Goal: Task Accomplishment & Management: Complete application form

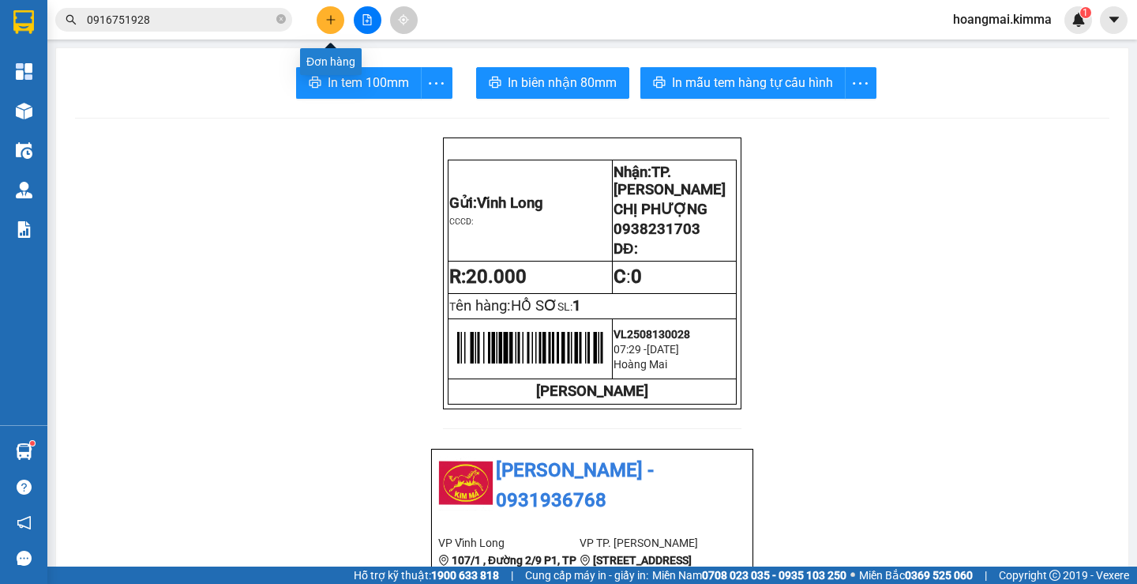
click at [328, 26] on button at bounding box center [331, 20] width 28 height 28
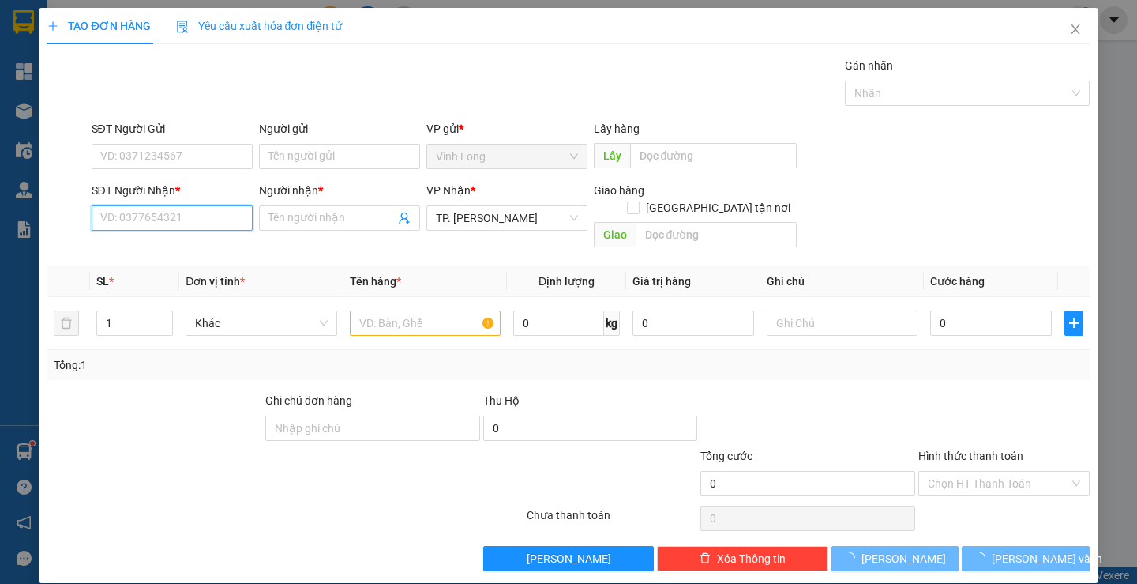
click at [148, 222] on input "SĐT Người Nhận *" at bounding box center [172, 217] width 161 height 25
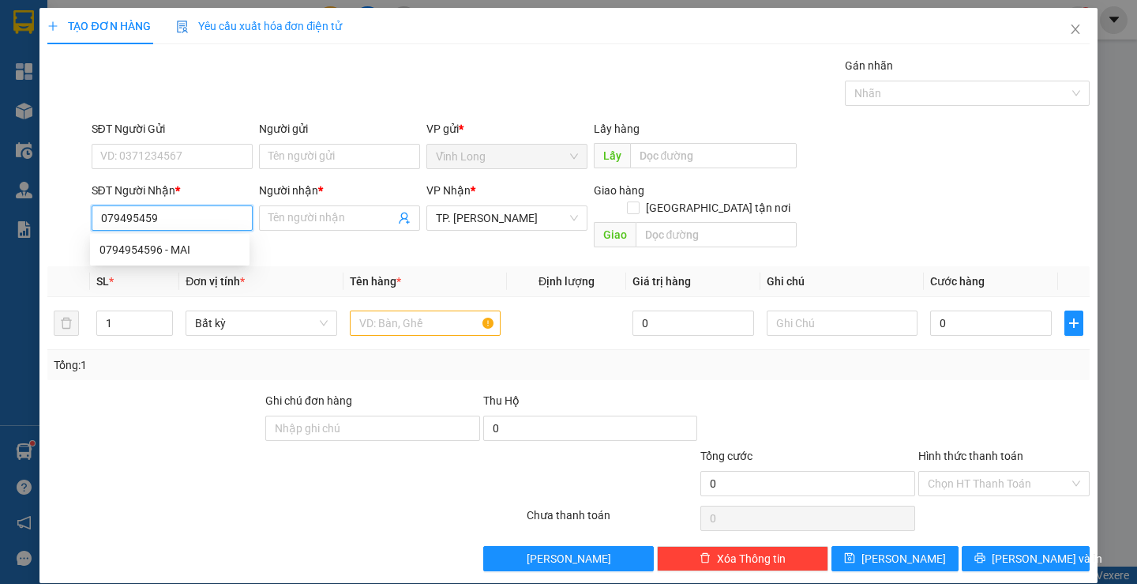
type input "0794954596"
click at [207, 247] on div "0794954596 - MAI" at bounding box center [170, 249] width 141 height 17
type input "MAI"
type input "0794954596"
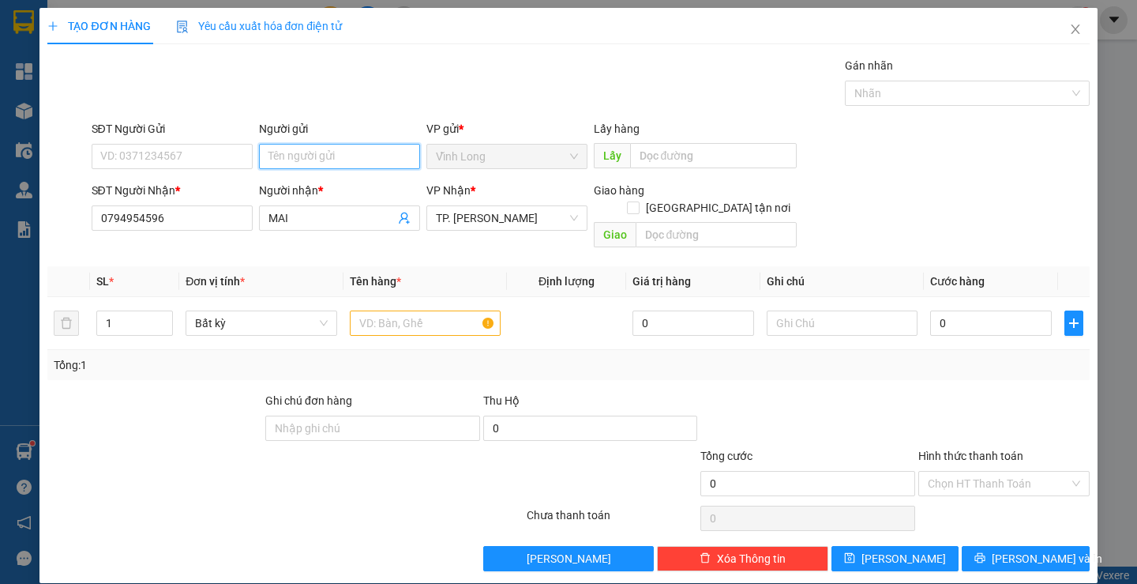
click at [295, 155] on input "Người gửi" at bounding box center [339, 156] width 161 height 25
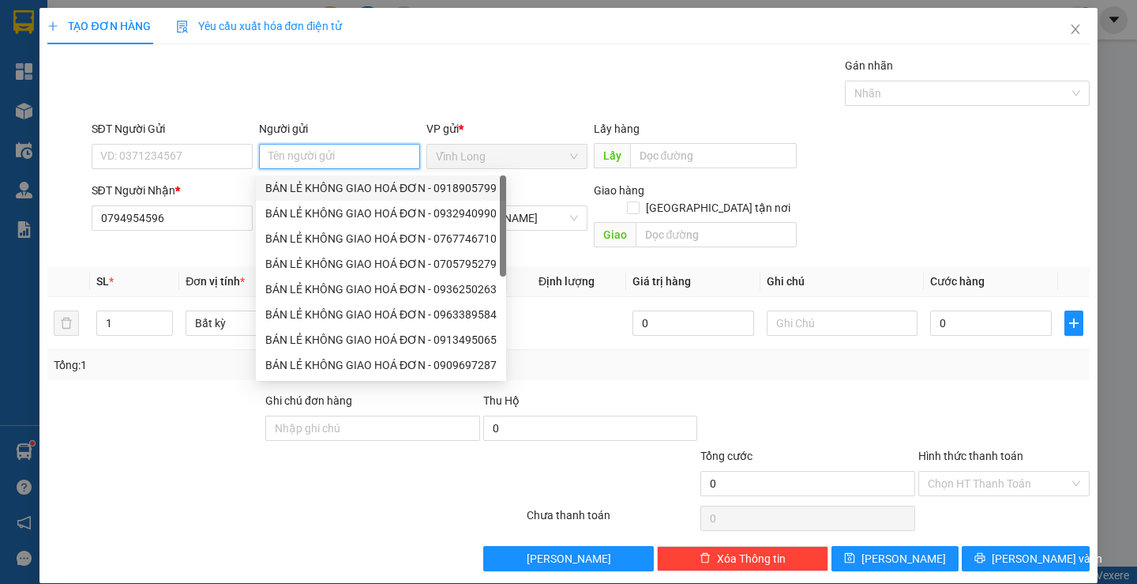
click at [344, 186] on div "BÁN LẺ KHÔNG GIAO HOÁ ĐƠN - 0918905799" at bounding box center [380, 187] width 231 height 17
type input "0918905799"
type input "BÁN LẺ KHÔNG GIAO HOÁ ĐƠN"
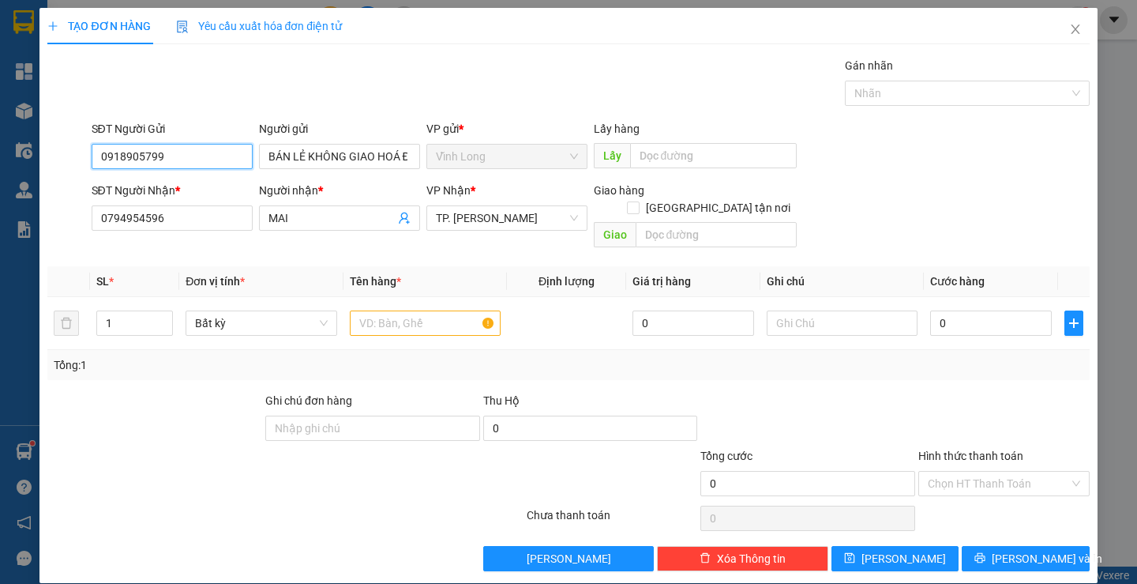
drag, startPoint x: 191, startPoint y: 145, endPoint x: 0, endPoint y: 156, distance: 191.4
click at [0, 156] on div "TẠO ĐƠN HÀNG Yêu cầu xuất hóa đơn điện tử Transit Pickup Surcharge Ids Transit …" at bounding box center [568, 292] width 1137 height 584
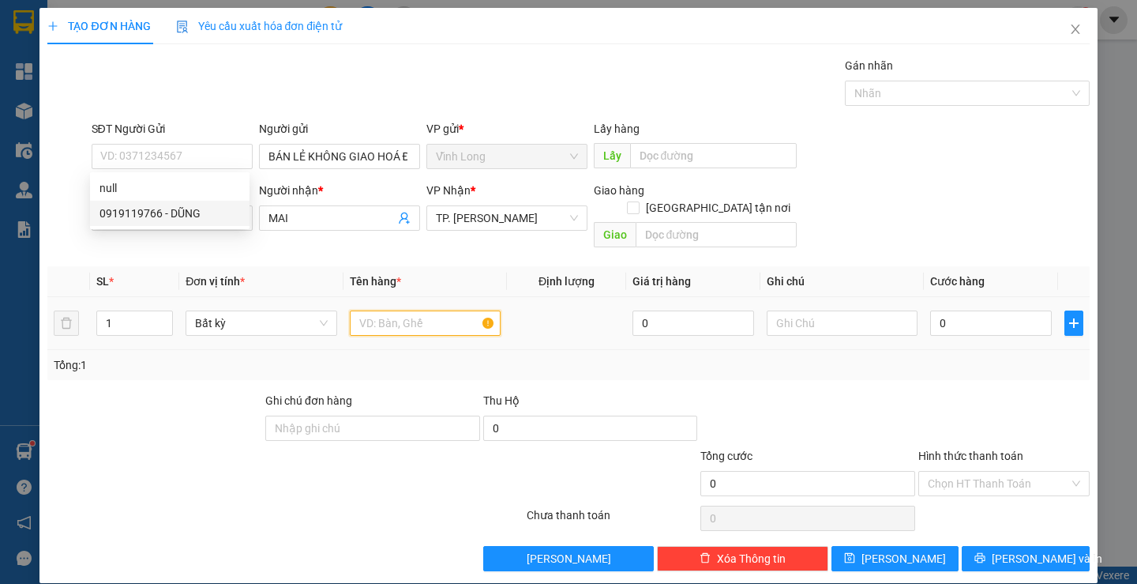
click at [402, 310] on input "text" at bounding box center [425, 322] width 151 height 25
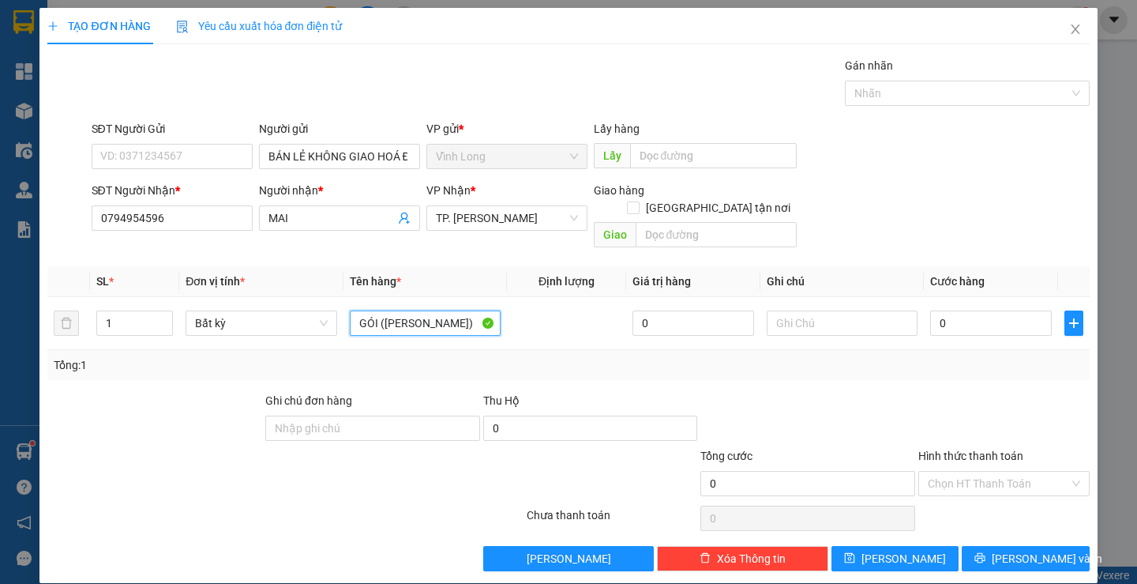
type input "GÓI ([PERSON_NAME])"
type input "THƯ"
type input "3"
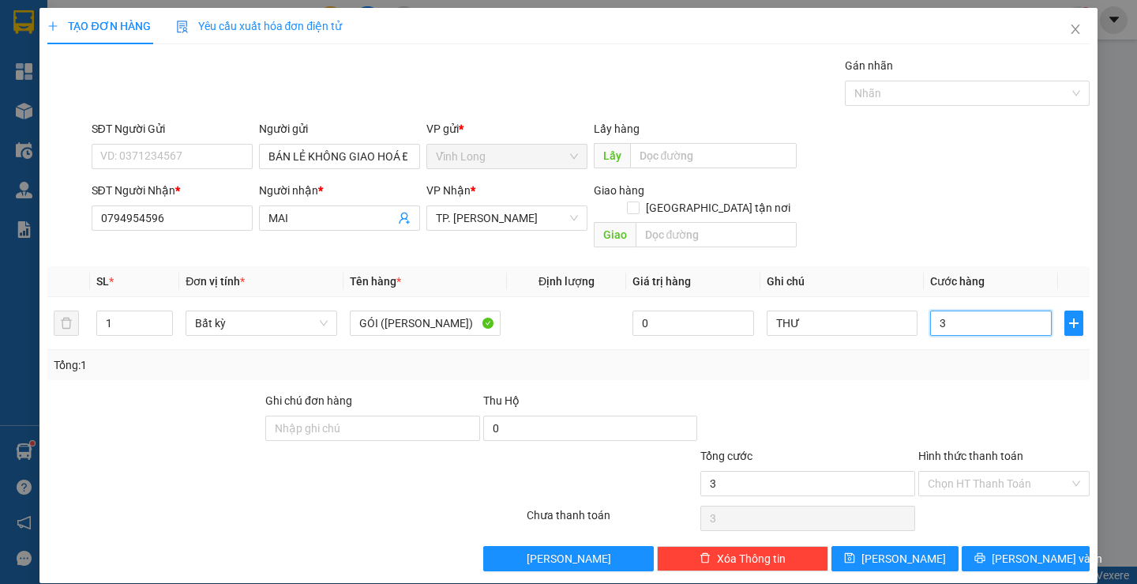
type input "30"
type input "30.000"
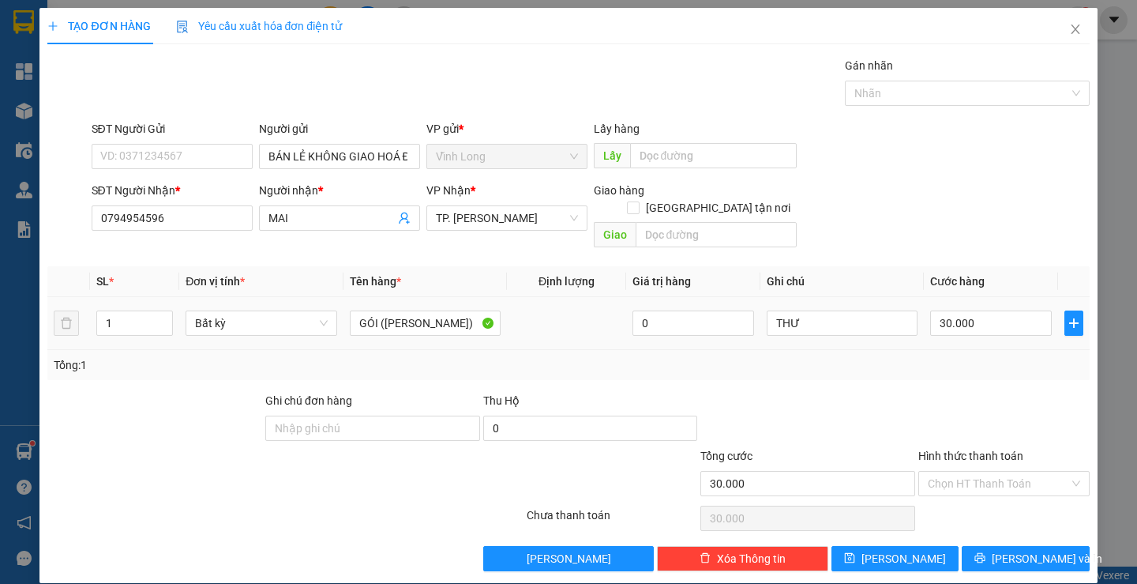
click at [973, 330] on td "30.000" at bounding box center [991, 323] width 134 height 53
click at [1008, 471] on input "Hình thức thanh toán" at bounding box center [998, 483] width 141 height 24
click at [981, 501] on div "Tại văn phòng" at bounding box center [994, 497] width 150 height 17
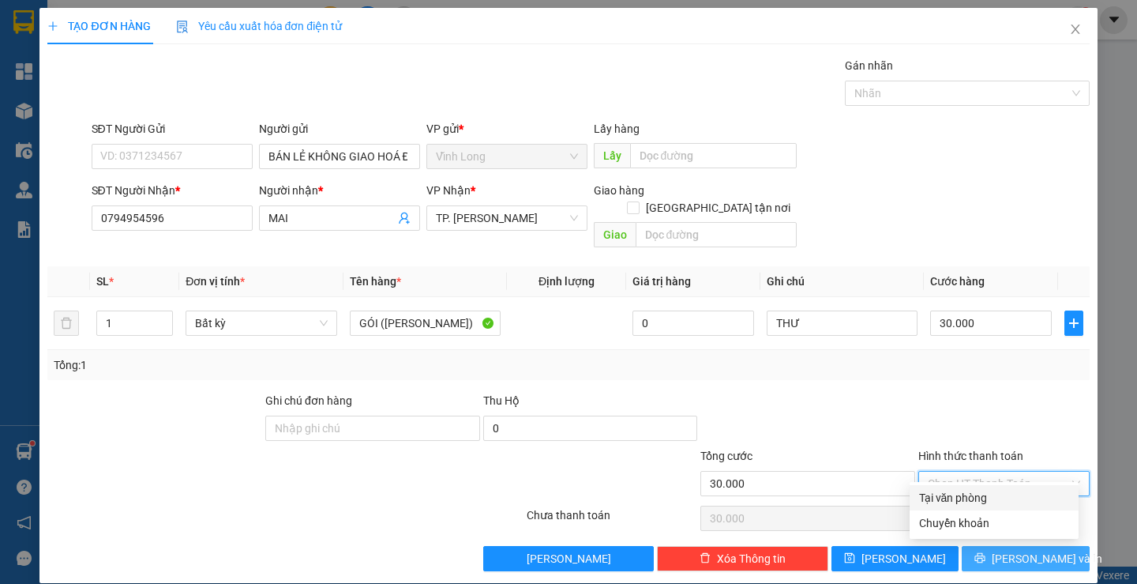
type input "0"
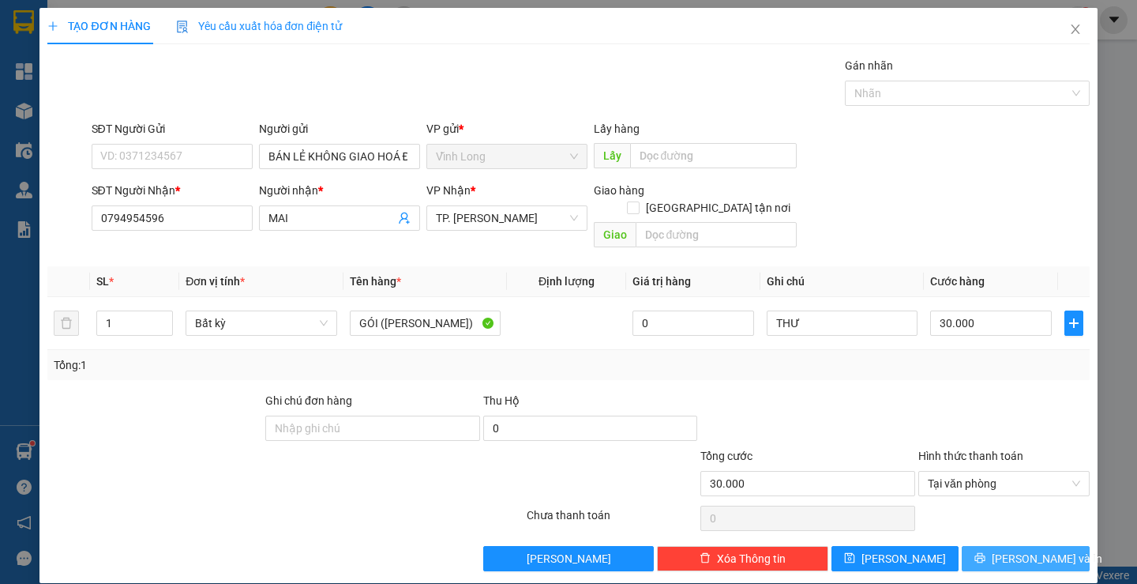
click at [1005, 550] on span "[PERSON_NAME] và In" at bounding box center [1047, 558] width 111 height 17
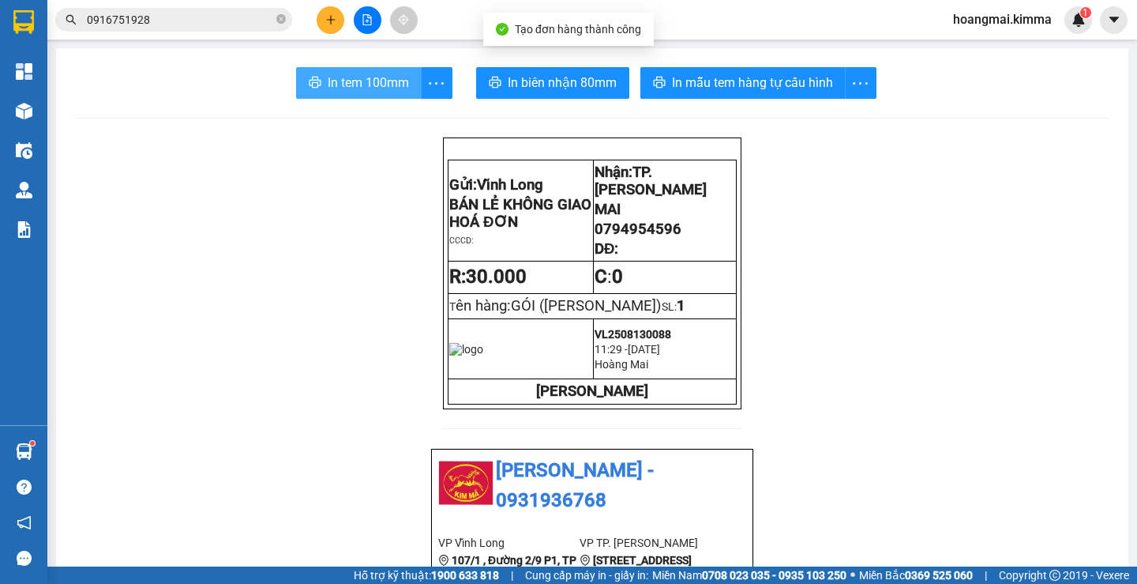
click at [328, 73] on span "In tem 100mm" at bounding box center [368, 83] width 81 height 20
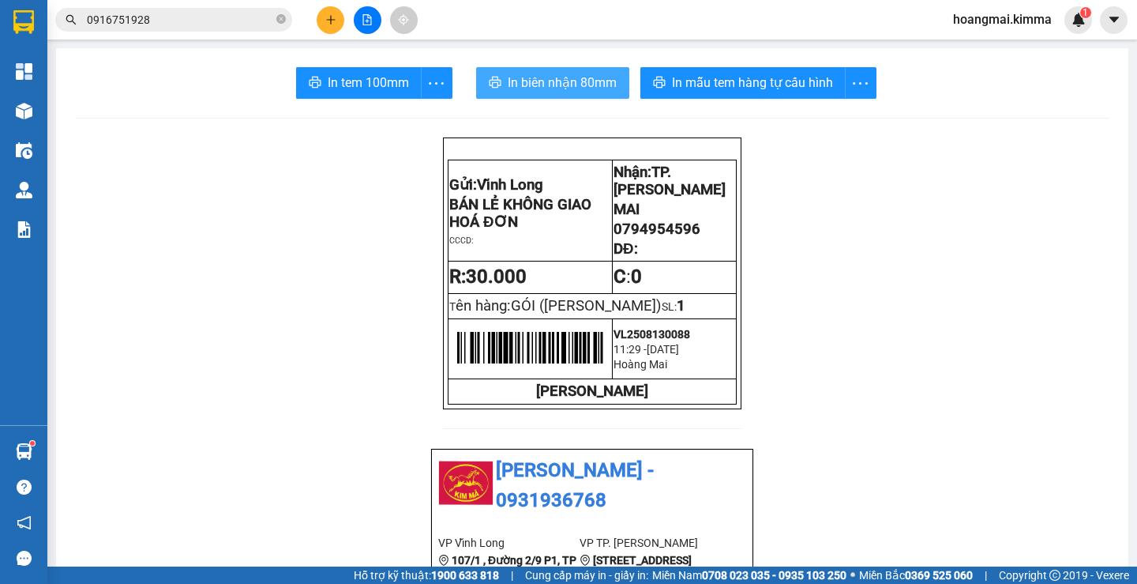
click at [536, 79] on span "In biên nhận 80mm" at bounding box center [562, 83] width 109 height 20
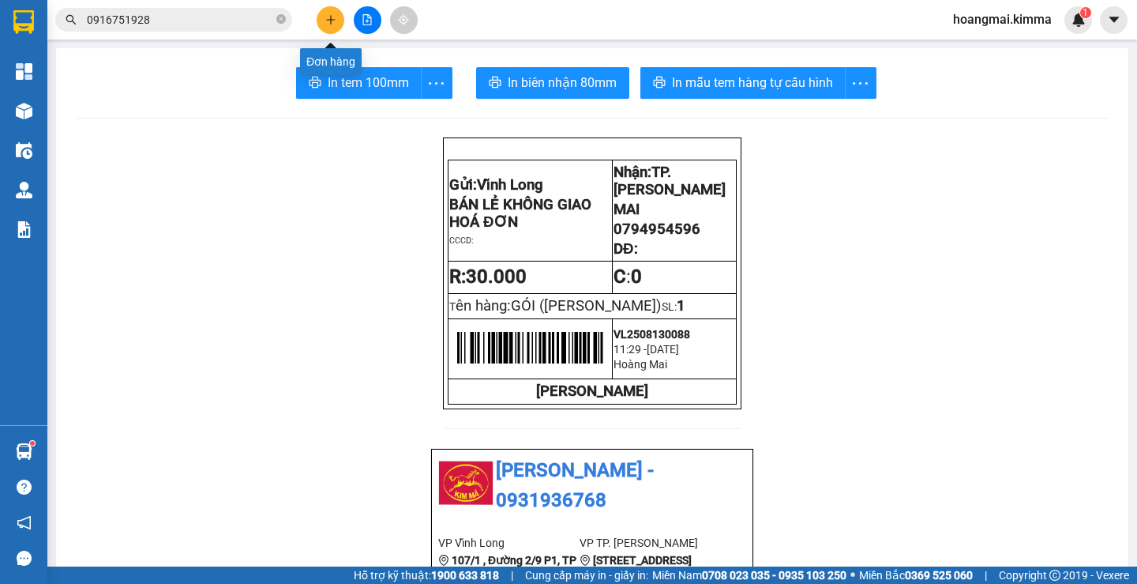
click at [327, 26] on button at bounding box center [331, 20] width 28 height 28
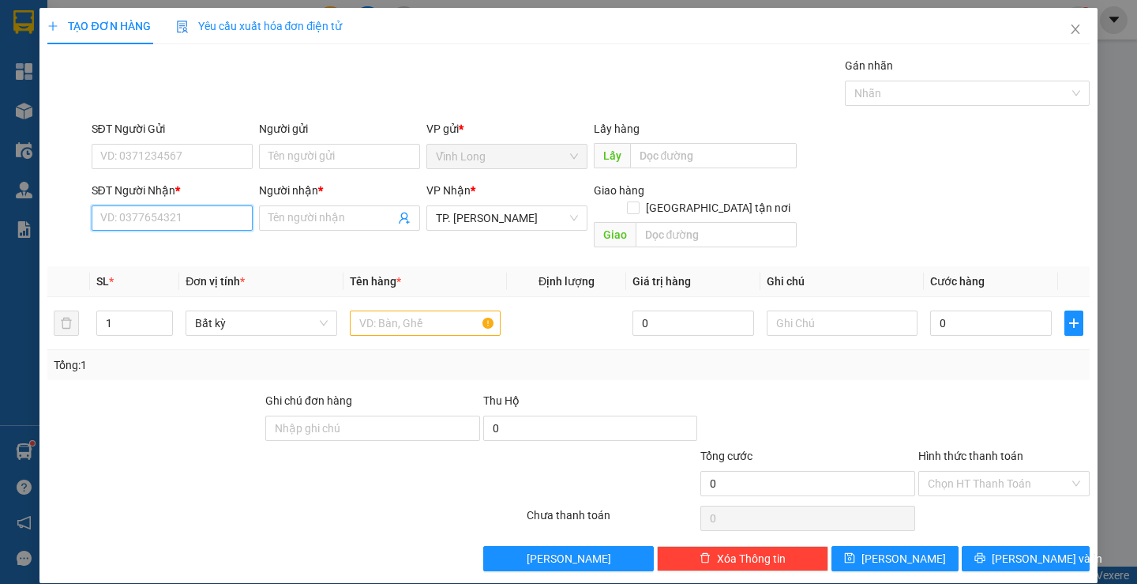
click at [209, 220] on input "SĐT Người Nhận *" at bounding box center [172, 217] width 161 height 25
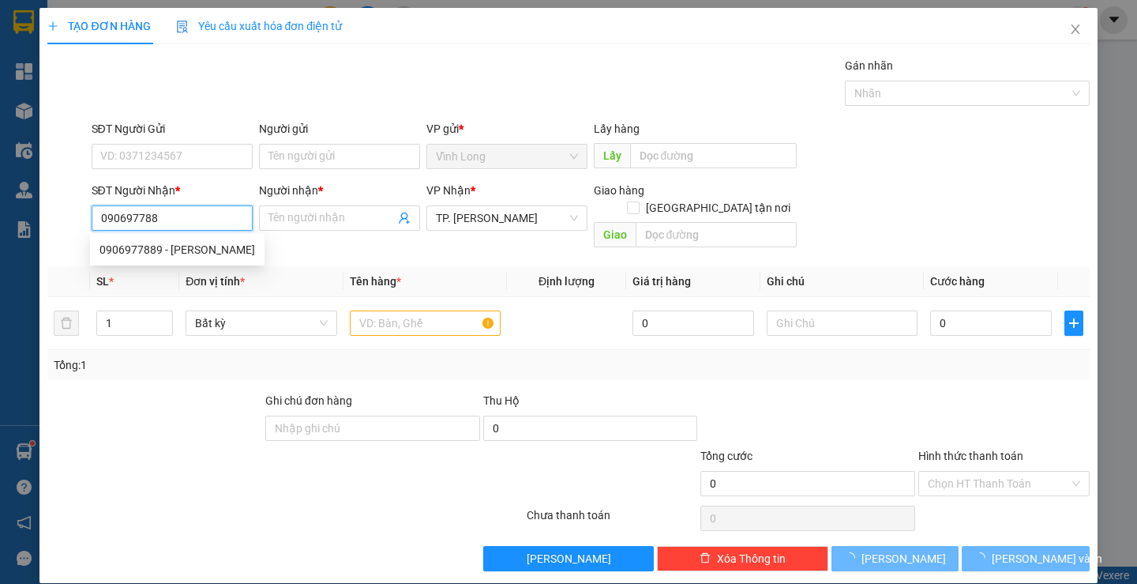
type input "0906977889"
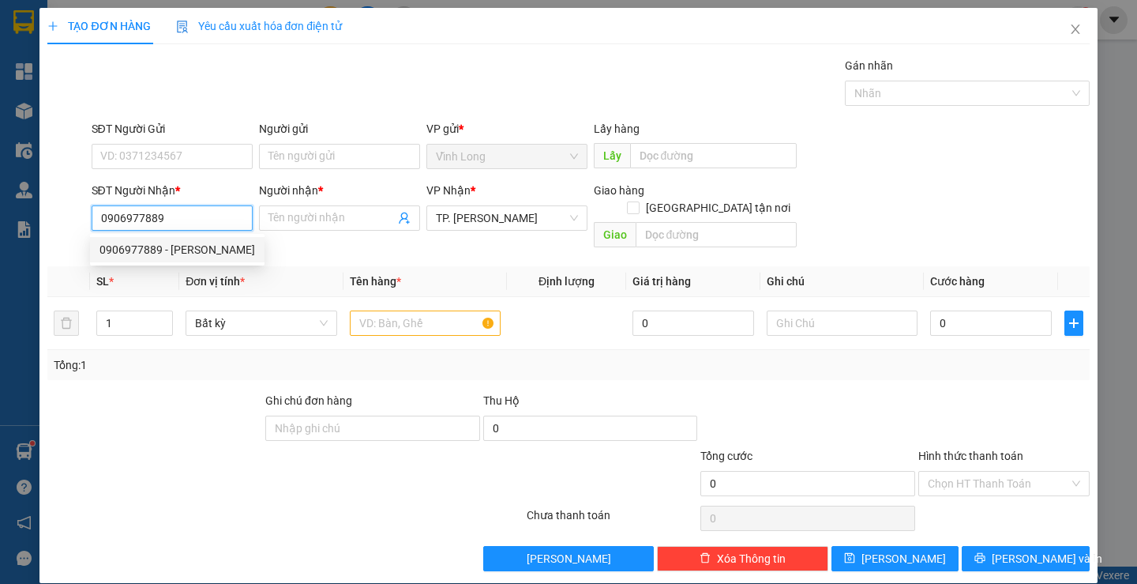
click at [193, 247] on div "0906977889 - ANH NGỌC" at bounding box center [178, 249] width 156 height 17
type input "[PERSON_NAME]"
type input "0906977889"
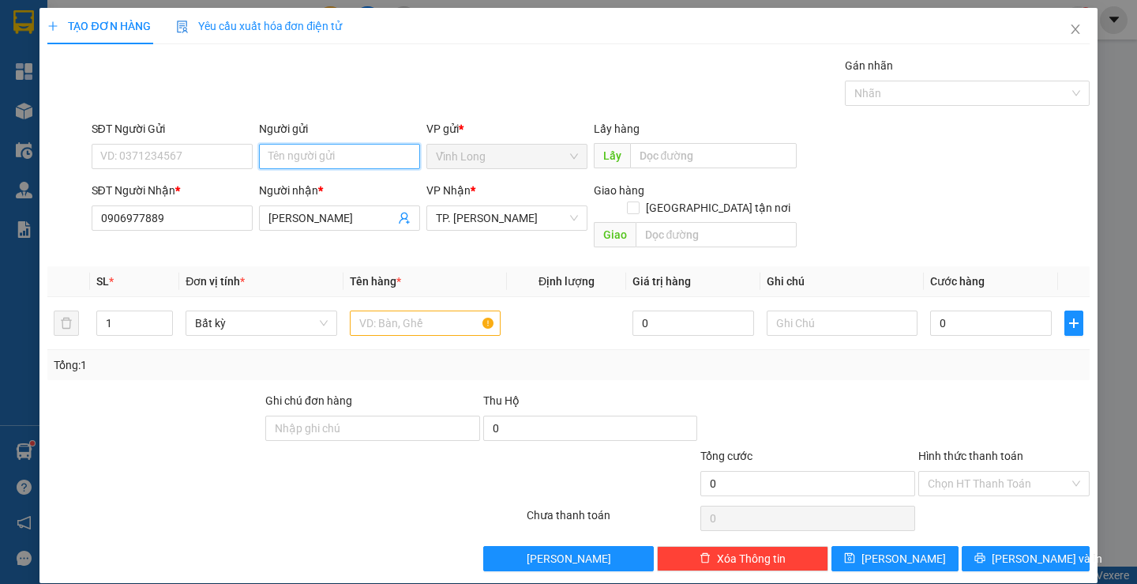
click at [290, 155] on input "Người gửi" at bounding box center [339, 156] width 161 height 25
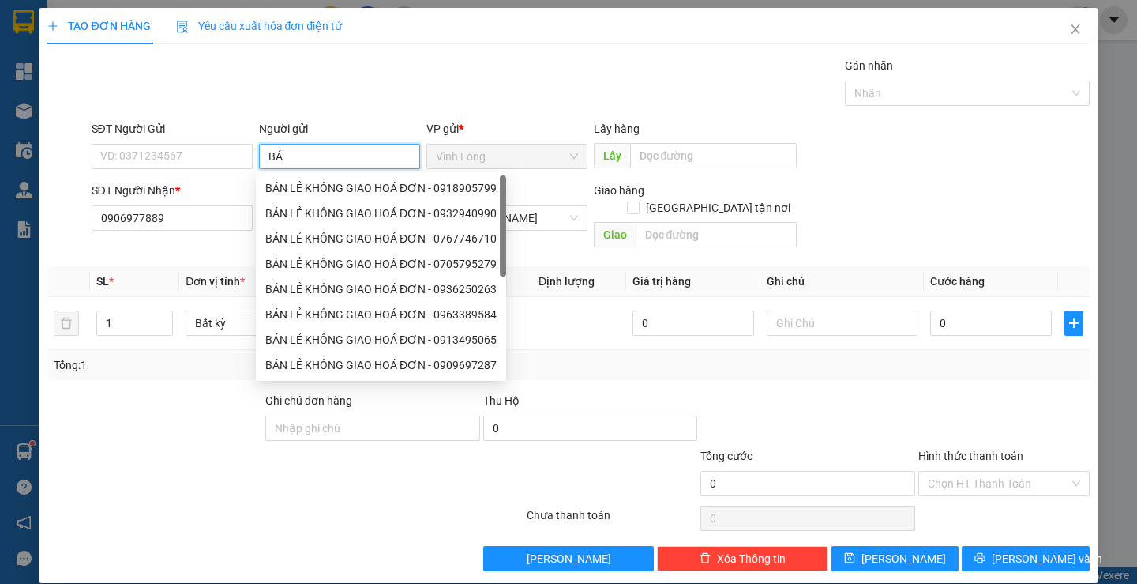
type input "BÁN"
click at [323, 184] on div "BÁN LẺ KHÔNG GIAO HOÁ ĐƠN - 0936183108" at bounding box center [380, 187] width 231 height 17
type input "0936183108"
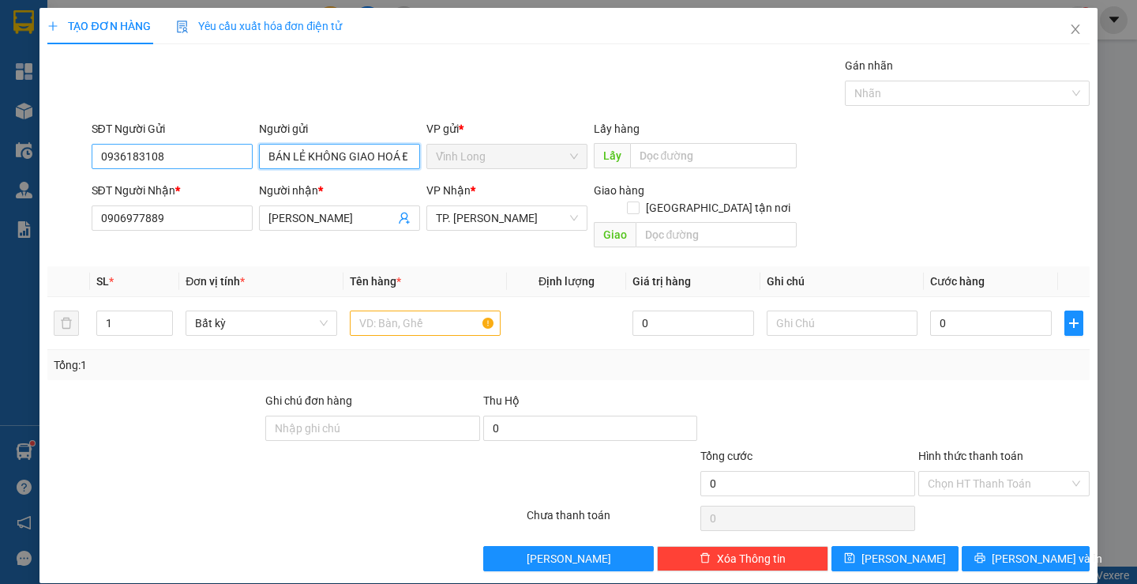
type input "BÁN LẺ KHÔNG GIAO HOÁ ĐƠN"
drag, startPoint x: 213, startPoint y: 160, endPoint x: 0, endPoint y: 105, distance: 220.3
click at [0, 105] on div "TẠO ĐƠN HÀNG Yêu cầu xuất hóa đơn điện tử Transit Pickup Surcharge Ids Transit …" at bounding box center [568, 292] width 1137 height 584
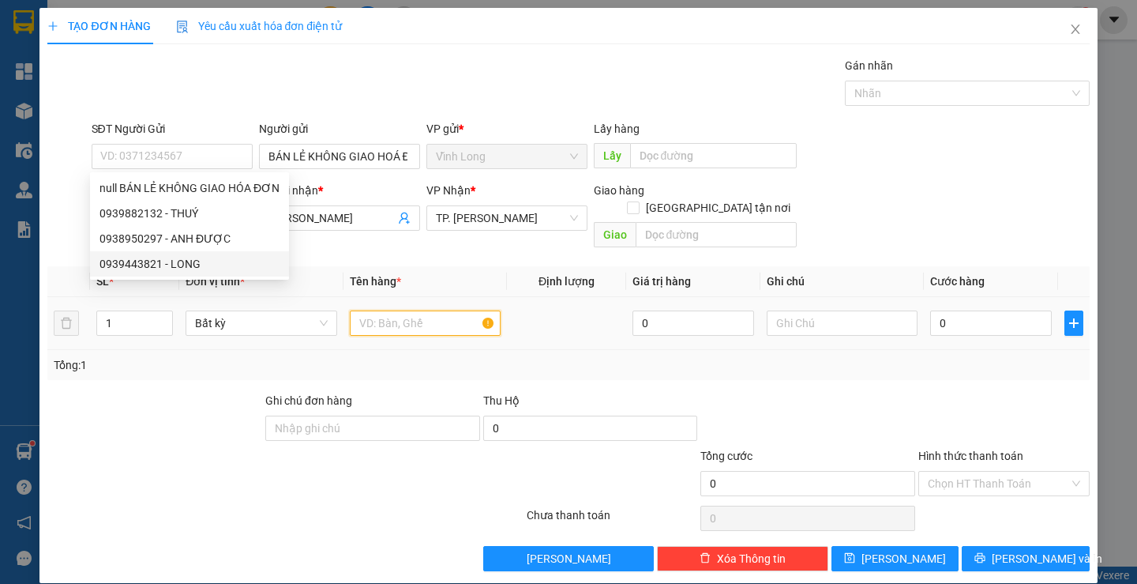
click at [405, 310] on input "text" at bounding box center [425, 322] width 151 height 25
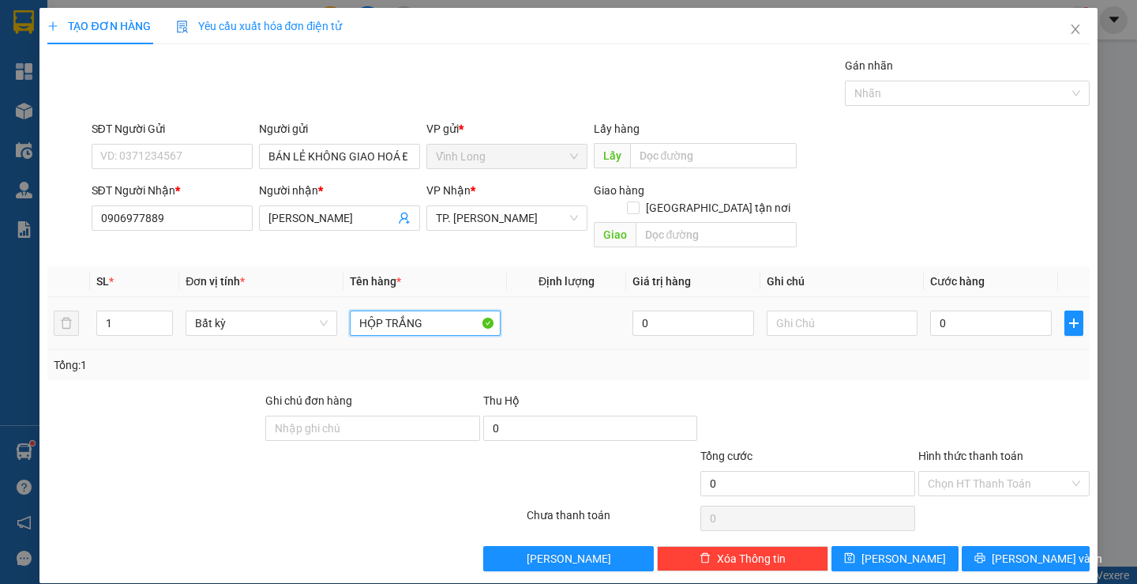
type input "HỘP TRẮNG"
type input "THƯ"
type input "2"
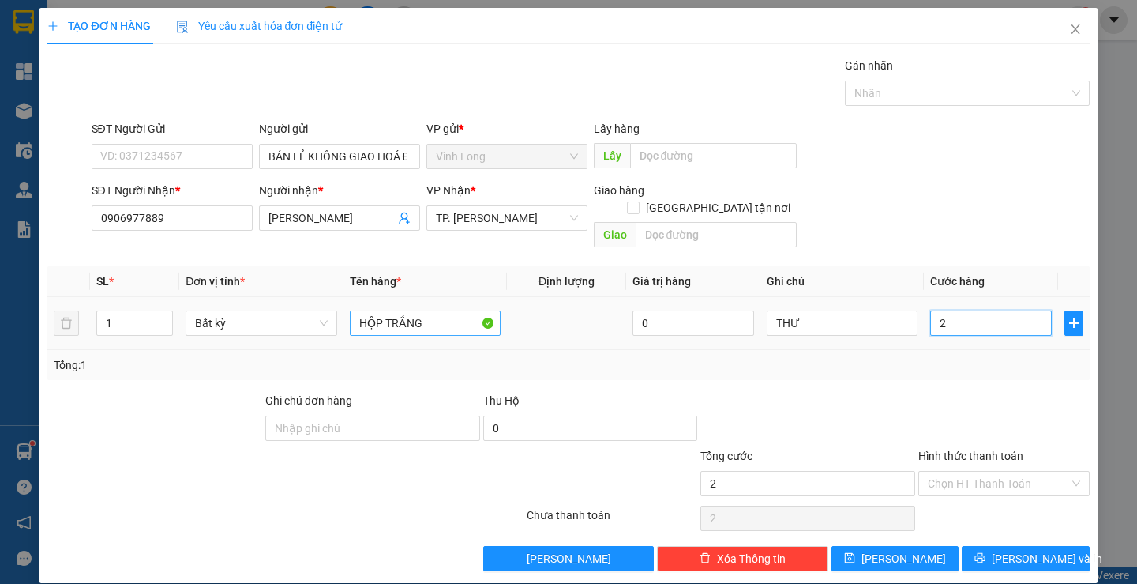
type input "20"
type input "20.000"
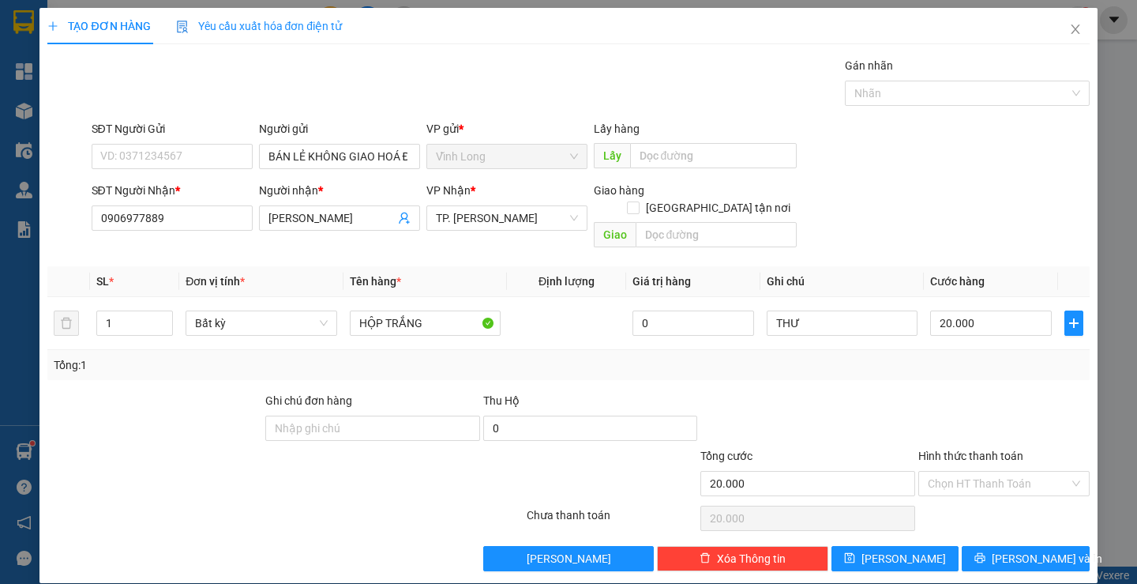
click at [1001, 392] on div at bounding box center [1004, 419] width 175 height 55
click at [1020, 471] on input "Hình thức thanh toán" at bounding box center [998, 483] width 141 height 24
click at [1005, 496] on div "Tại văn phòng" at bounding box center [994, 497] width 150 height 17
type input "0"
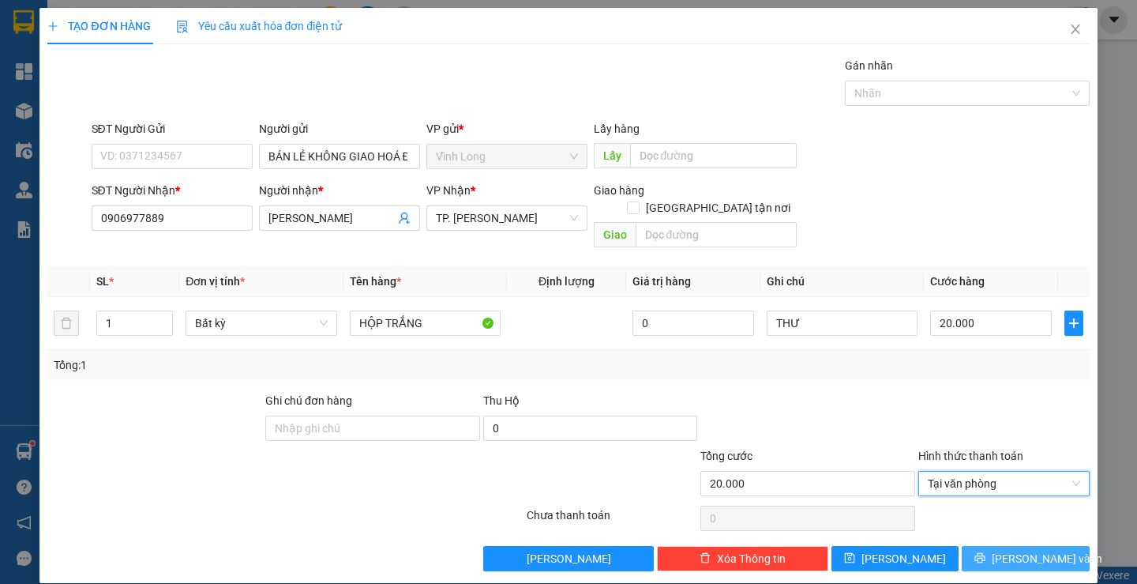
click at [1010, 550] on span "[PERSON_NAME] và In" at bounding box center [1047, 558] width 111 height 17
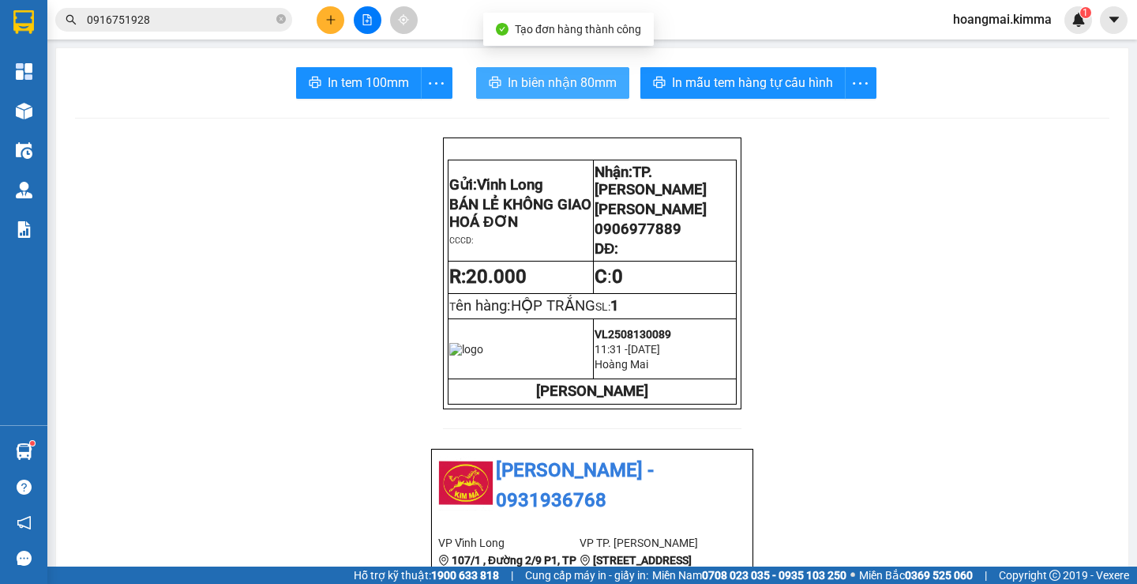
drag, startPoint x: 541, startPoint y: 84, endPoint x: 536, endPoint y: 105, distance: 21.1
click at [537, 94] on button "In biên nhận 80mm" at bounding box center [552, 83] width 153 height 32
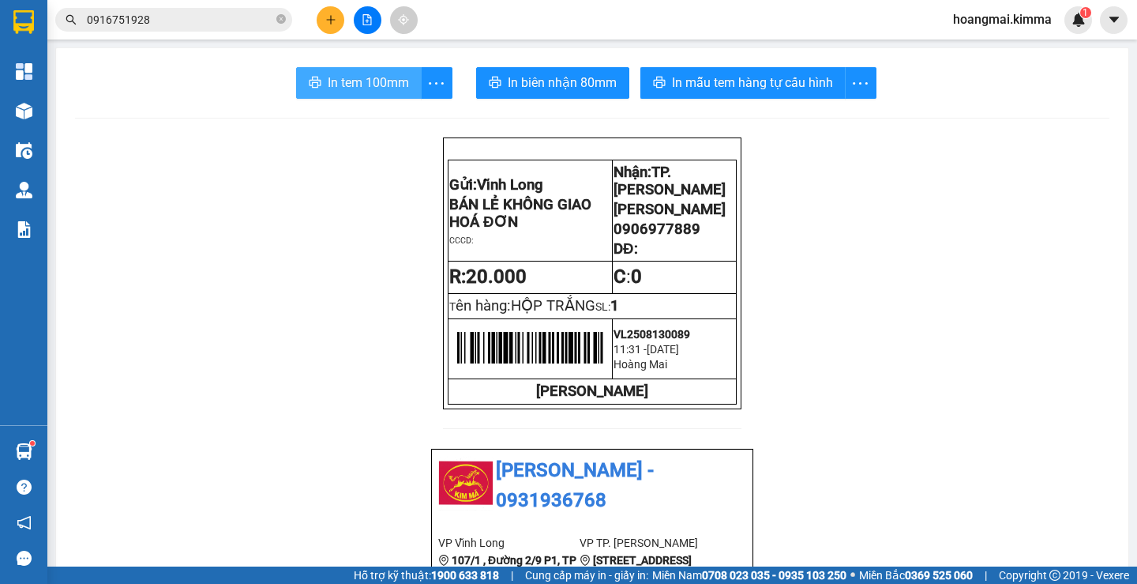
click at [343, 81] on span "In tem 100mm" at bounding box center [368, 83] width 81 height 20
click at [326, 14] on icon "plus" at bounding box center [330, 19] width 11 height 11
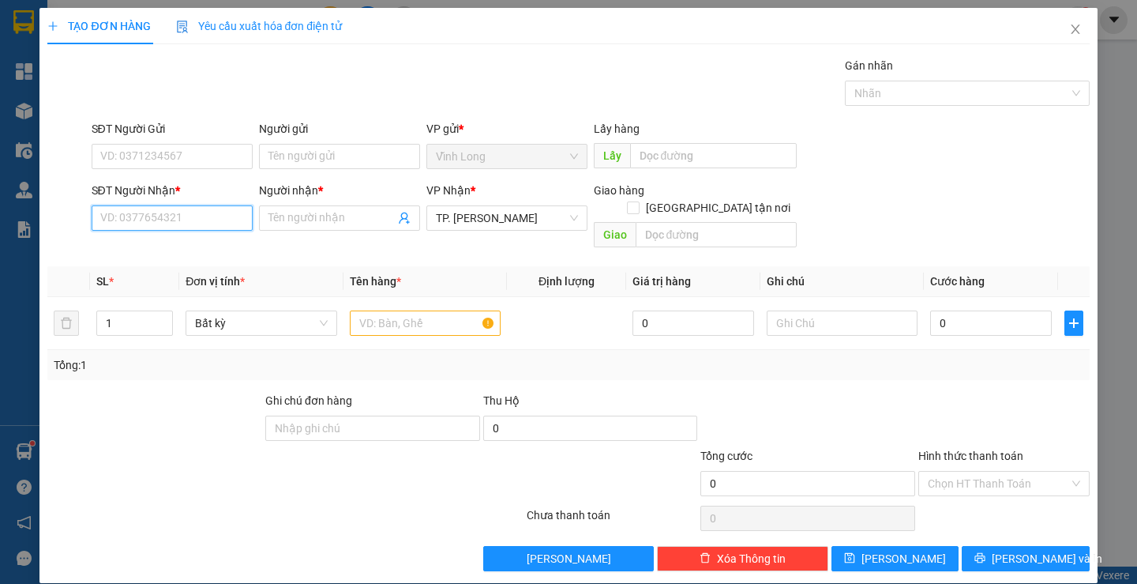
click at [208, 227] on input "SĐT Người Nhận *" at bounding box center [172, 217] width 161 height 25
type input "0938454900"
click at [190, 242] on div "0938454900 - THUÝ VY" at bounding box center [170, 249] width 141 height 17
type input "THUÝ VY"
type input "0938454900"
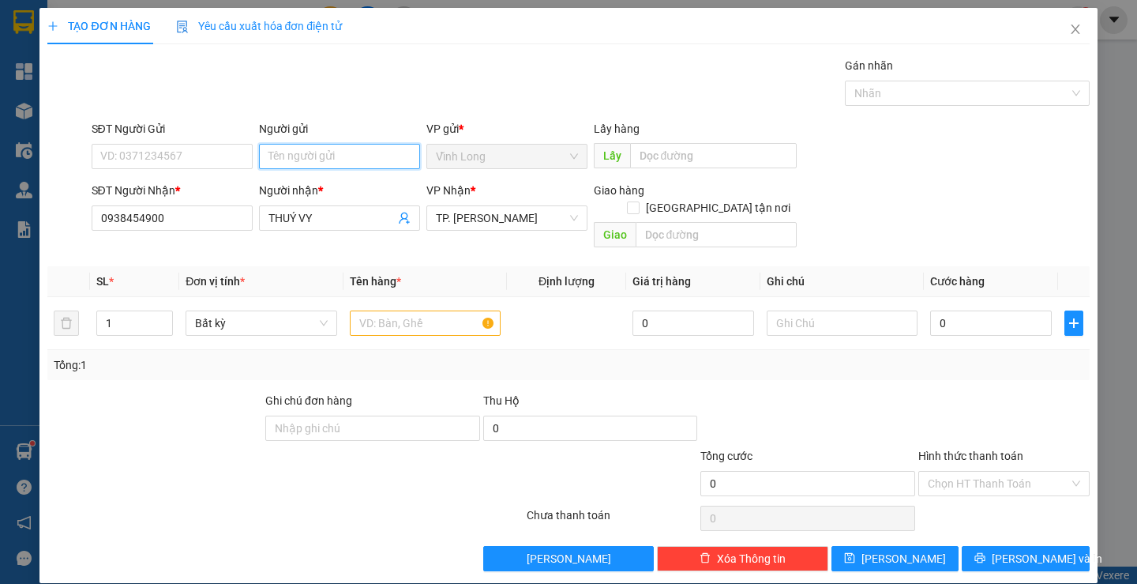
click at [270, 163] on input "Người gửi" at bounding box center [339, 156] width 161 height 25
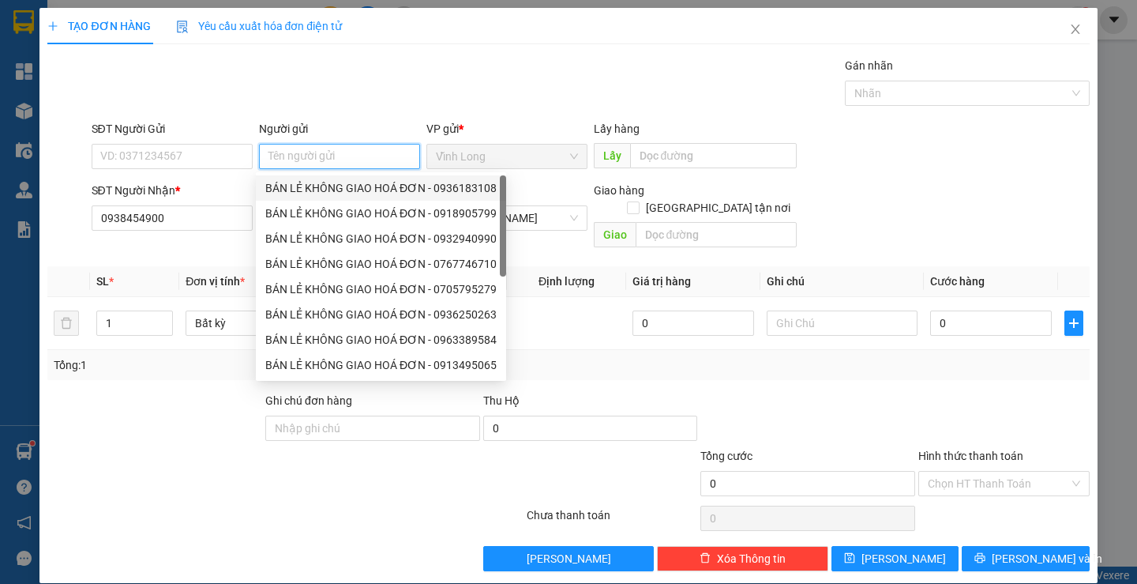
click at [316, 191] on div "BÁN LẺ KHÔNG GIAO HOÁ ĐƠN - 0936183108" at bounding box center [380, 187] width 231 height 17
type input "0936183108"
type input "BÁN LẺ KHÔNG GIAO HOÁ ĐƠN"
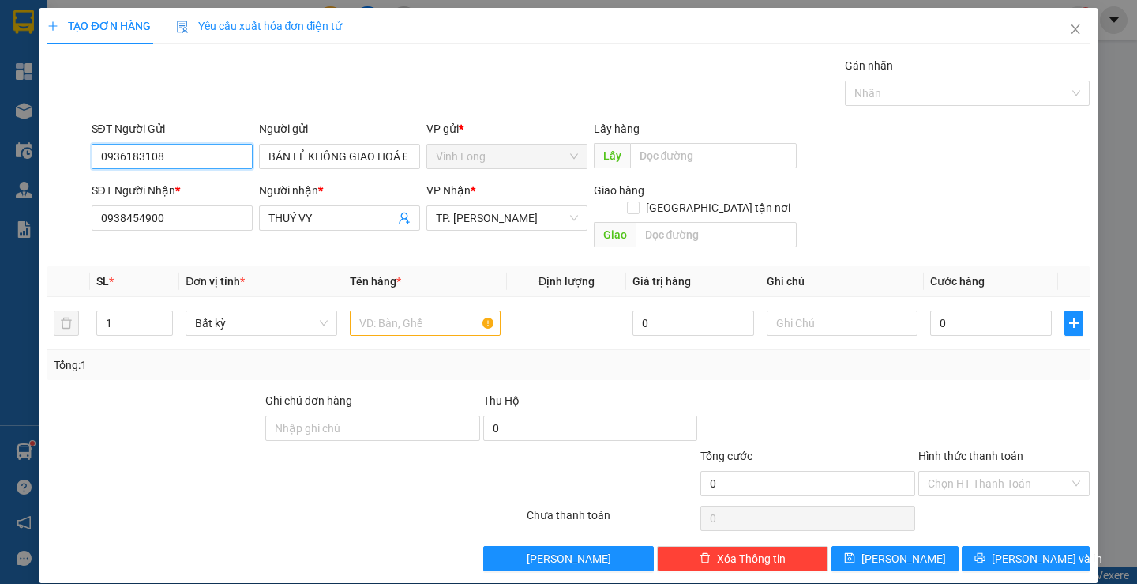
drag, startPoint x: 192, startPoint y: 162, endPoint x: 0, endPoint y: 166, distance: 191.9
click at [0, 166] on div "TẠO ĐƠN HÀNG Yêu cầu xuất hóa đơn điện tử Transit Pickup Surcharge Ids Transit …" at bounding box center [568, 292] width 1137 height 584
click at [362, 315] on input "text" at bounding box center [425, 322] width 151 height 25
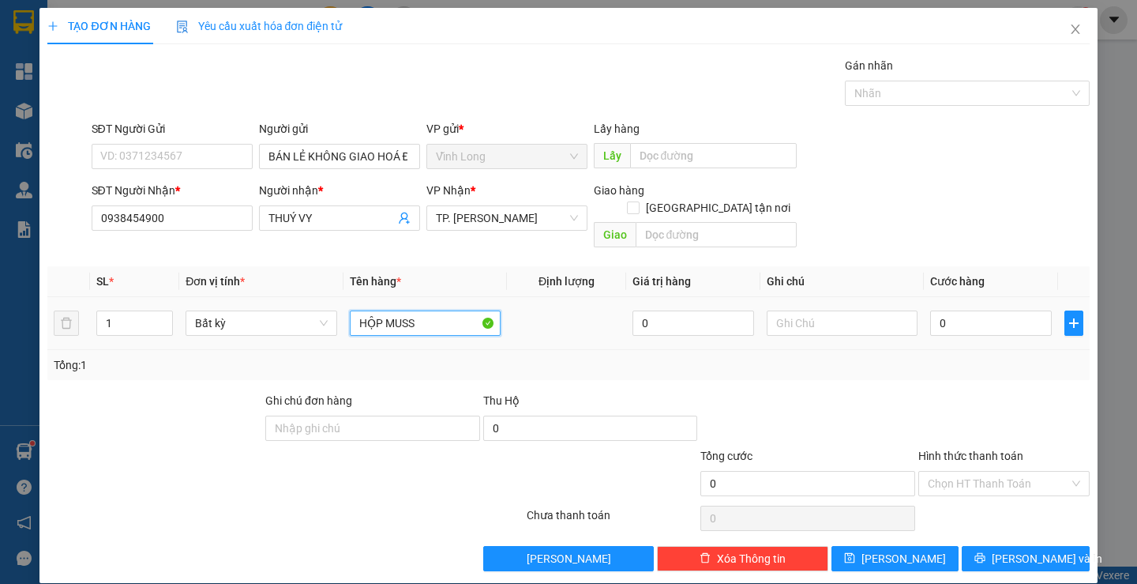
type input "HỘP MUSS"
type input "THƯ"
type input "2"
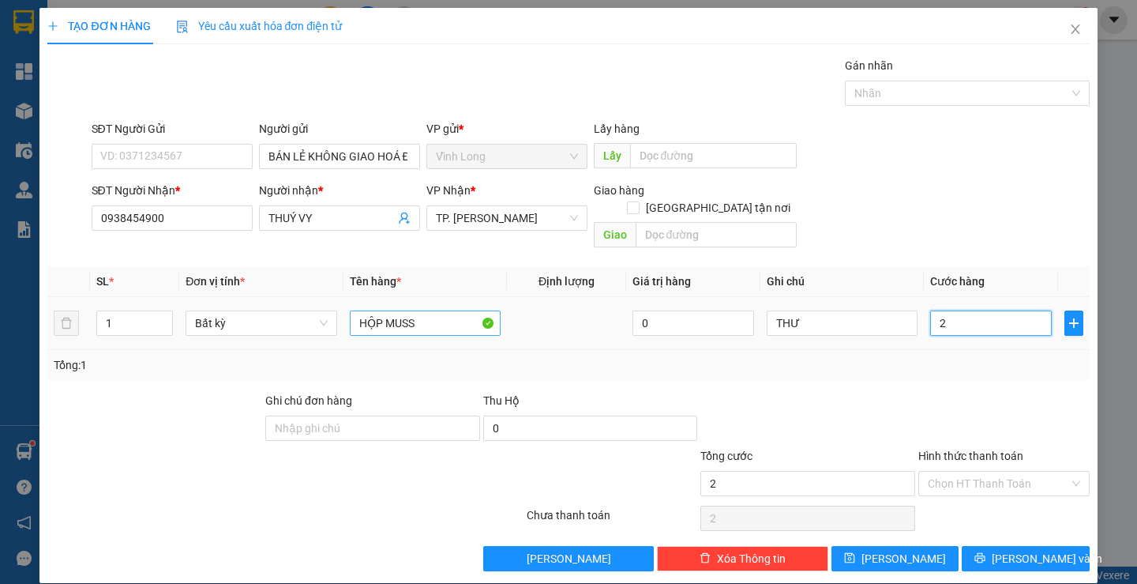
type input "20"
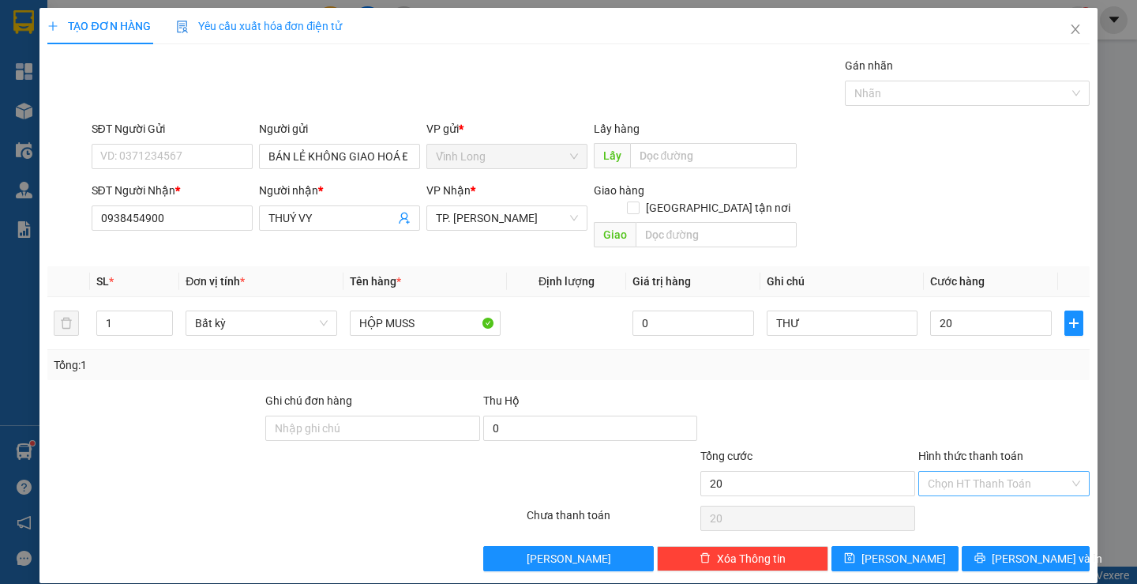
type input "20.000"
click at [963, 471] on input "Hình thức thanh toán" at bounding box center [998, 483] width 141 height 24
click at [970, 487] on div "Tại văn phòng" at bounding box center [994, 497] width 169 height 25
type input "0"
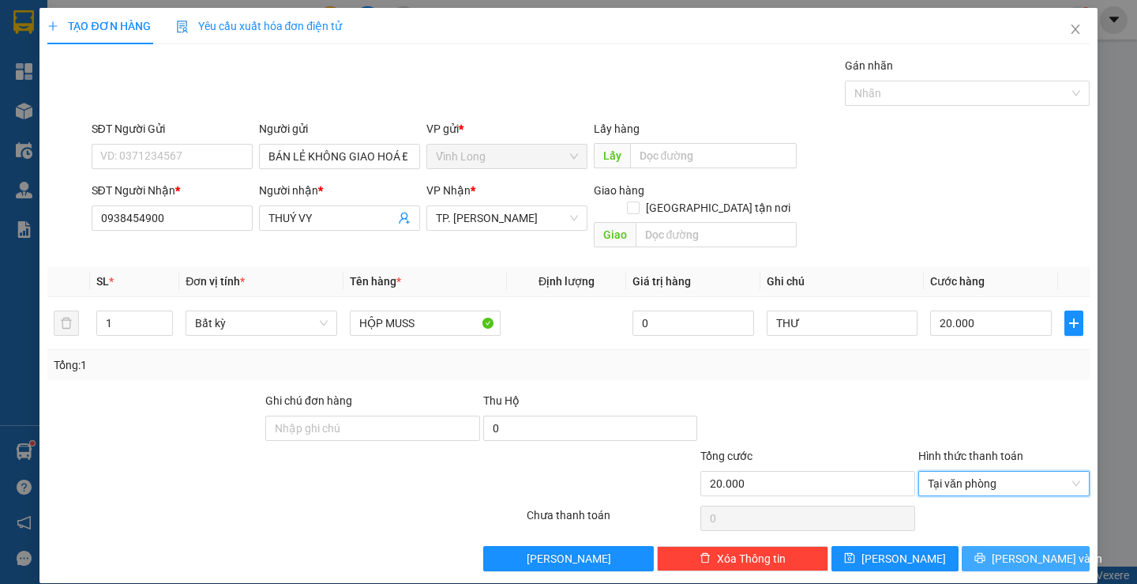
click at [982, 546] on button "[PERSON_NAME] và In" at bounding box center [1025, 558] width 127 height 25
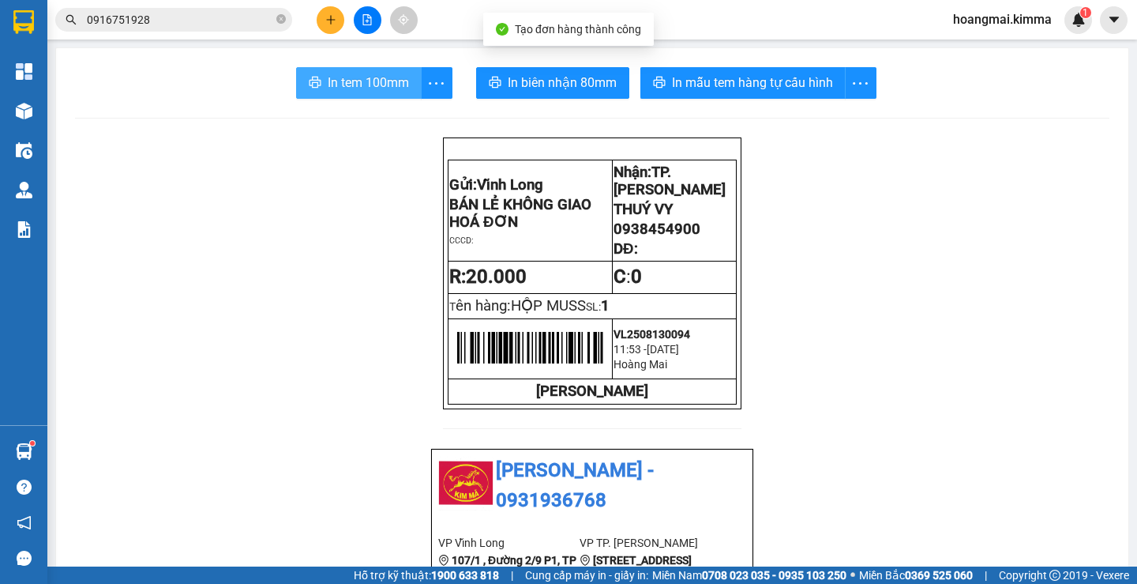
click at [385, 88] on span "In tem 100mm" at bounding box center [368, 83] width 81 height 20
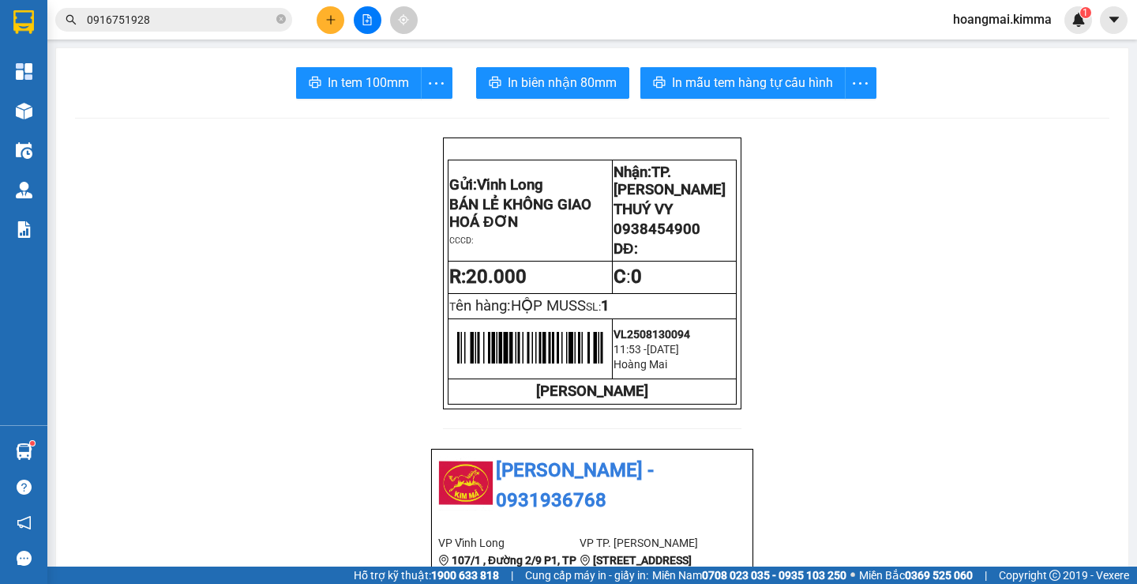
click at [242, 28] on input "0916751928" at bounding box center [180, 19] width 186 height 17
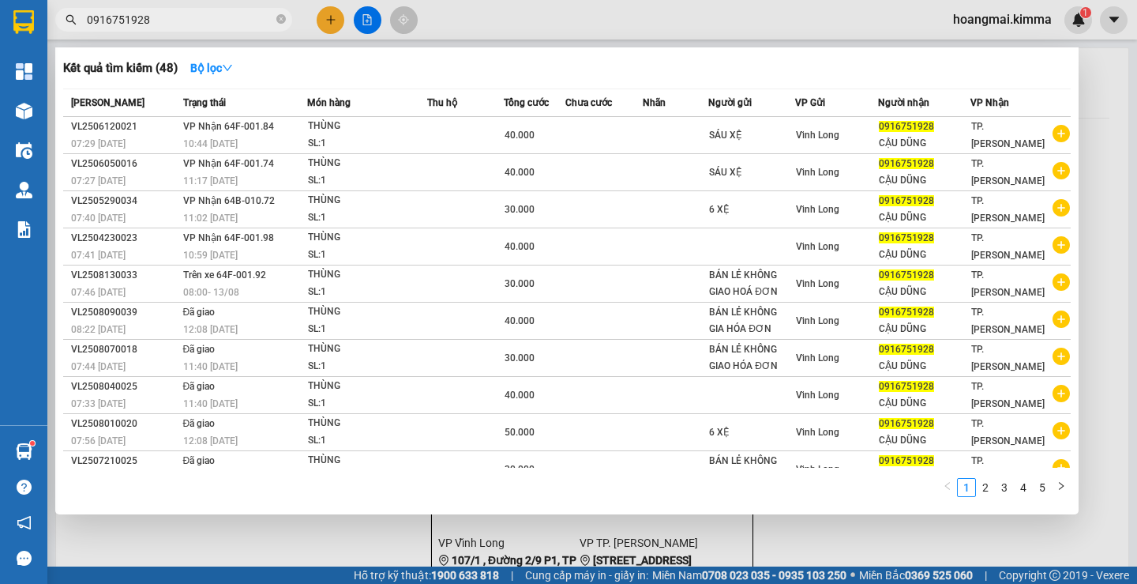
click at [242, 28] on input "0916751928" at bounding box center [180, 19] width 186 height 17
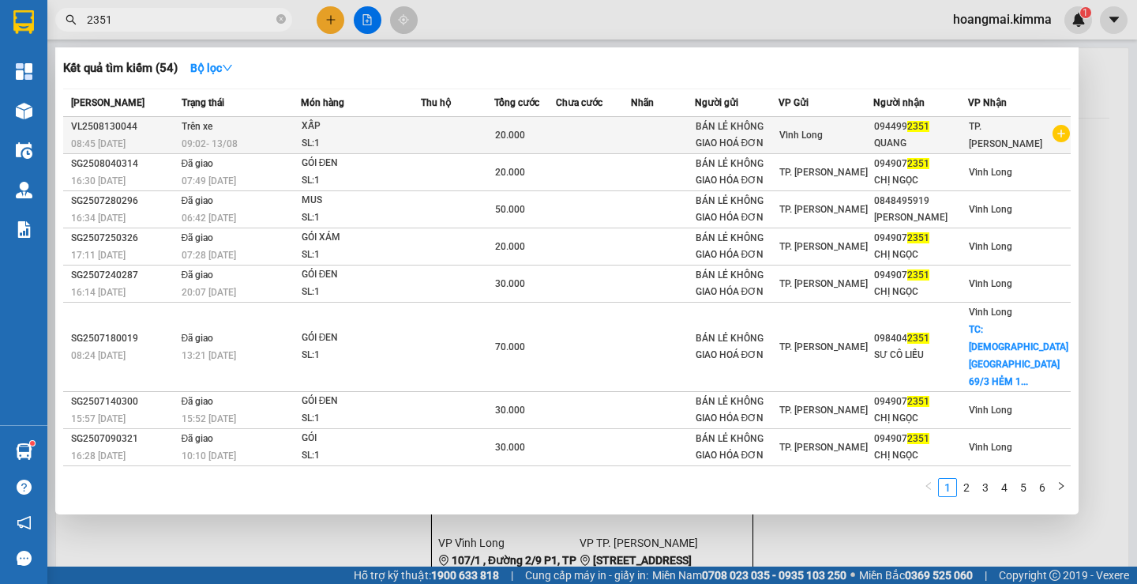
type input "2351"
click at [956, 141] on div "QUANG" at bounding box center [920, 143] width 93 height 17
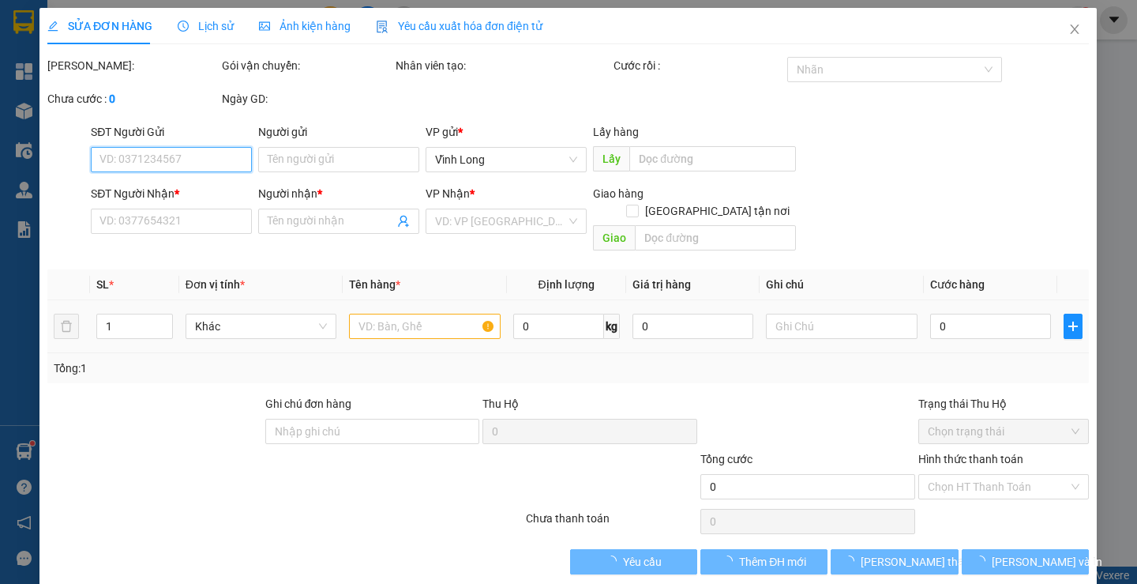
type input "BÁN LẺ KHÔNG GIAO HOÁ ĐƠN"
type input "0944992351"
type input "QUANG"
type input "20.000"
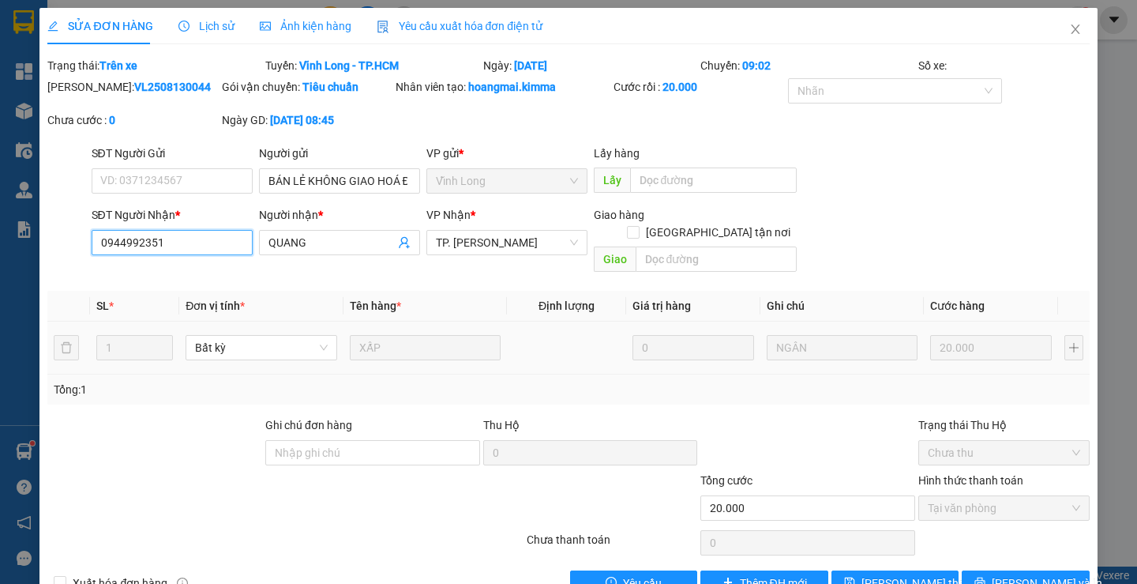
click at [193, 244] on input "0944992351" at bounding box center [172, 242] width 161 height 25
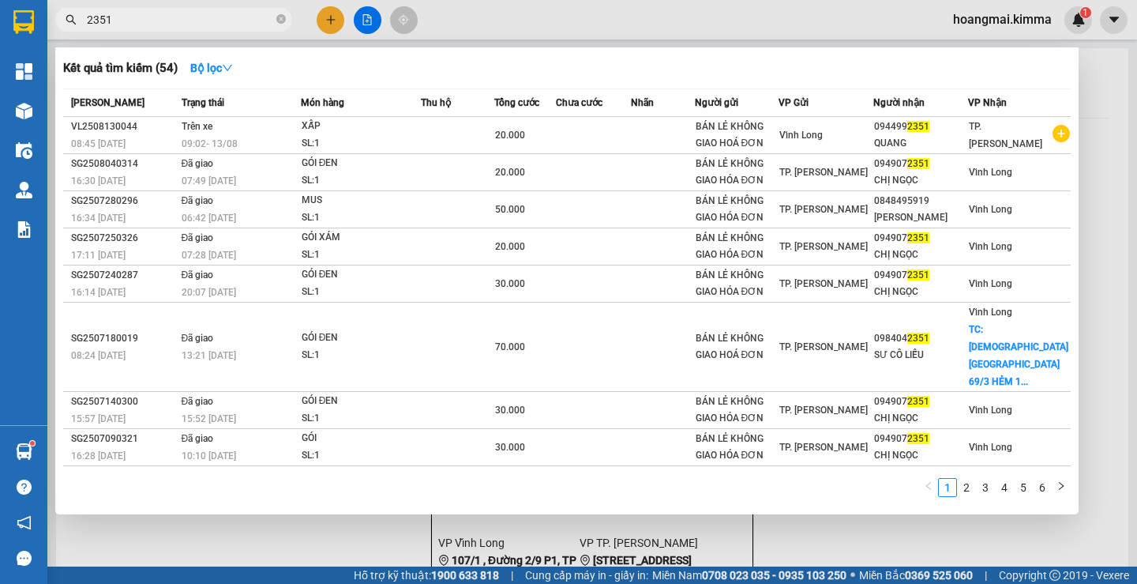
click at [148, 21] on input "2351" at bounding box center [180, 19] width 186 height 17
paste input "094499"
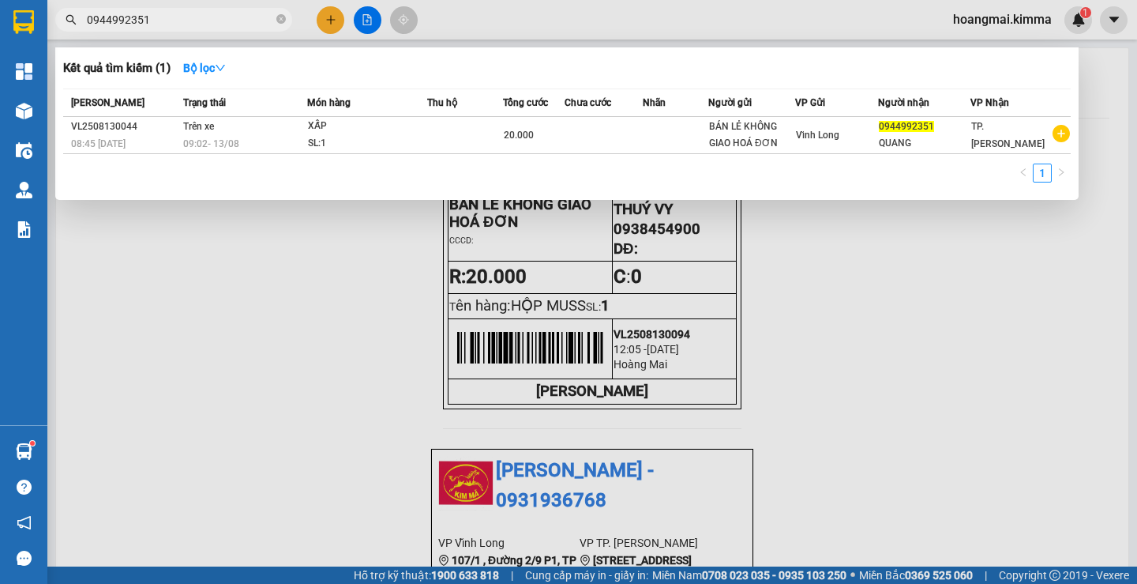
click at [223, 20] on input "0944992351" at bounding box center [180, 19] width 186 height 17
click at [193, 16] on input "0944992351" at bounding box center [180, 19] width 186 height 17
type input "094499235"
click at [330, 23] on div at bounding box center [568, 292] width 1137 height 584
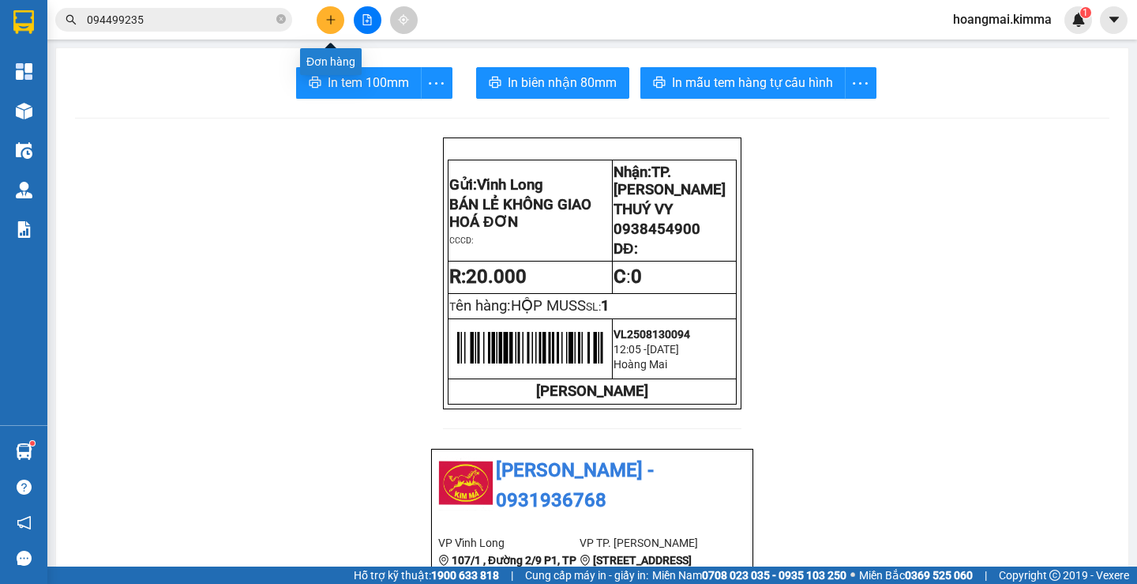
click at [330, 23] on icon "plus" at bounding box center [330, 19] width 11 height 11
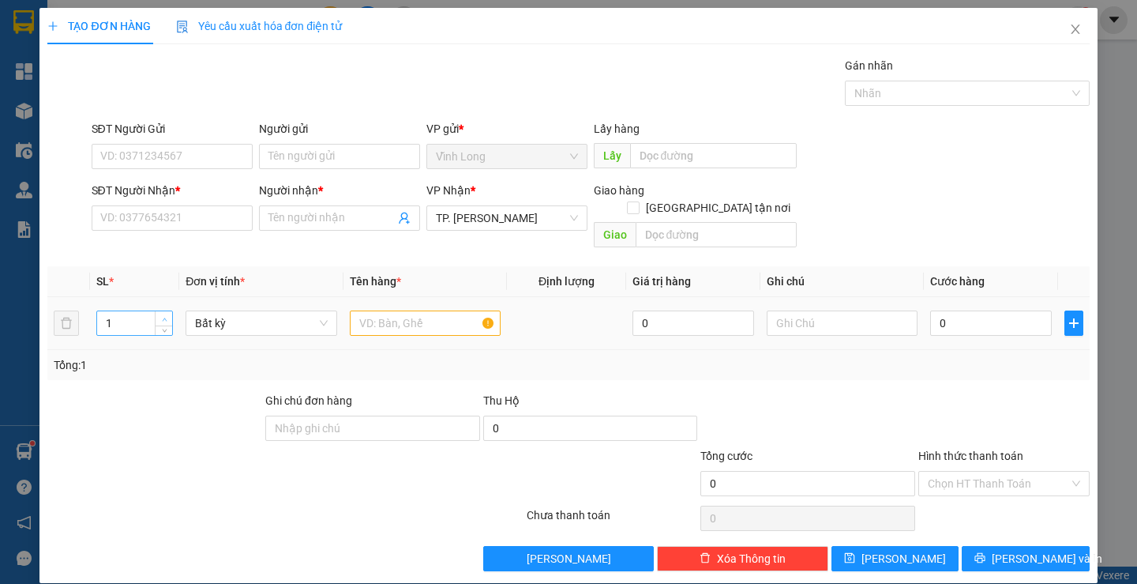
type input "2"
click at [162, 317] on icon "up" at bounding box center [165, 320] width 6 height 6
click at [412, 310] on input "text" at bounding box center [425, 322] width 151 height 25
click at [1069, 28] on icon "close" at bounding box center [1075, 29] width 13 height 13
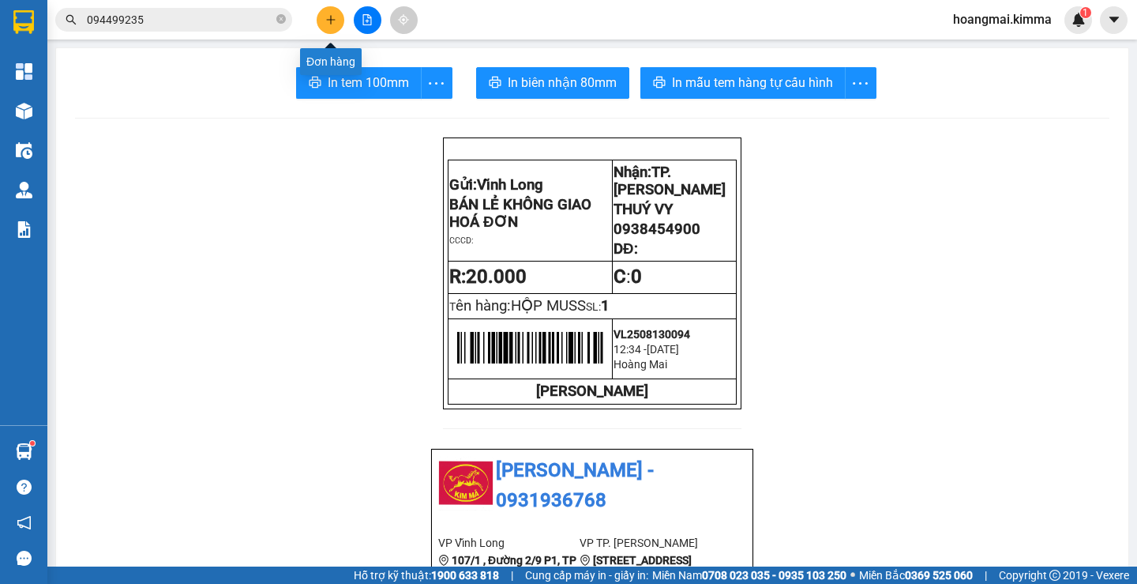
click at [336, 20] on icon "plus" at bounding box center [330, 19] width 11 height 11
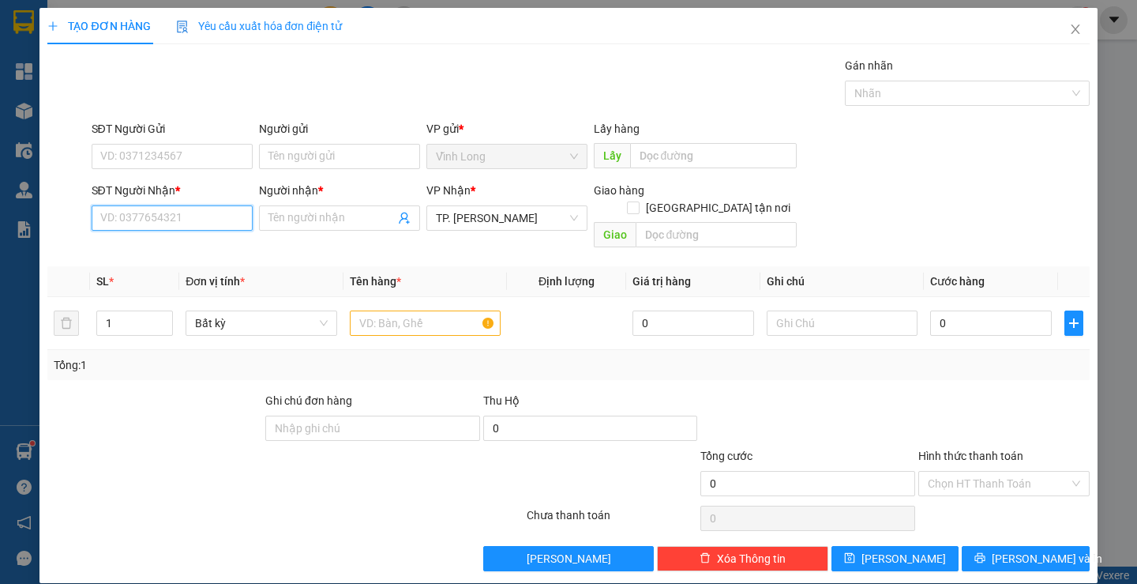
click at [207, 220] on input "SĐT Người Nhận *" at bounding box center [172, 217] width 161 height 25
click at [202, 220] on input "SĐT Người Nhận *" at bounding box center [172, 217] width 161 height 25
type input "0903847148"
click at [171, 244] on div "0903847148 - TUẤN ANH" at bounding box center [178, 249] width 156 height 17
type input "TUẤN ANH"
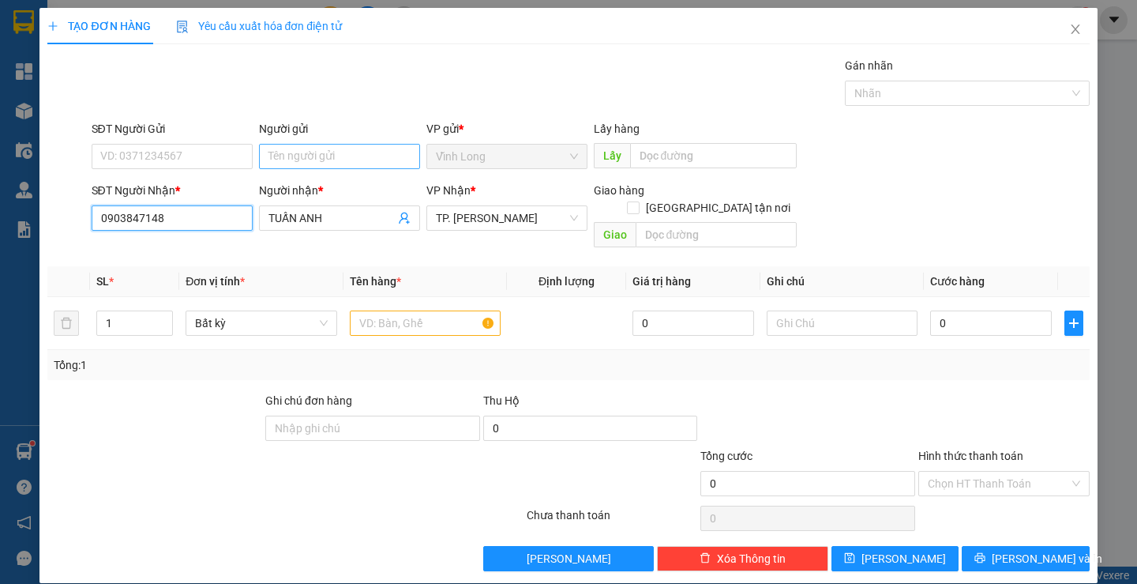
type input "0903847148"
click at [324, 152] on input "Người gửi" at bounding box center [339, 156] width 161 height 25
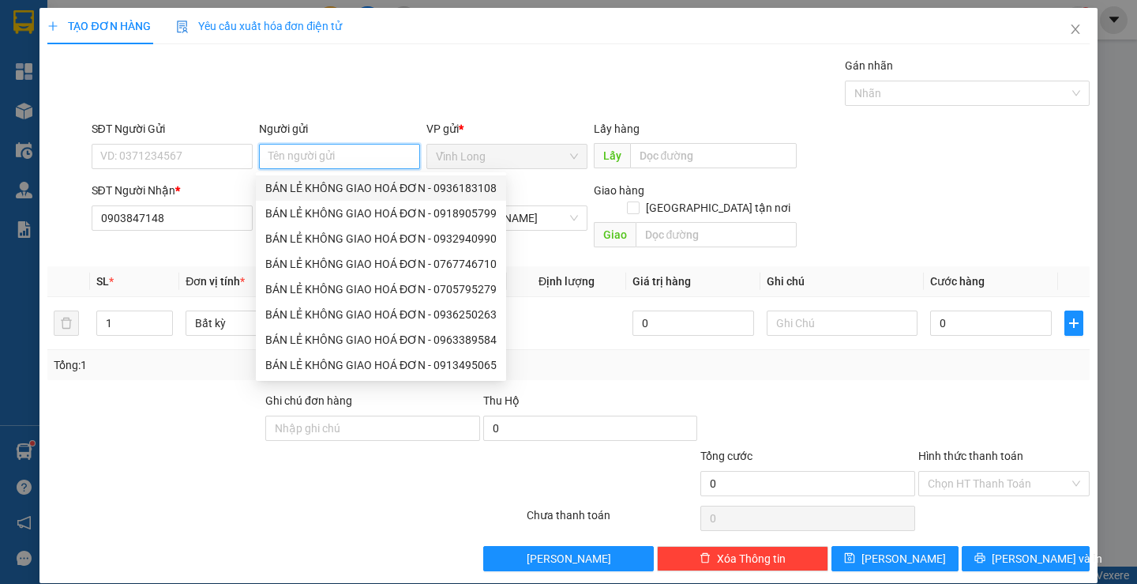
drag, startPoint x: 326, startPoint y: 185, endPoint x: 314, endPoint y: 183, distance: 12.0
click at [326, 185] on div "BÁN LẺ KHÔNG GIAO HOÁ ĐƠN - 0936183108" at bounding box center [380, 187] width 231 height 17
type input "0936183108"
type input "BÁN LẺ KHÔNG GIAO HOÁ ĐƠN"
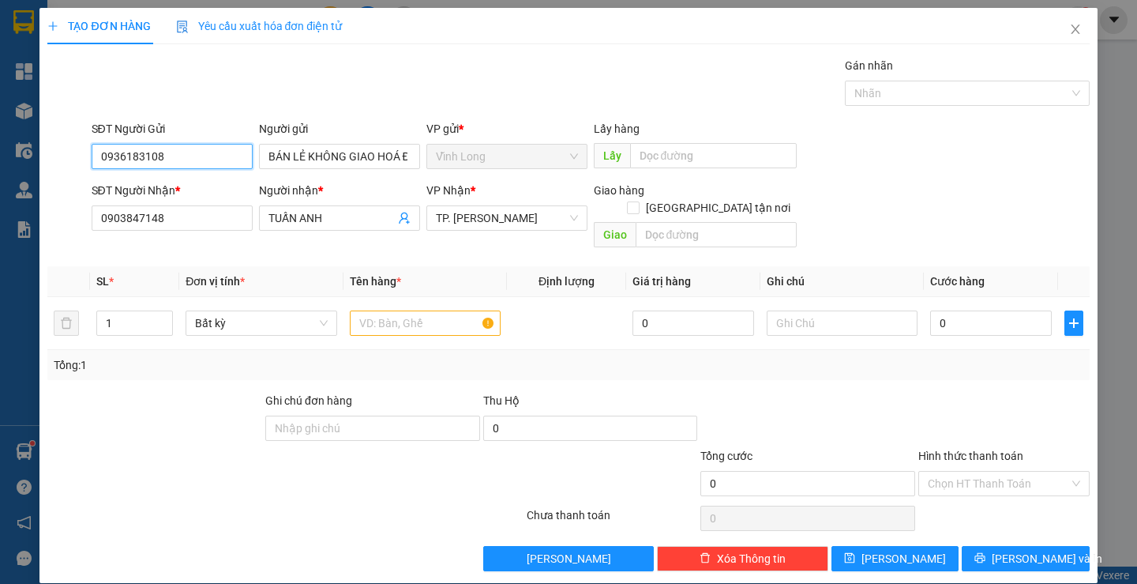
drag, startPoint x: 231, startPoint y: 163, endPoint x: 7, endPoint y: 238, distance: 235.7
click at [0, 246] on div "TẠO ĐƠN HÀNG Yêu cầu xuất hóa đơn điện tử Transit Pickup Surcharge Ids Transit …" at bounding box center [568, 292] width 1137 height 584
click at [401, 310] on input "text" at bounding box center [425, 322] width 151 height 25
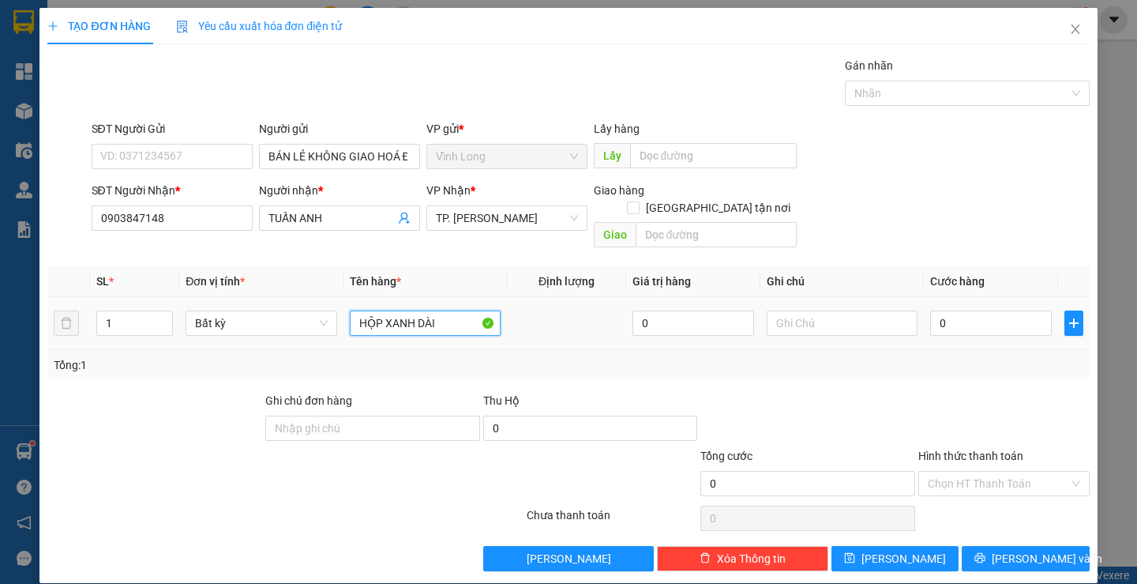
type input "HỘP XANH DÀI"
type input "THƯ"
type input "3"
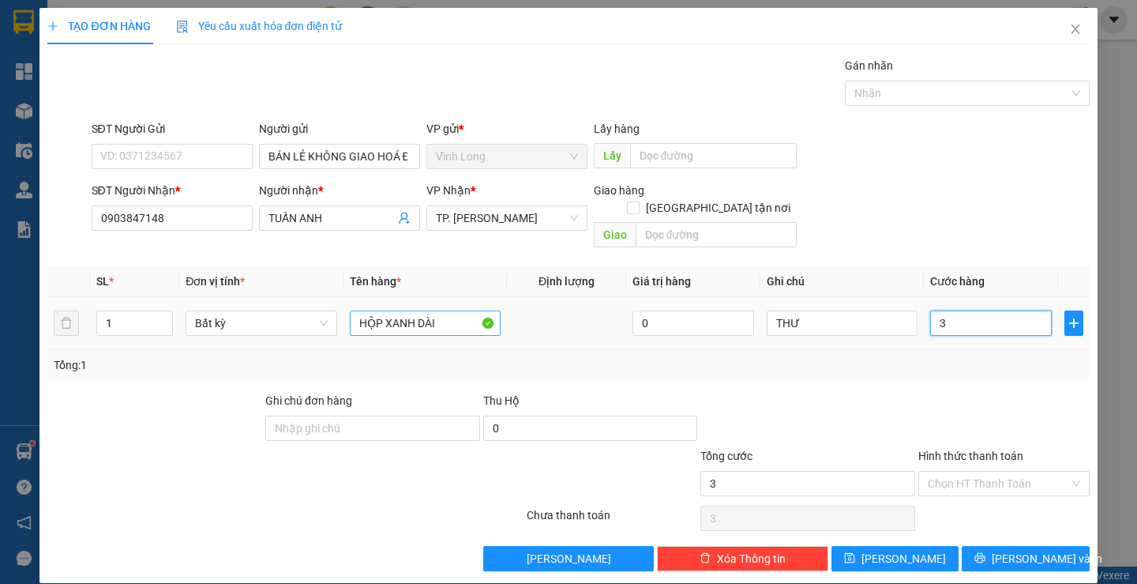
type input "30"
type input "30.000"
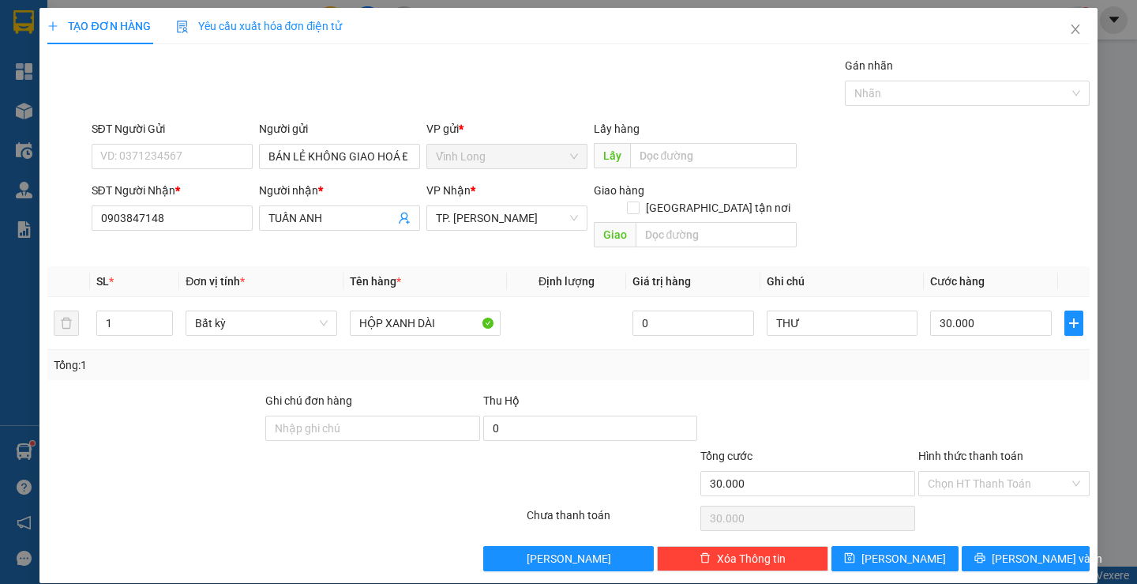
drag, startPoint x: 980, startPoint y: 416, endPoint x: 981, endPoint y: 428, distance: 11.9
click at [981, 419] on div at bounding box center [1004, 419] width 175 height 55
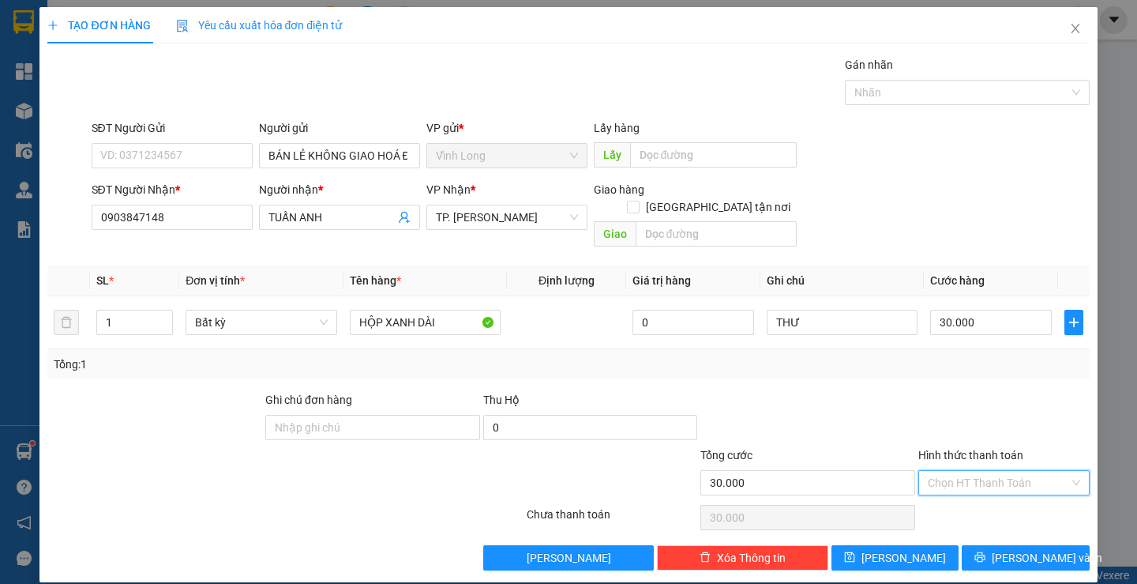
click at [929, 471] on input "Hình thức thanh toán" at bounding box center [998, 483] width 141 height 24
click at [937, 494] on div "Tại văn phòng" at bounding box center [994, 496] width 150 height 17
type input "0"
click at [972, 545] on button "[PERSON_NAME] và In" at bounding box center [1025, 557] width 127 height 25
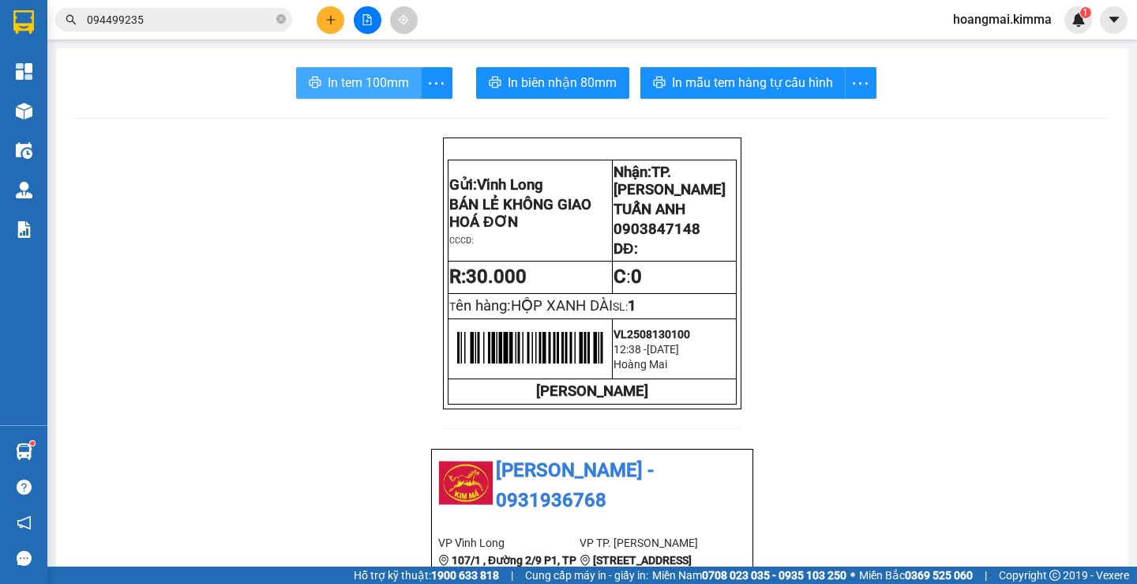
click at [367, 87] on span "In tem 100mm" at bounding box center [368, 83] width 81 height 20
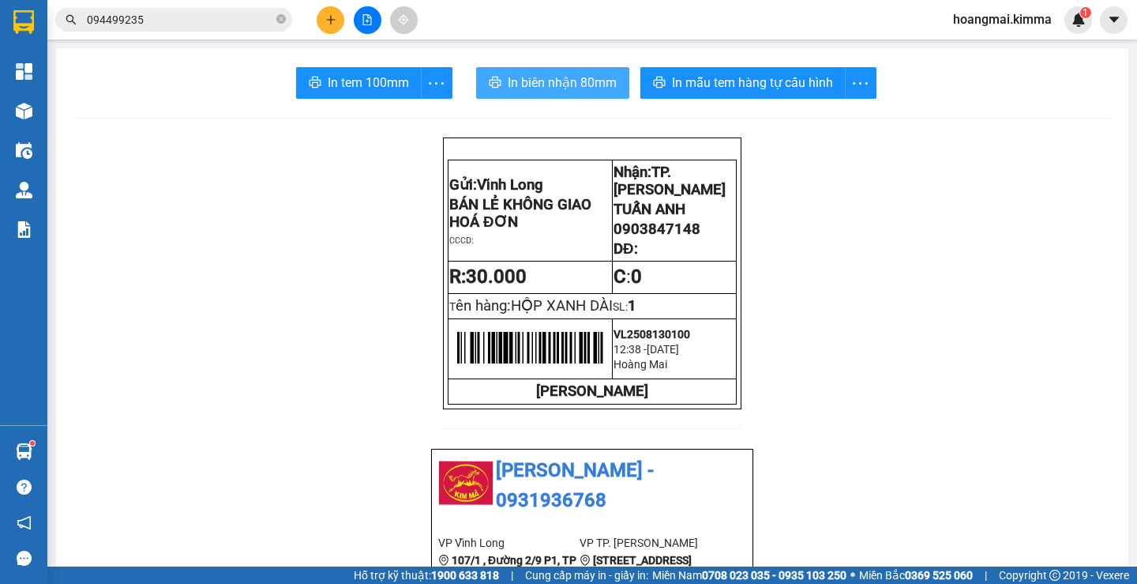
click at [554, 73] on span "In biên nhận 80mm" at bounding box center [562, 83] width 109 height 20
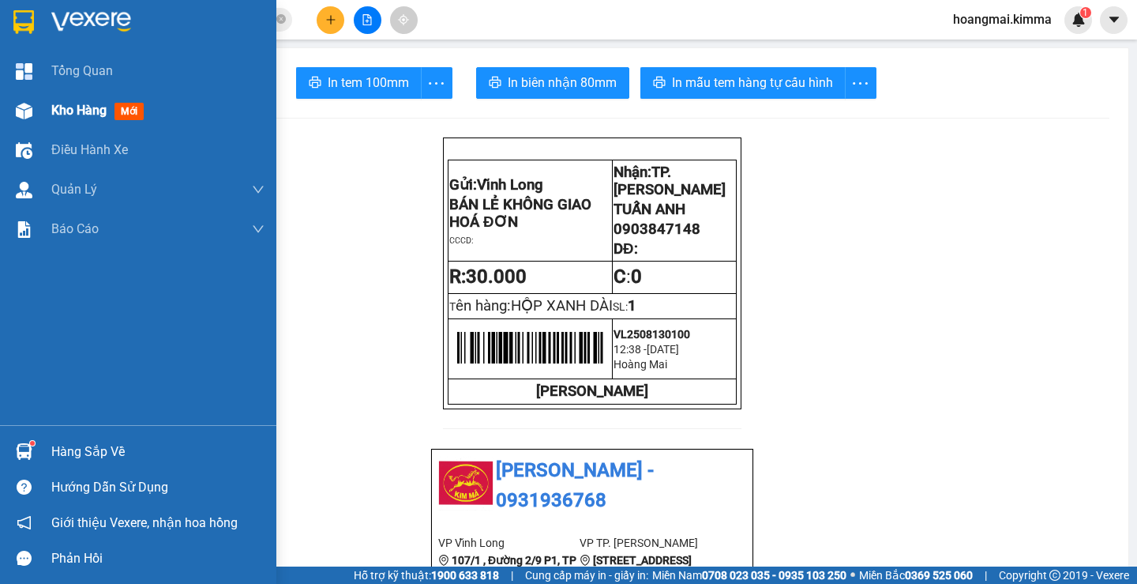
click at [78, 111] on span "Kho hàng" at bounding box center [78, 110] width 55 height 15
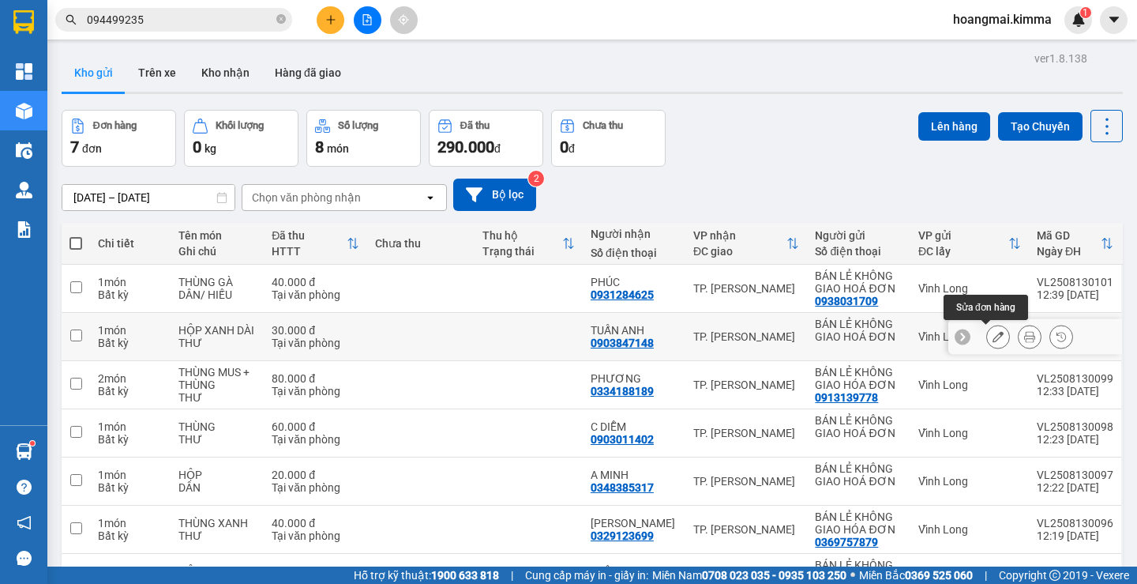
click at [993, 340] on icon at bounding box center [998, 336] width 11 height 11
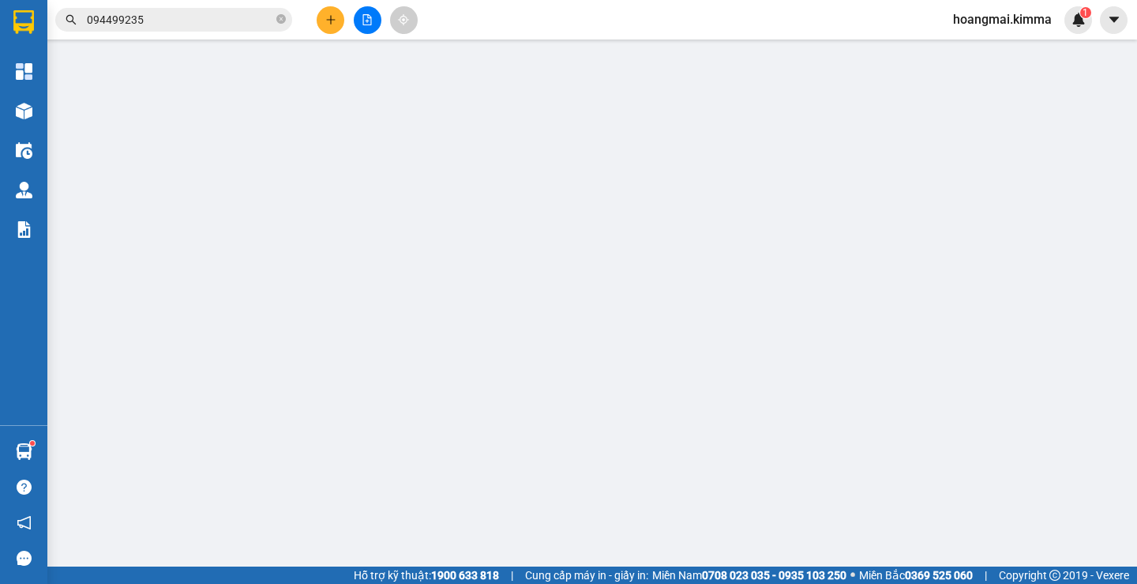
type input "BÁN LẺ KHÔNG GIAO HOÁ ĐƠN"
type input "0903847148"
type input "TUẤN ANH"
type input "30.000"
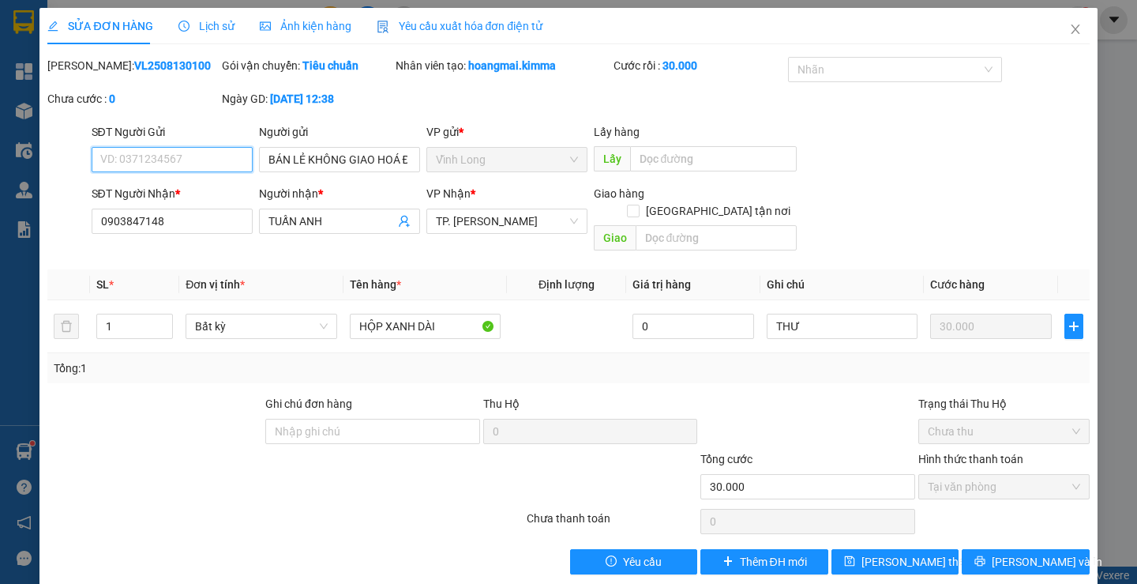
click at [176, 163] on input "SĐT Người Gửi" at bounding box center [172, 159] width 161 height 25
click at [184, 161] on input "SĐT Người Gửi" at bounding box center [172, 159] width 161 height 25
click at [1069, 32] on icon "close" at bounding box center [1075, 29] width 13 height 13
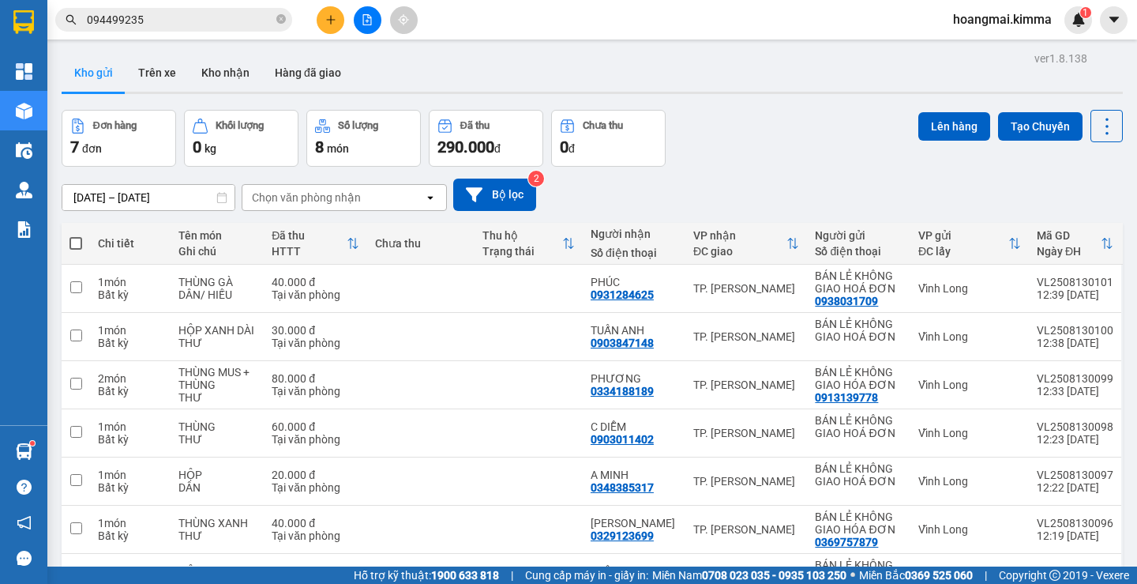
click at [327, 17] on icon "plus" at bounding box center [330, 19] width 11 height 11
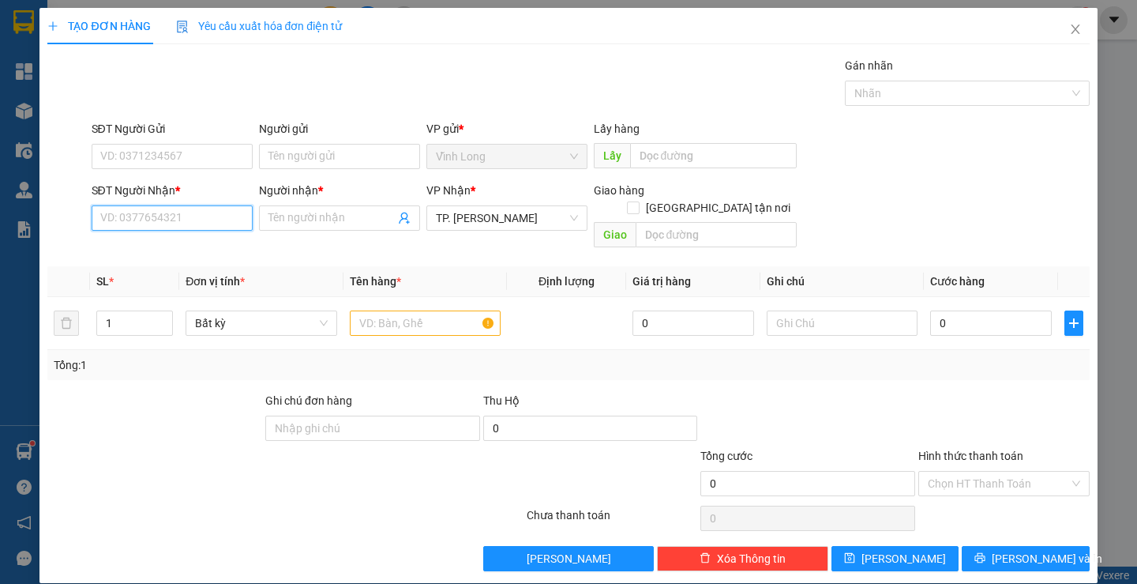
click at [197, 219] on input "SĐT Người Nhận *" at bounding box center [172, 217] width 161 height 25
click at [131, 218] on input "09031634363" at bounding box center [172, 217] width 161 height 25
type input "0903634363"
click at [184, 244] on div "0903634363 - CHÂU" at bounding box center [170, 249] width 141 height 17
type input "CHÂU"
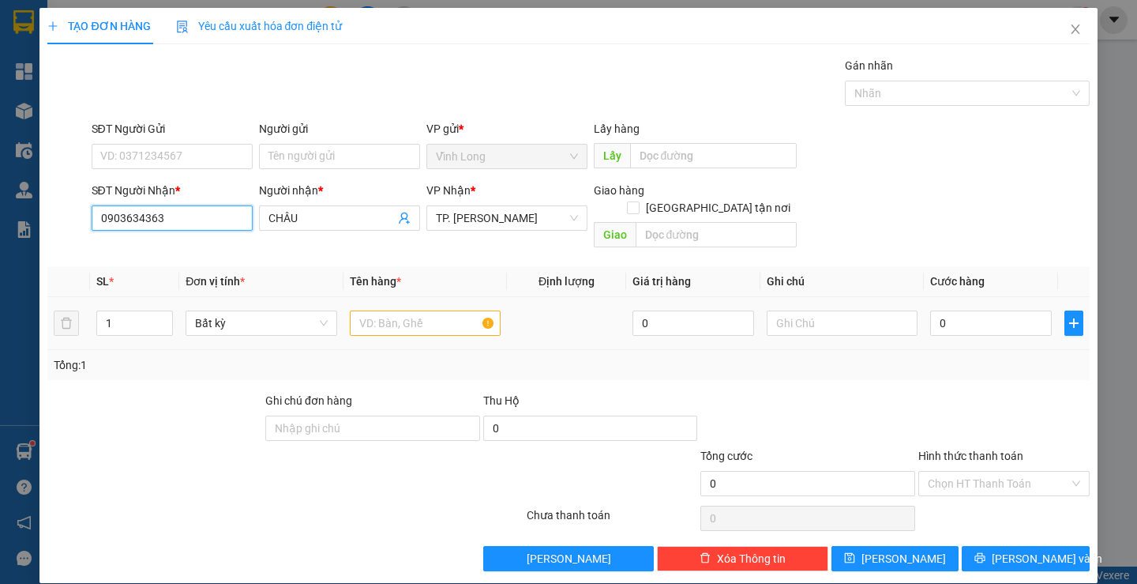
type input "0903634363"
click at [422, 313] on input "text" at bounding box center [425, 322] width 151 height 25
type input "U"
type input "H"
type input "THÙNG MUS"
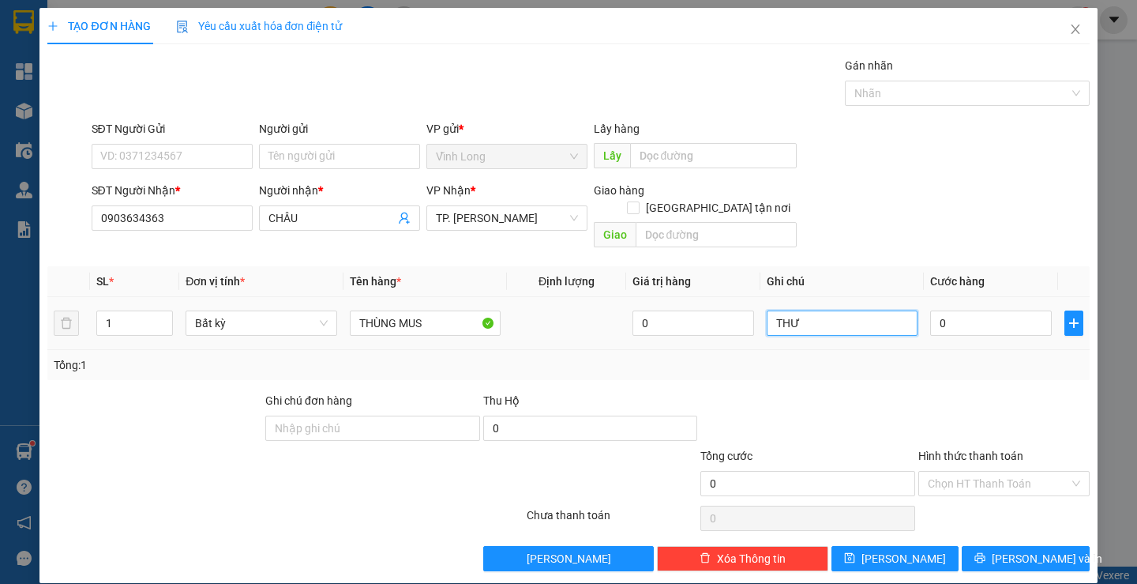
type input "THƯ"
type input "3"
type input "30"
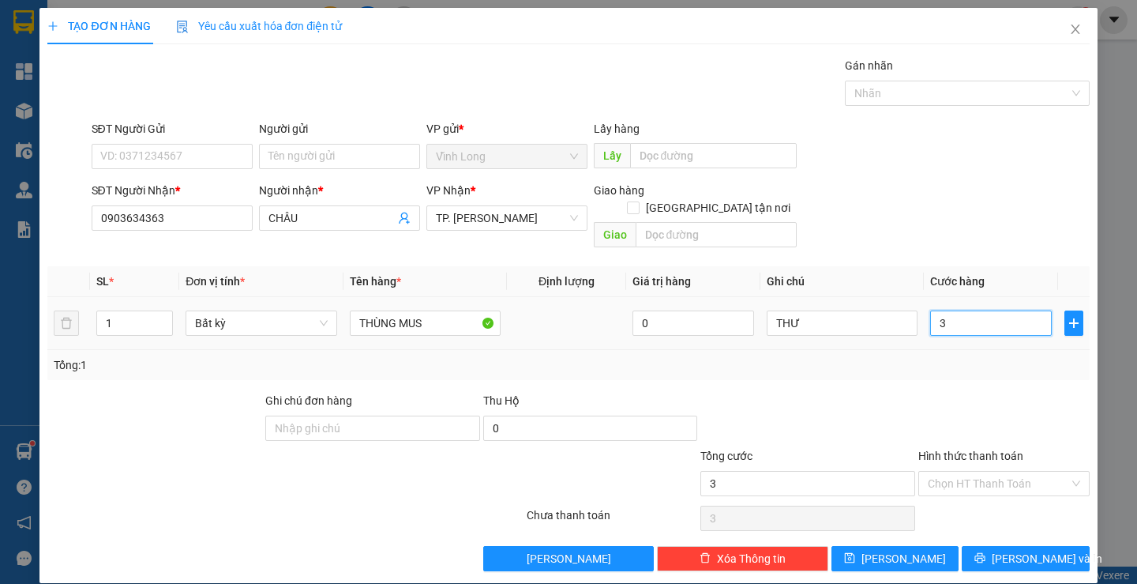
type input "30"
type input "30.000"
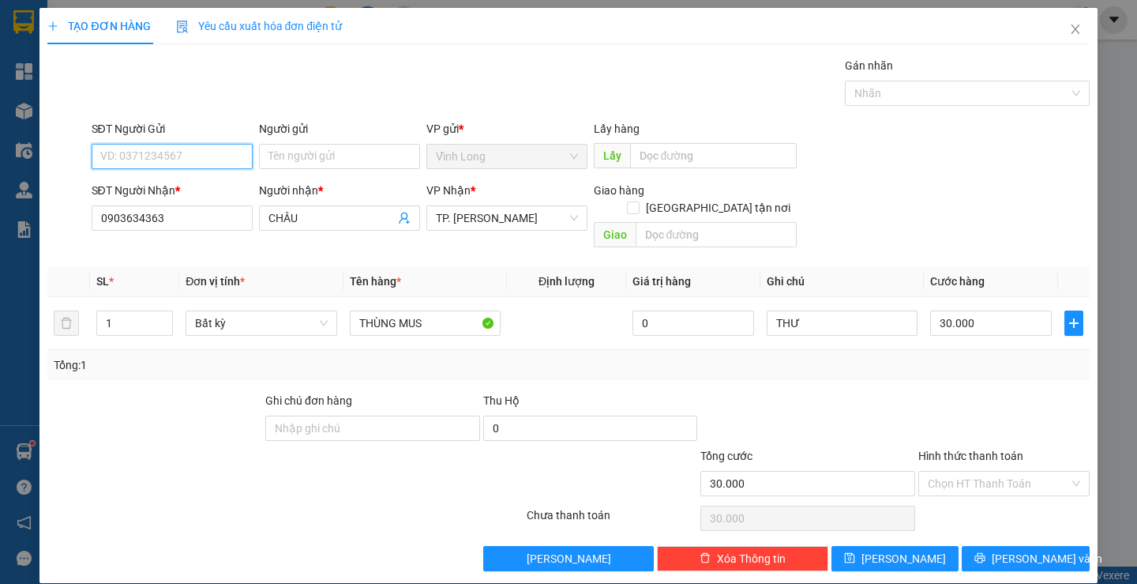
click at [219, 158] on input "SĐT Người Gửi" at bounding box center [172, 156] width 161 height 25
click at [219, 186] on div "null BÁN LẺ KHÔNG GIAO HOÁ ĐƠN" at bounding box center [190, 187] width 180 height 17
click at [324, 148] on input "Người gửi" at bounding box center [339, 156] width 161 height 25
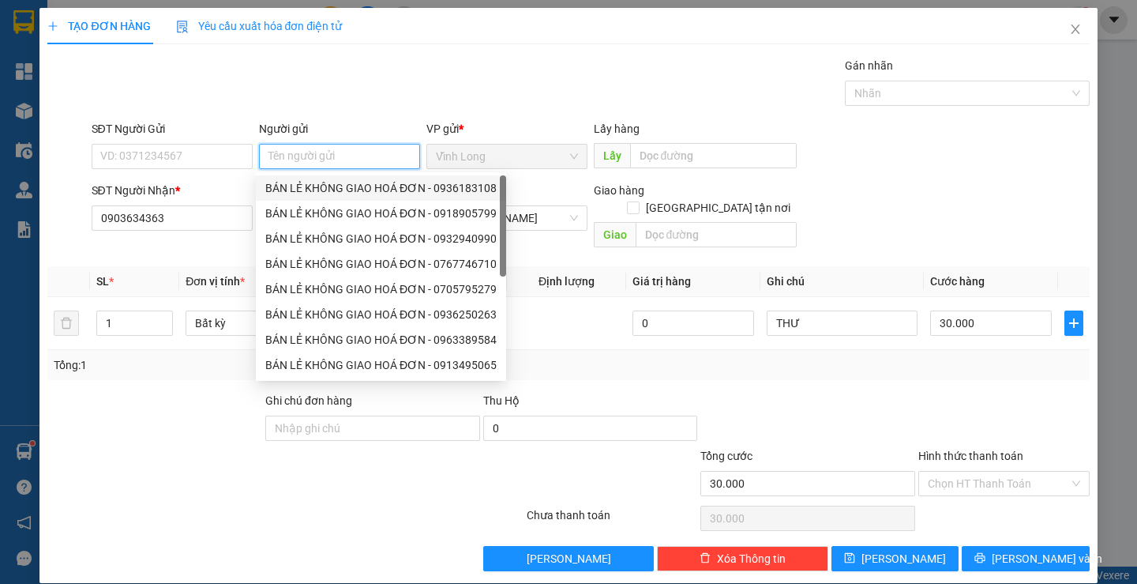
click at [339, 189] on div "BÁN LẺ KHÔNG GIAO HOÁ ĐƠN - 0936183108" at bounding box center [380, 187] width 231 height 17
type input "0936183108"
type input "BÁN LẺ KHÔNG GIAO HOÁ ĐƠN"
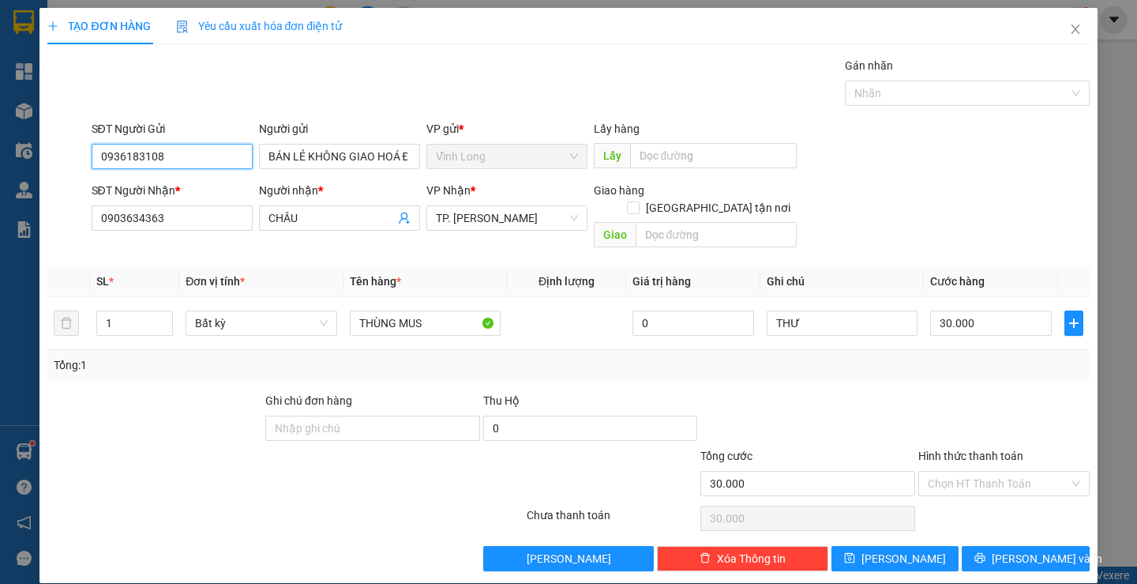
drag, startPoint x: 228, startPoint y: 156, endPoint x: 0, endPoint y: 170, distance: 228.6
click at [0, 170] on div "TẠO ĐƠN HÀNG Yêu cầu xuất hóa đơn điện tử Transit Pickup Surcharge Ids Transit …" at bounding box center [568, 292] width 1137 height 584
click at [853, 392] on div at bounding box center [808, 419] width 218 height 55
click at [948, 471] on input "Hình thức thanh toán" at bounding box center [998, 483] width 141 height 24
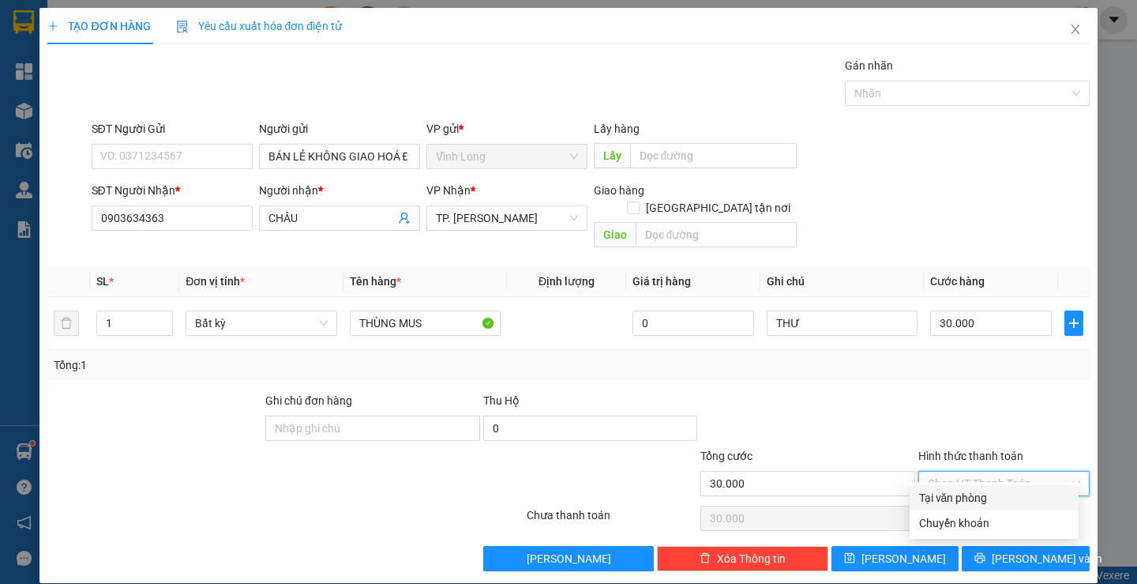
click at [959, 491] on div "Tại văn phòng" at bounding box center [994, 497] width 150 height 17
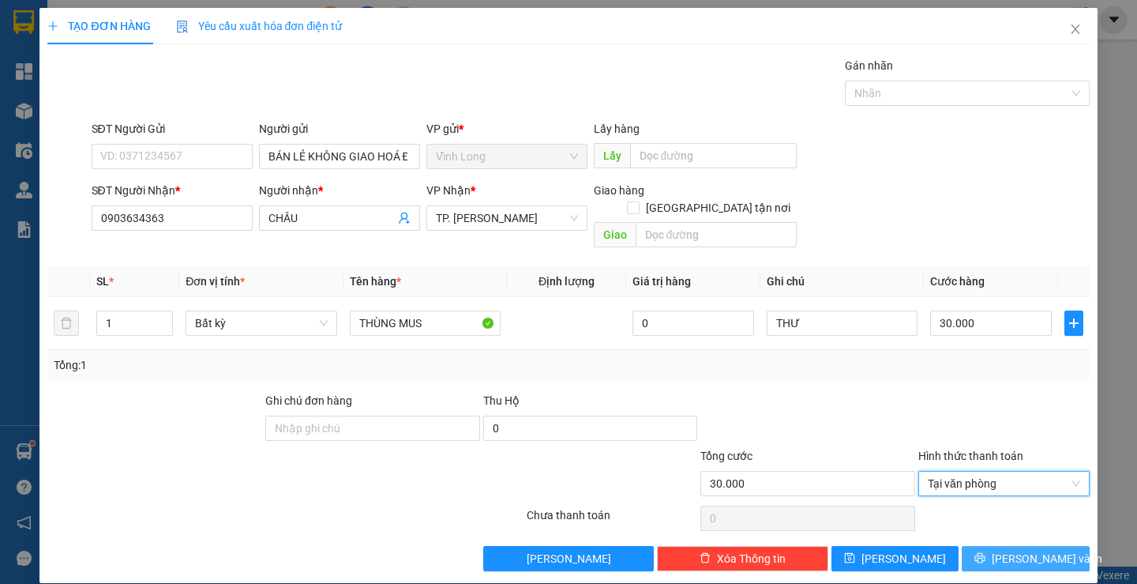
click at [983, 547] on button "[PERSON_NAME] và In" at bounding box center [1025, 558] width 127 height 25
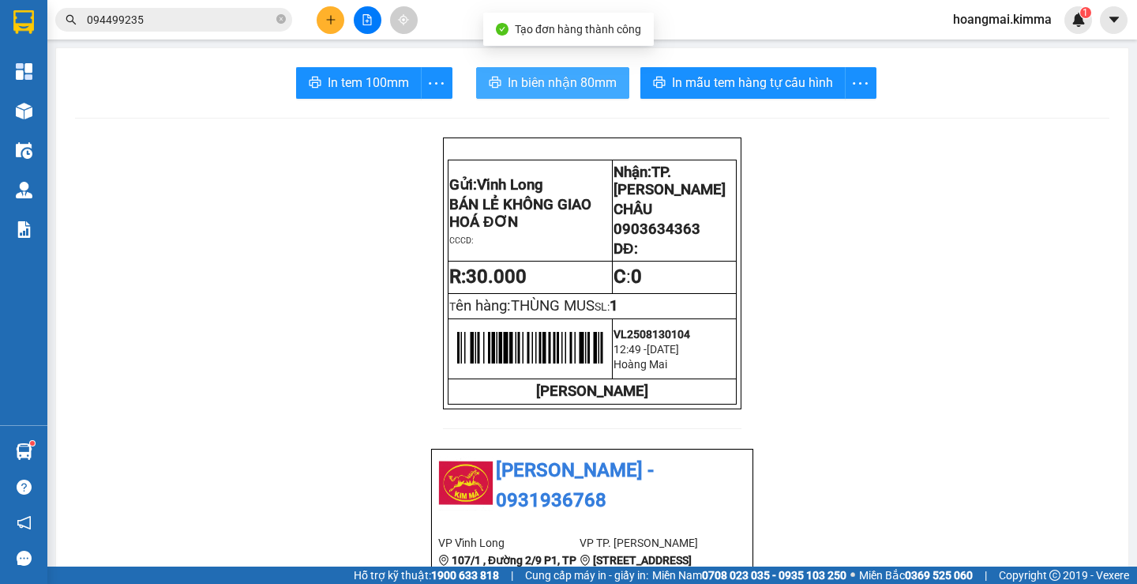
drag, startPoint x: 537, startPoint y: 84, endPoint x: 527, endPoint y: 91, distance: 12.5
click at [535, 84] on span "In biên nhận 80mm" at bounding box center [562, 83] width 109 height 20
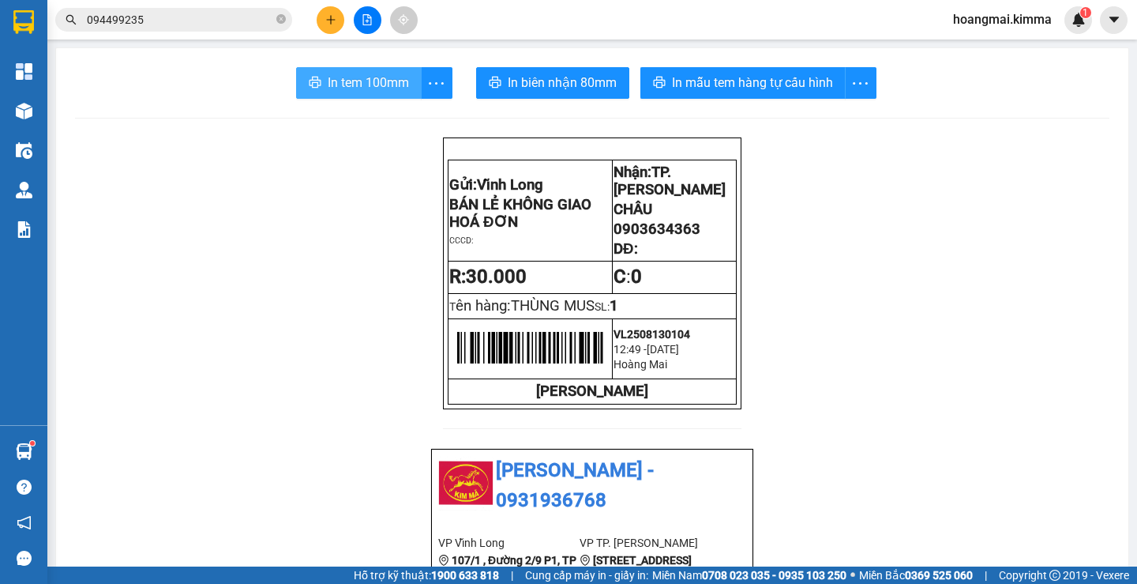
click at [357, 73] on span "In tem 100mm" at bounding box center [368, 83] width 81 height 20
click at [329, 24] on icon "plus" at bounding box center [330, 19] width 11 height 11
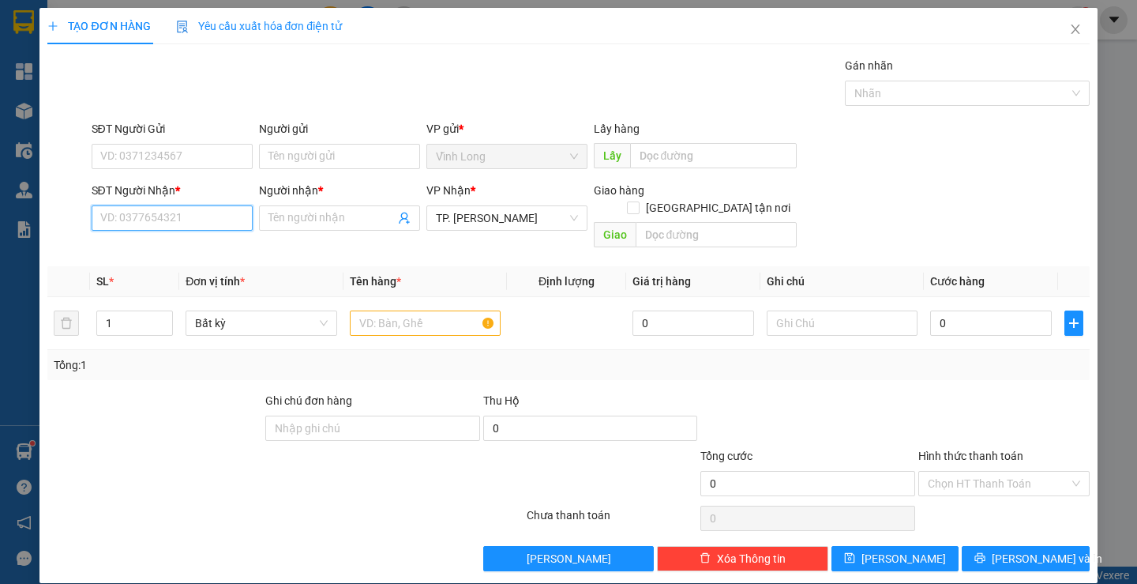
click at [202, 222] on input "SĐT Người Nhận *" at bounding box center [172, 217] width 161 height 25
click at [207, 223] on input "SĐT Người Nhận *" at bounding box center [172, 217] width 161 height 25
click at [407, 310] on input "text" at bounding box center [425, 322] width 151 height 25
click at [219, 217] on input "SĐT Người Nhận *" at bounding box center [172, 217] width 161 height 25
type input "0774867399"
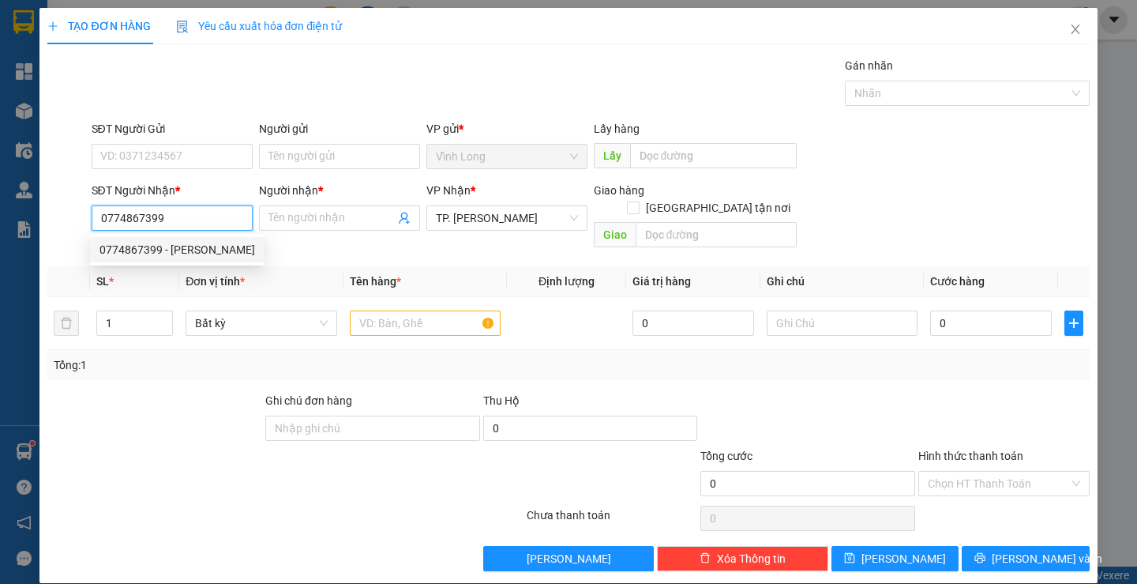
click at [191, 250] on div "0774867399 - KHÁNH" at bounding box center [178, 249] width 156 height 17
type input "KHÁNH"
type input "0774867399"
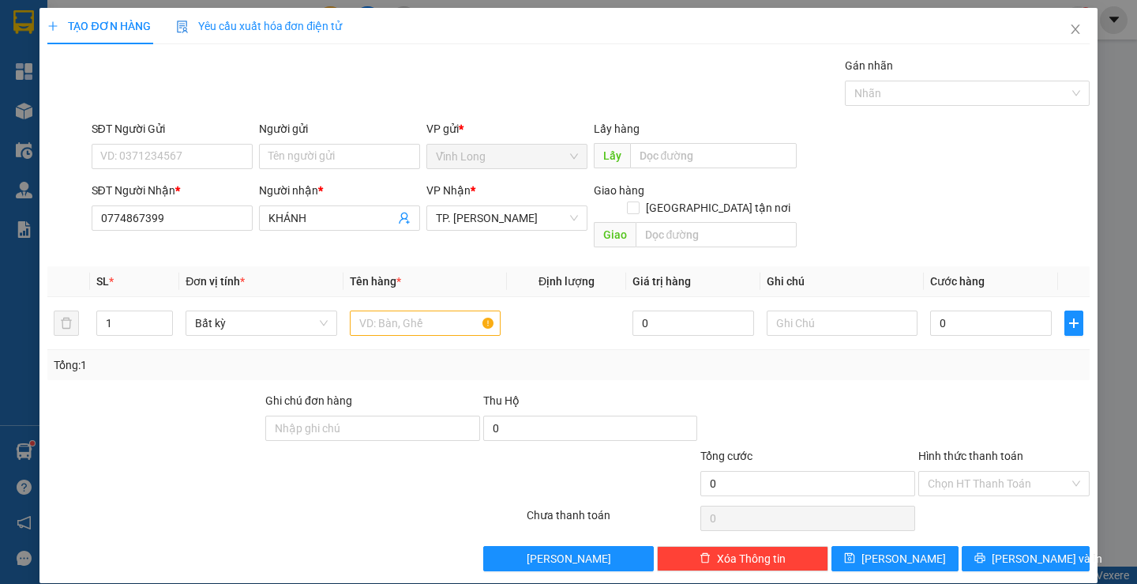
drag, startPoint x: 337, startPoint y: 142, endPoint x: 323, endPoint y: 166, distance: 27.6
click at [337, 143] on div "Người gửi" at bounding box center [339, 132] width 161 height 24
click at [325, 155] on input "Người gửi" at bounding box center [339, 156] width 161 height 25
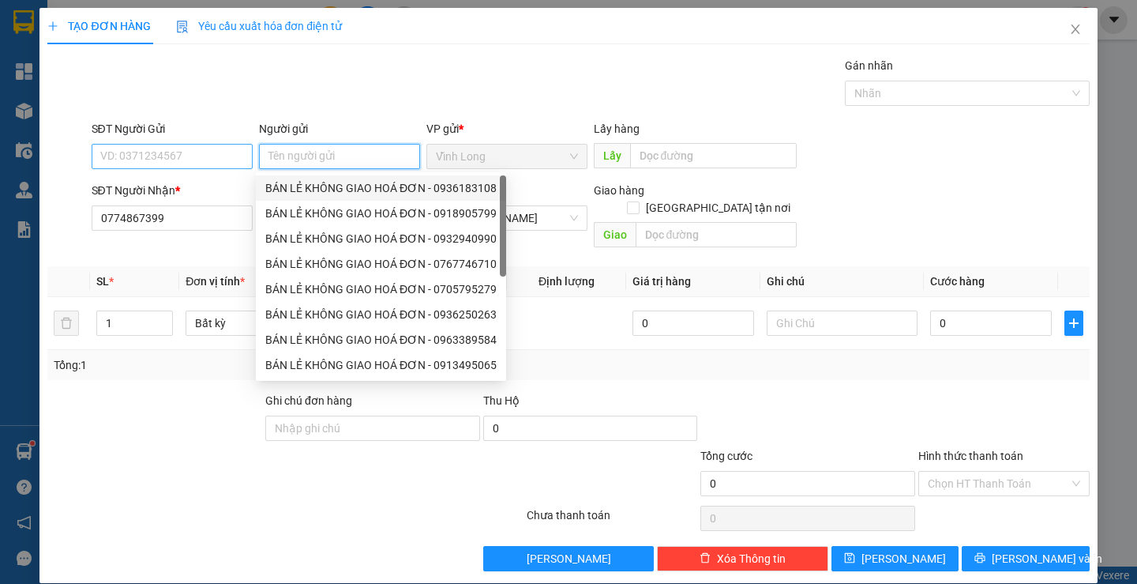
drag, startPoint x: 349, startPoint y: 187, endPoint x: 155, endPoint y: 158, distance: 196.5
click at [321, 187] on div "BÁN LẺ KHÔNG GIAO HOÁ ĐƠN - 0936183108" at bounding box center [380, 187] width 231 height 17
type input "0936183108"
type input "BÁN LẺ KHÔNG GIAO HOÁ ĐƠN"
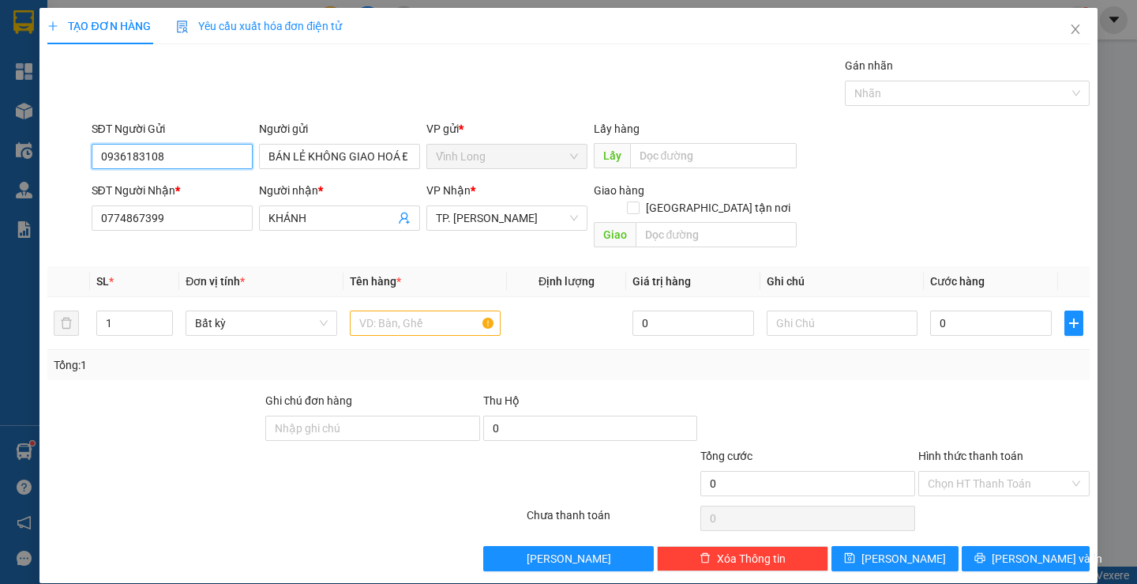
drag, startPoint x: 220, startPoint y: 163, endPoint x: 0, endPoint y: 98, distance: 228.9
click at [0, 98] on div "TẠO ĐƠN HÀNG Yêu cầu xuất hóa đơn điện tử Transit Pickup Surcharge Ids Transit …" at bounding box center [568, 292] width 1137 height 584
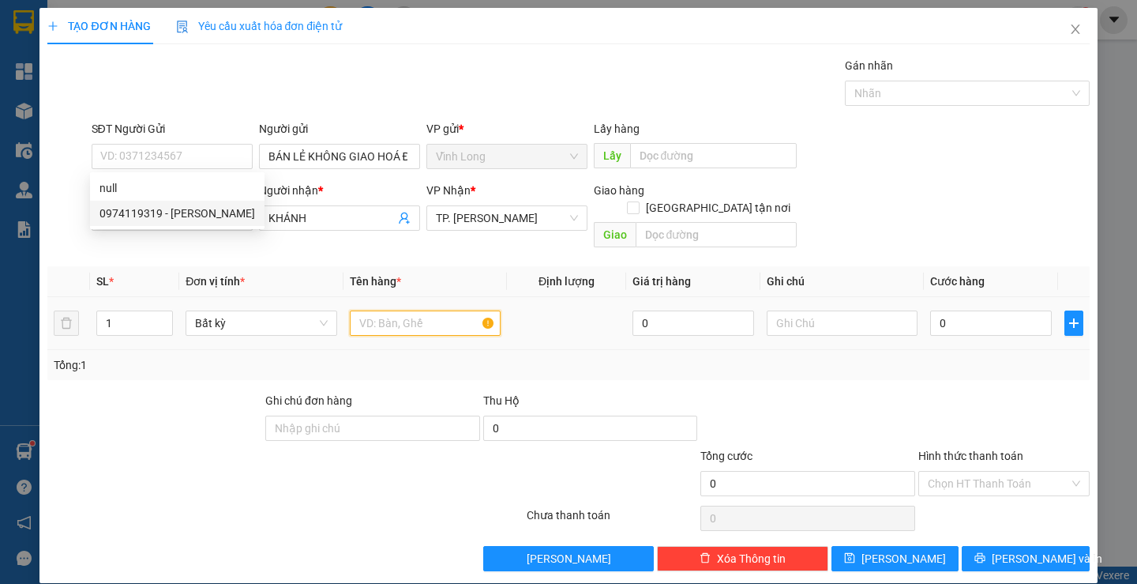
click at [401, 310] on input "text" at bounding box center [425, 322] width 151 height 25
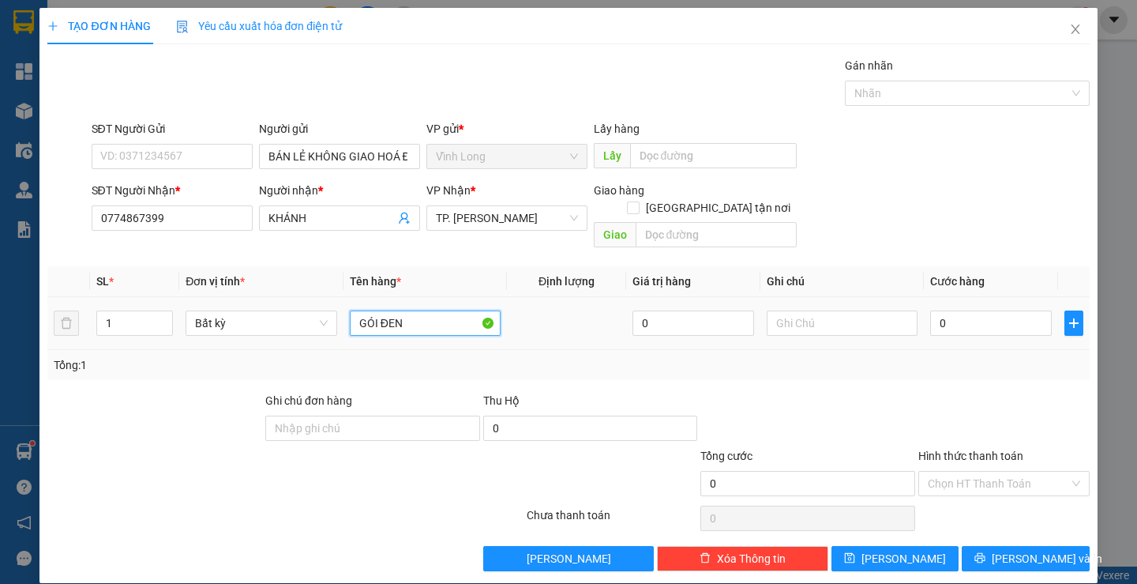
type input "GÓI ĐEN"
type input "THƯ"
type input "2"
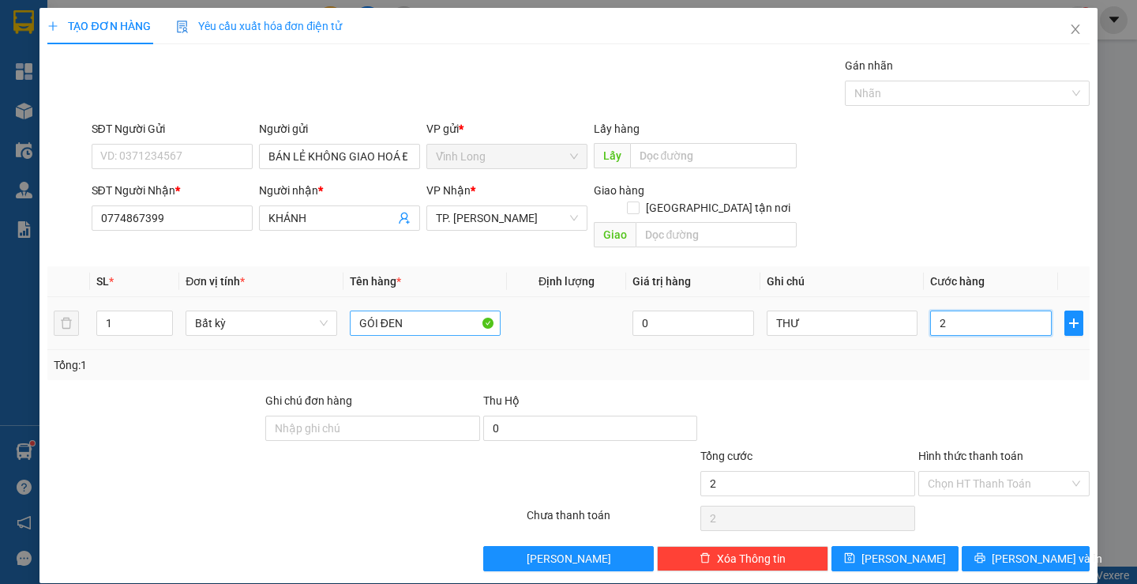
type input "20"
type input "20.000"
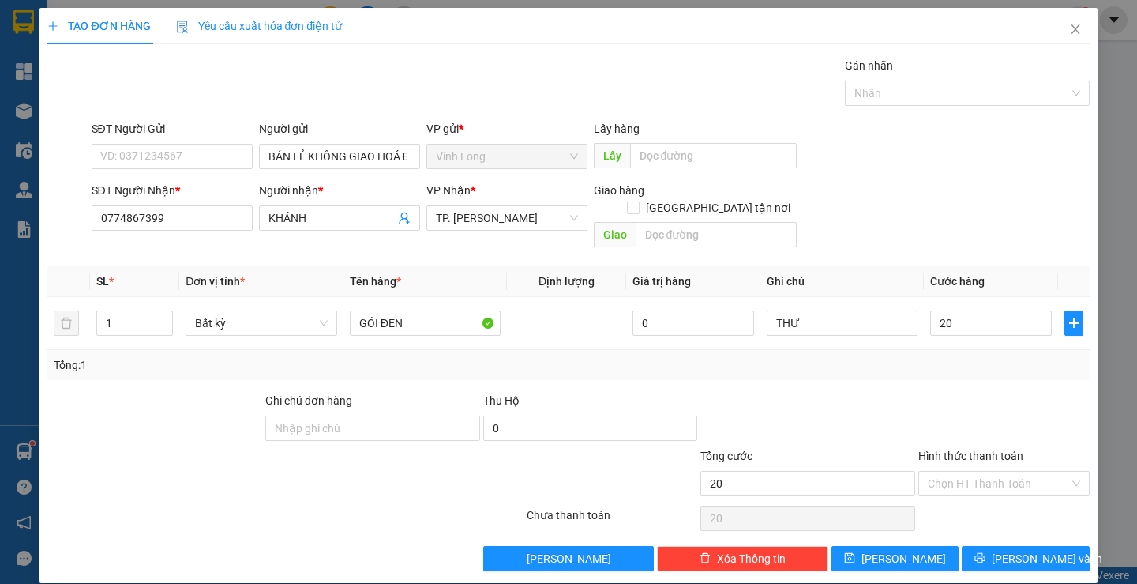
type input "20.000"
click at [960, 356] on div "Tổng: 1" at bounding box center [568, 364] width 1029 height 17
click at [974, 471] on input "Hình thức thanh toán" at bounding box center [998, 483] width 141 height 24
click at [197, 164] on input "SĐT Người Gửi" at bounding box center [172, 156] width 161 height 25
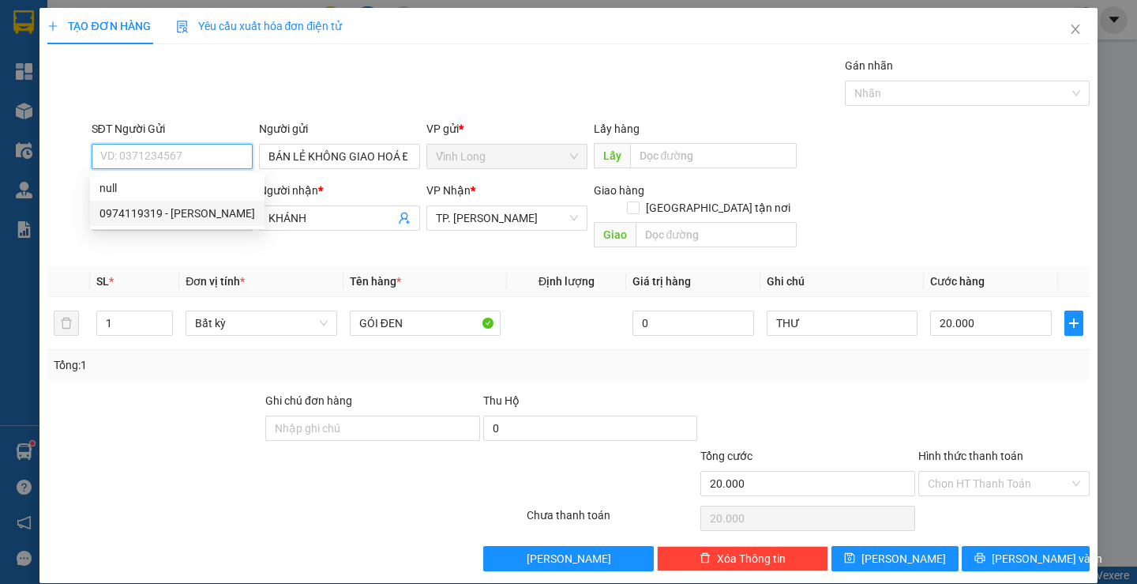
click at [156, 203] on div "0974119319 - CHÚ NGỌC" at bounding box center [177, 213] width 175 height 25
type input "0974119319"
type input "CHÚ NGỌC"
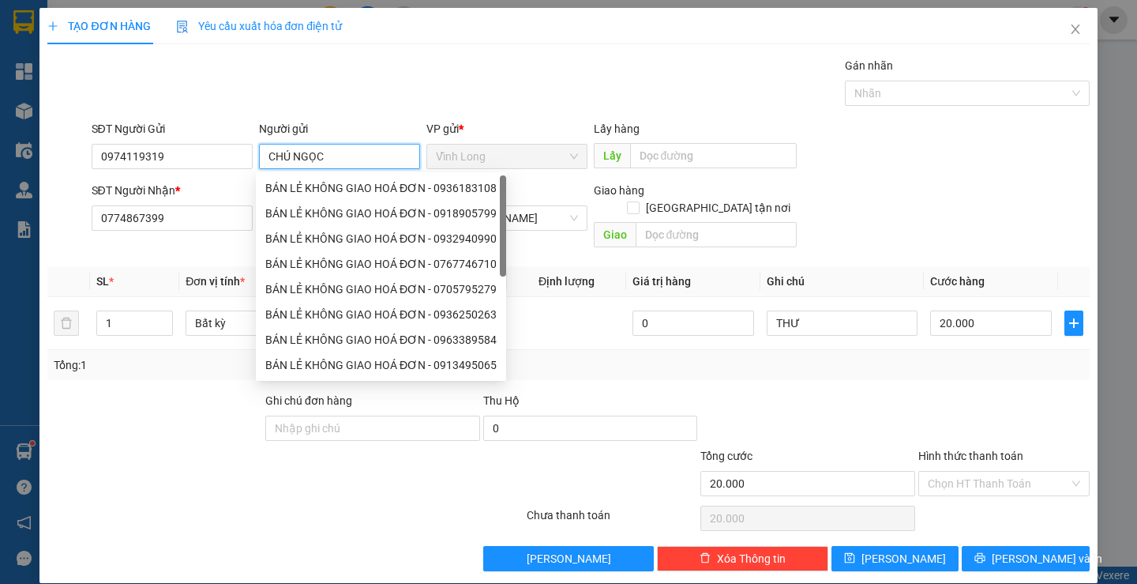
drag, startPoint x: 362, startPoint y: 160, endPoint x: 34, endPoint y: 176, distance: 328.9
click at [34, 176] on div "TẠO ĐƠN HÀNG Yêu cầu xuất hóa đơn điện tử Transit Pickup Surcharge Ids Transit …" at bounding box center [568, 292] width 1137 height 584
type input "BÁN LẺ KHÔNG GIAO HÓA ĐƠN"
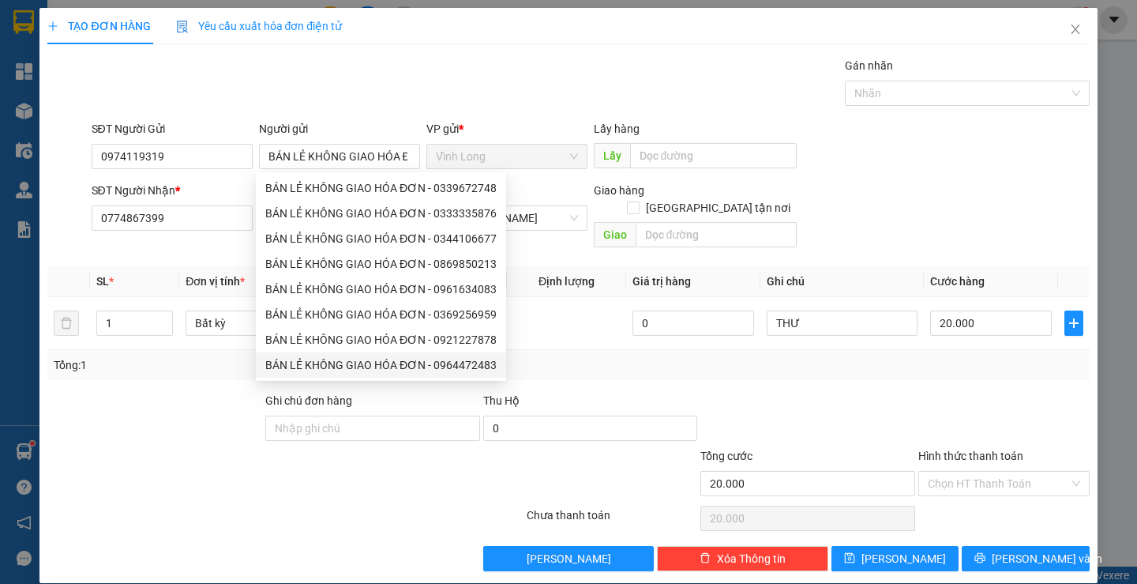
click at [862, 392] on div at bounding box center [808, 419] width 218 height 55
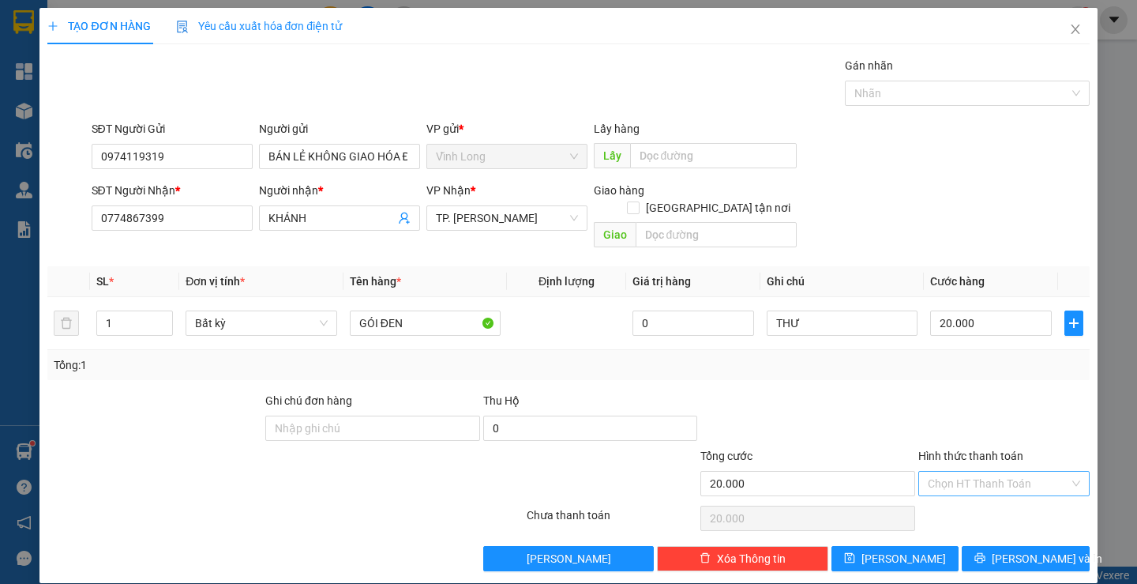
click at [982, 471] on input "Hình thức thanh toán" at bounding box center [998, 483] width 141 height 24
click at [975, 488] on div "Tại văn phòng" at bounding box center [994, 497] width 169 height 25
type input "0"
click at [1001, 550] on span "[PERSON_NAME] và In" at bounding box center [1047, 558] width 111 height 17
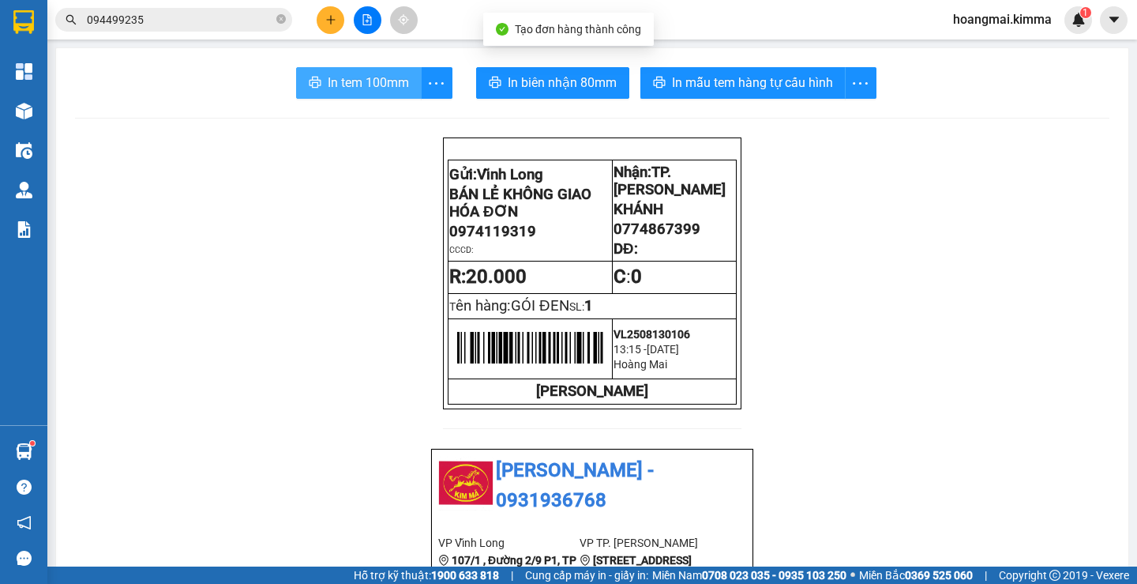
click at [372, 76] on span "In tem 100mm" at bounding box center [368, 83] width 81 height 20
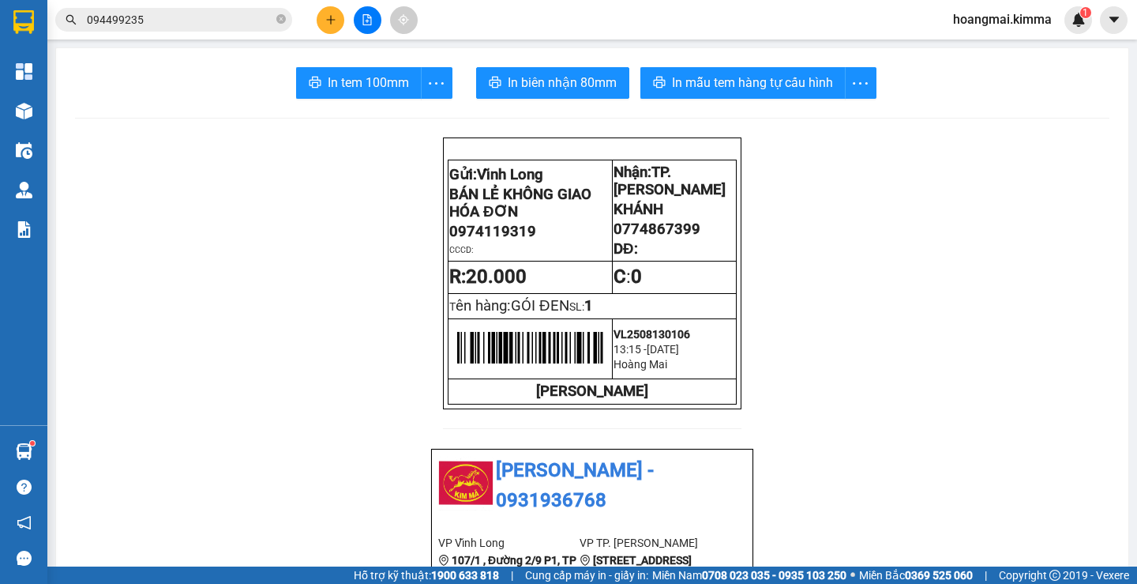
click at [212, 21] on input "094499235" at bounding box center [180, 19] width 186 height 17
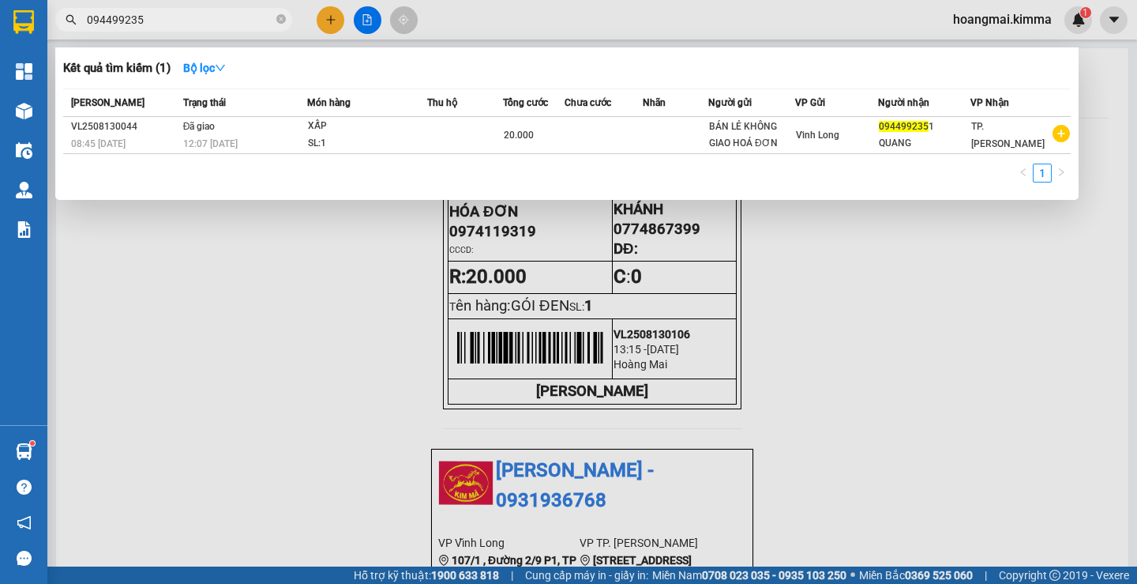
click at [212, 21] on input "094499235" at bounding box center [180, 19] width 186 height 17
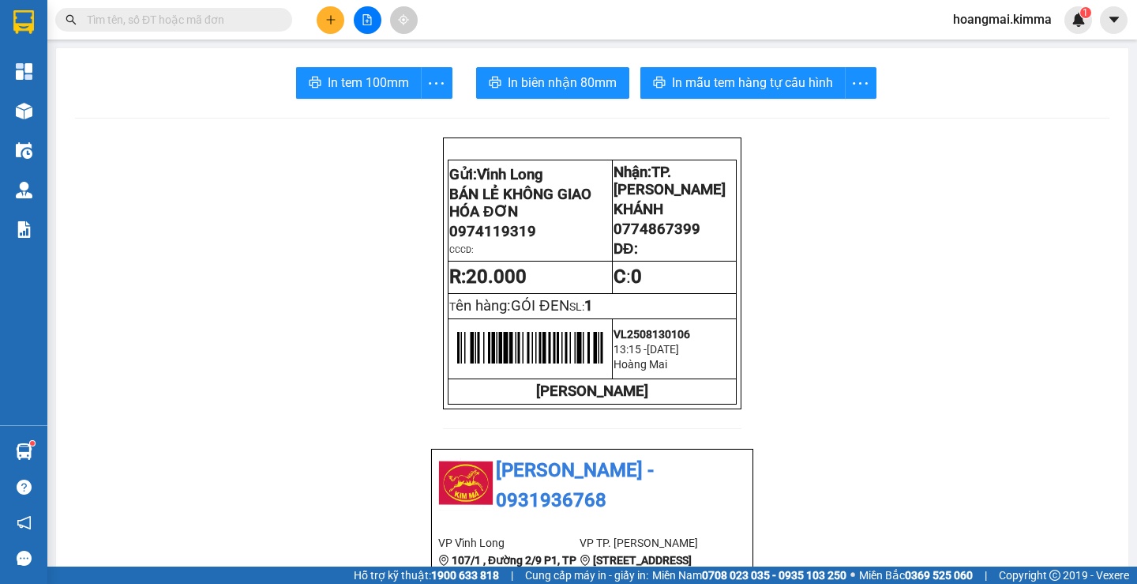
click at [148, 17] on input "text" at bounding box center [180, 19] width 186 height 17
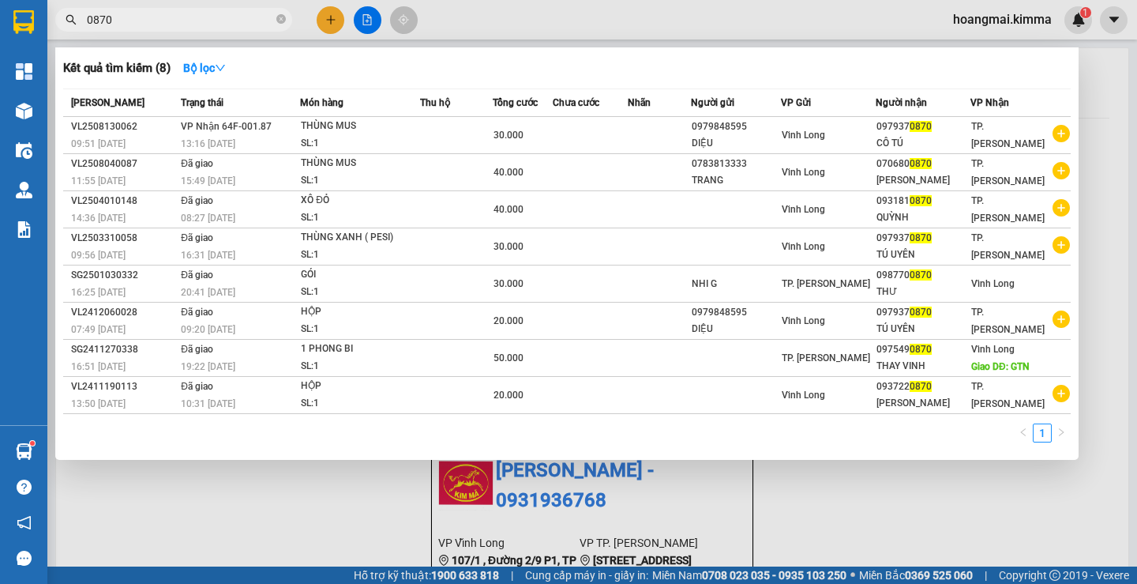
type input "0870"
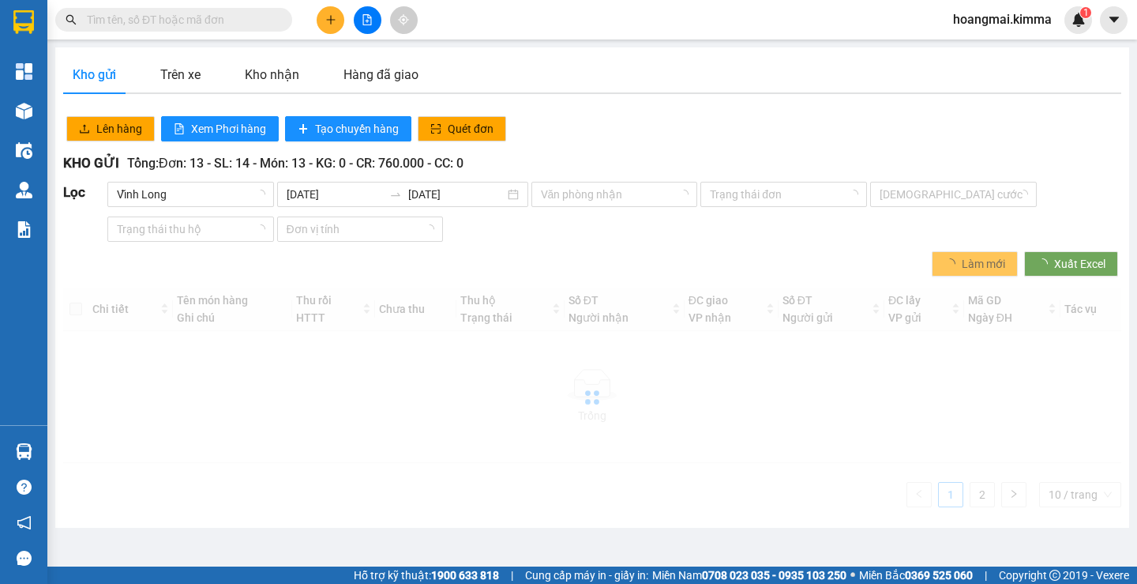
click at [154, 22] on input "text" at bounding box center [180, 19] width 186 height 17
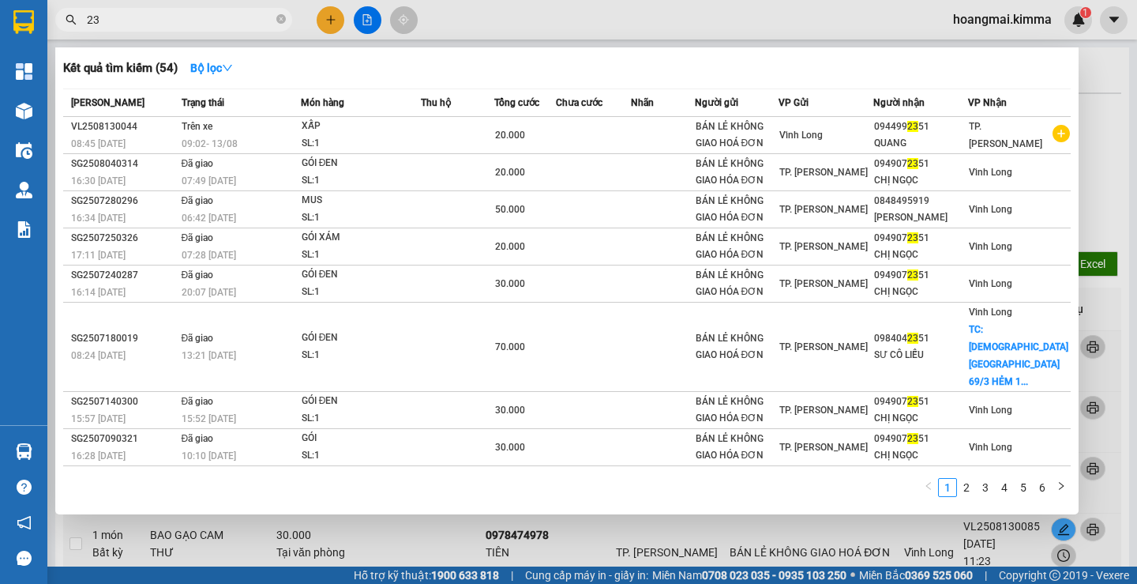
type input "2"
type input "2351"
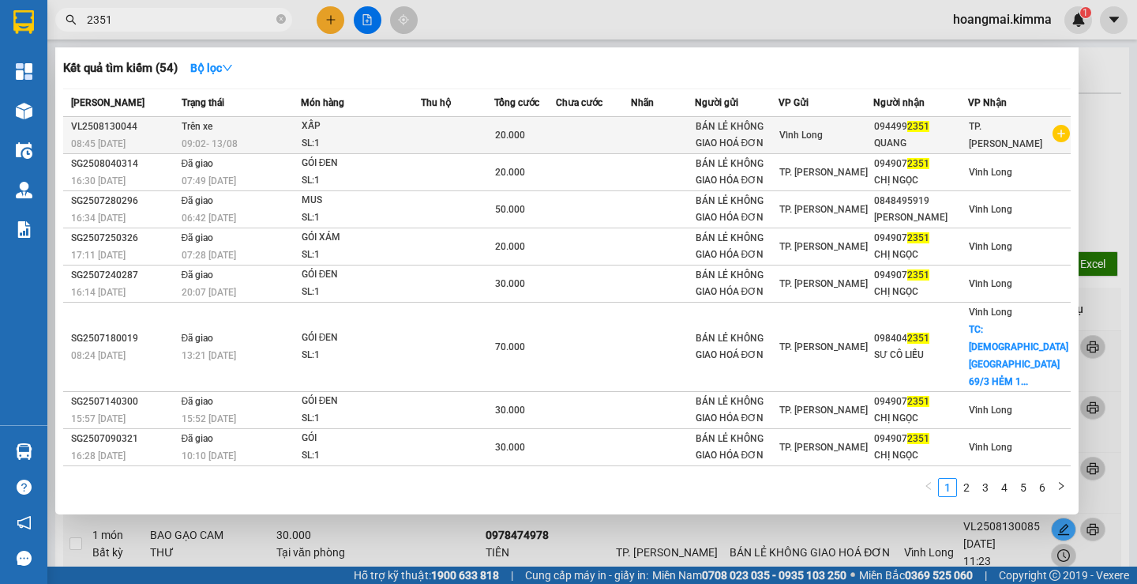
click at [323, 136] on div "SL: 1" at bounding box center [361, 143] width 118 height 17
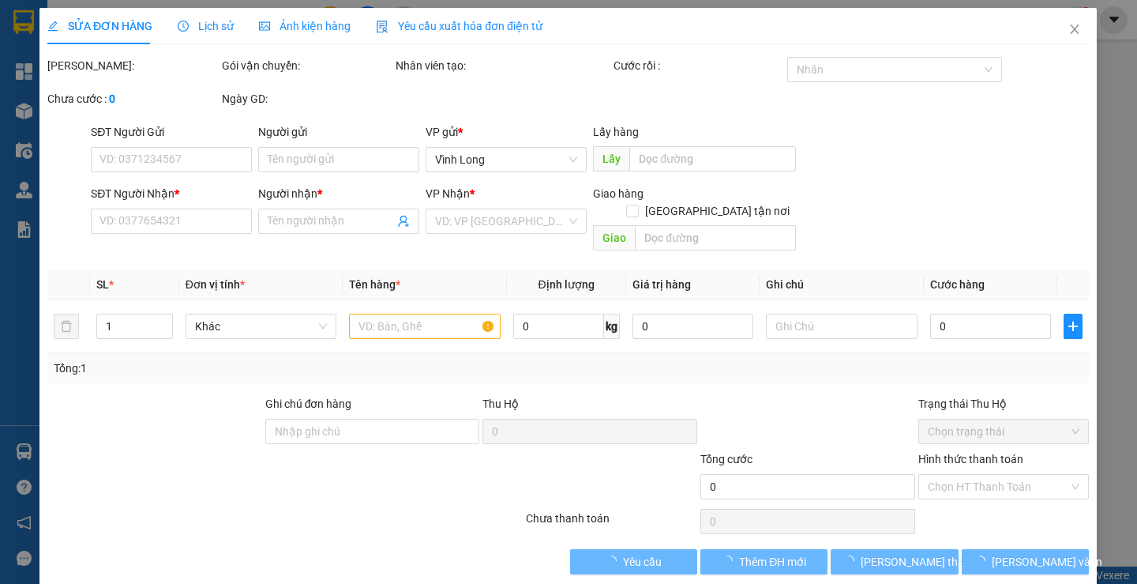
type input "BÁN LẺ KHÔNG GIAO HOÁ ĐƠN"
type input "0944992351"
type input "QUANG"
type input "20.000"
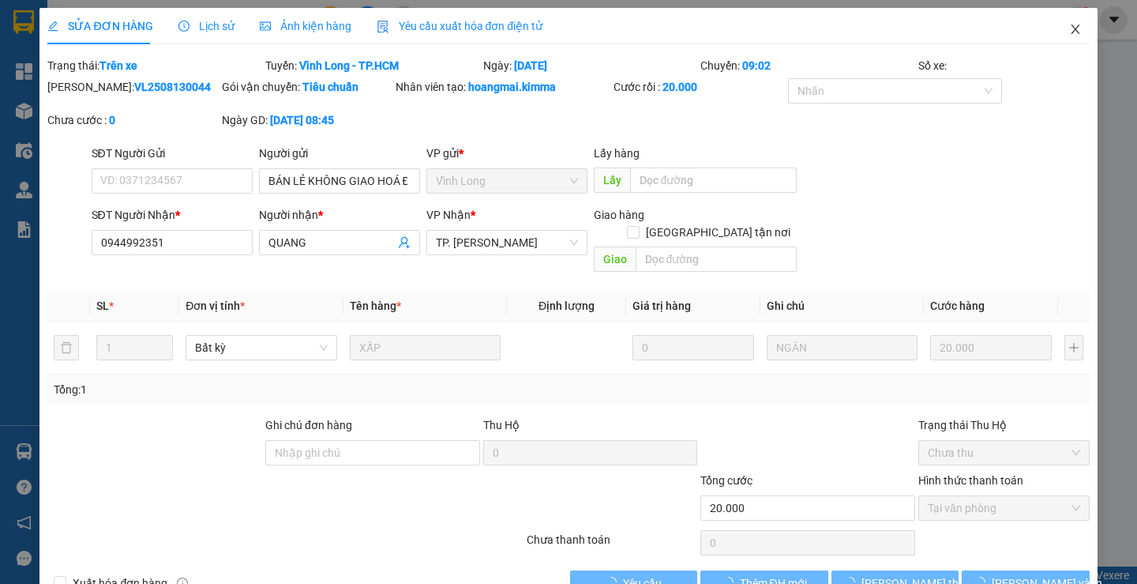
click at [1071, 30] on icon "close" at bounding box center [1075, 28] width 9 height 9
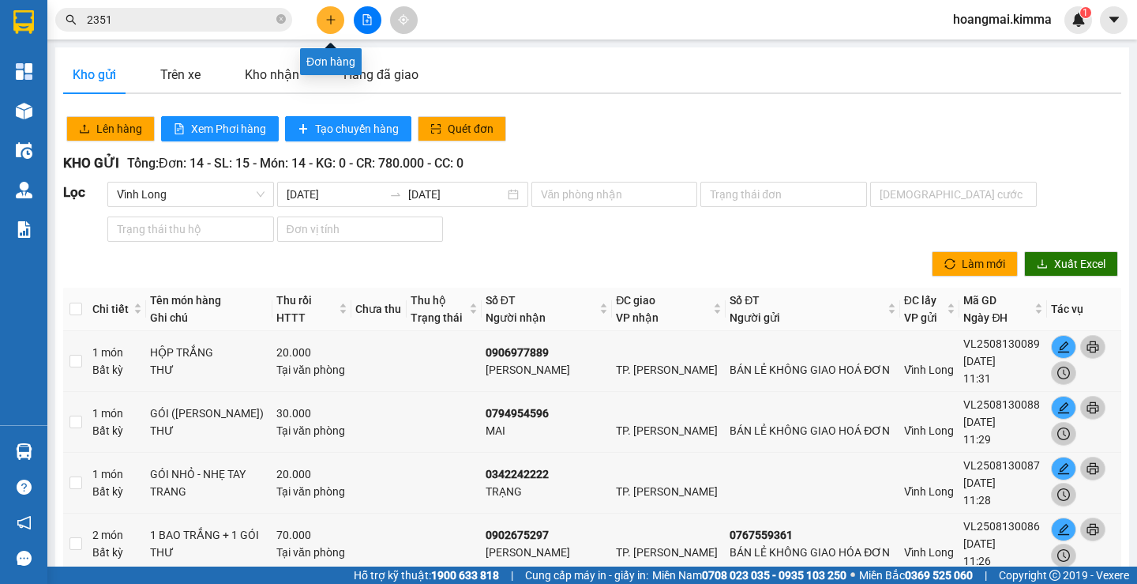
click at [329, 24] on icon "plus" at bounding box center [330, 19] width 11 height 11
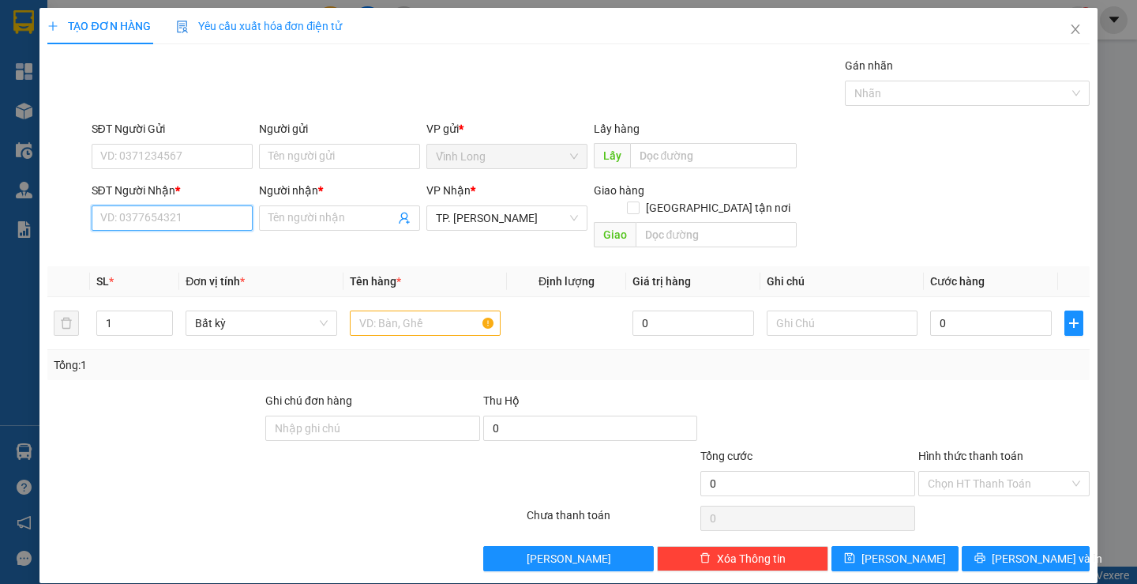
click at [178, 225] on input "SĐT Người Nhận *" at bounding box center [172, 217] width 161 height 25
type input "0346130324"
click at [289, 219] on input "Người nhận *" at bounding box center [332, 217] width 126 height 17
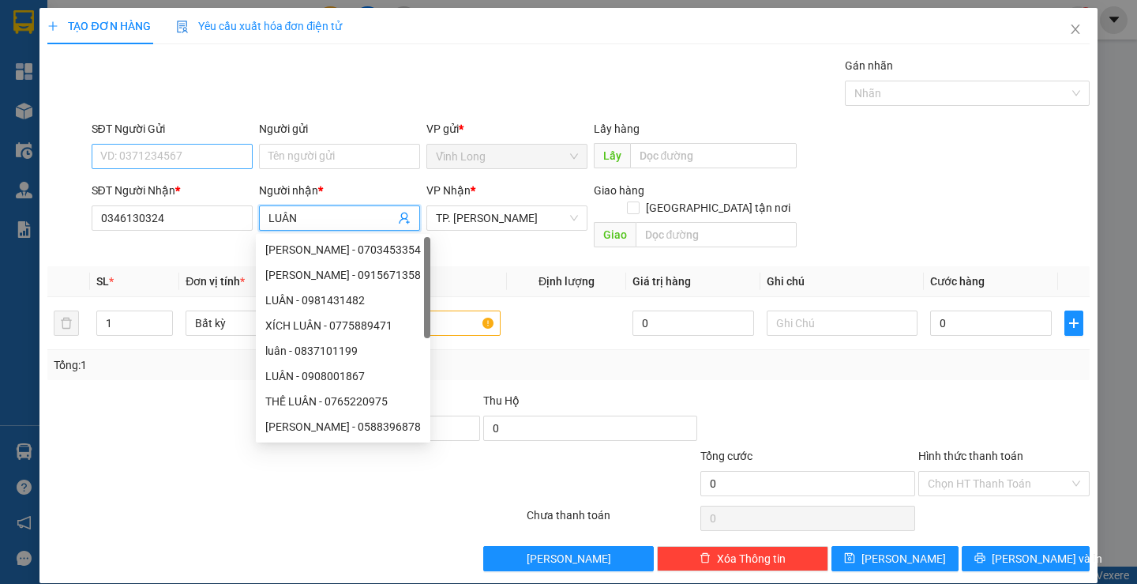
type input "LUÂN"
click at [214, 157] on input "SĐT Người Gửi" at bounding box center [172, 156] width 161 height 25
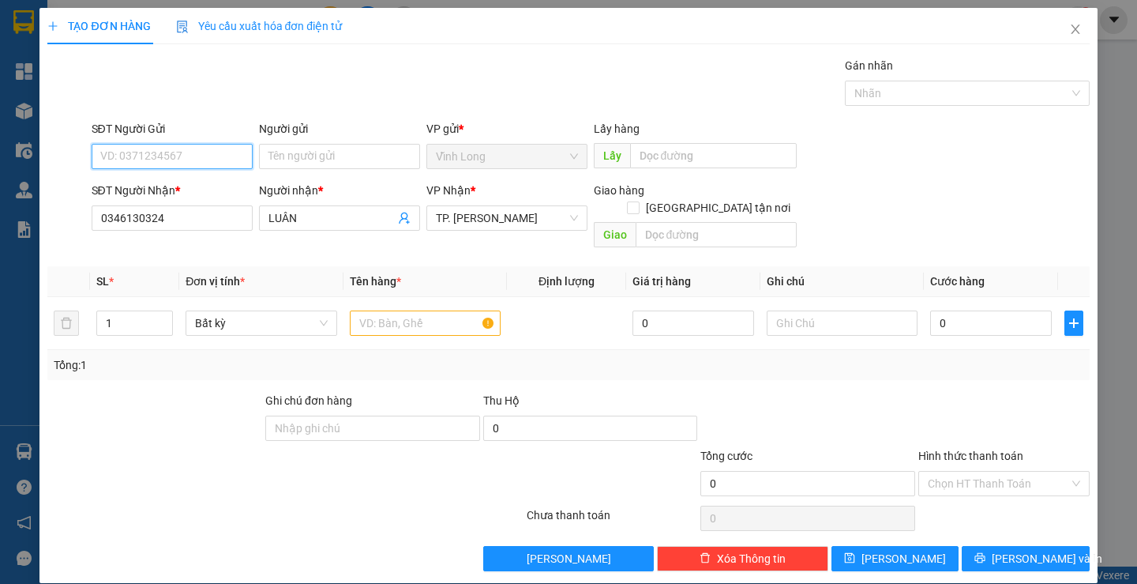
click at [214, 157] on input "SĐT Người Gửi" at bounding box center [172, 156] width 161 height 25
type input "0919485900"
click at [320, 150] on input "Người gửi" at bounding box center [339, 156] width 161 height 25
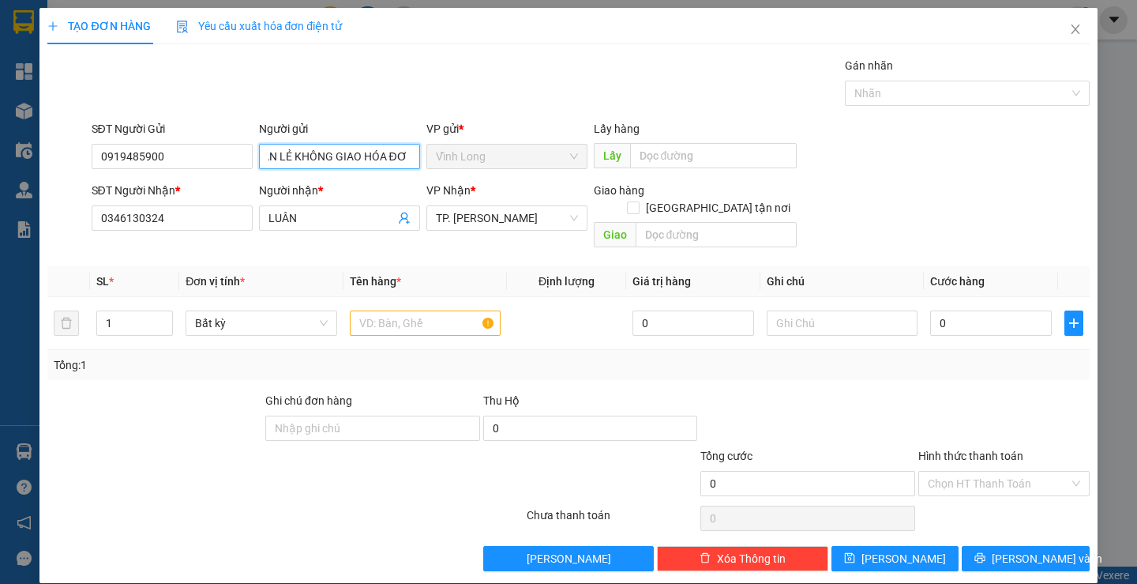
scroll to position [0, 22]
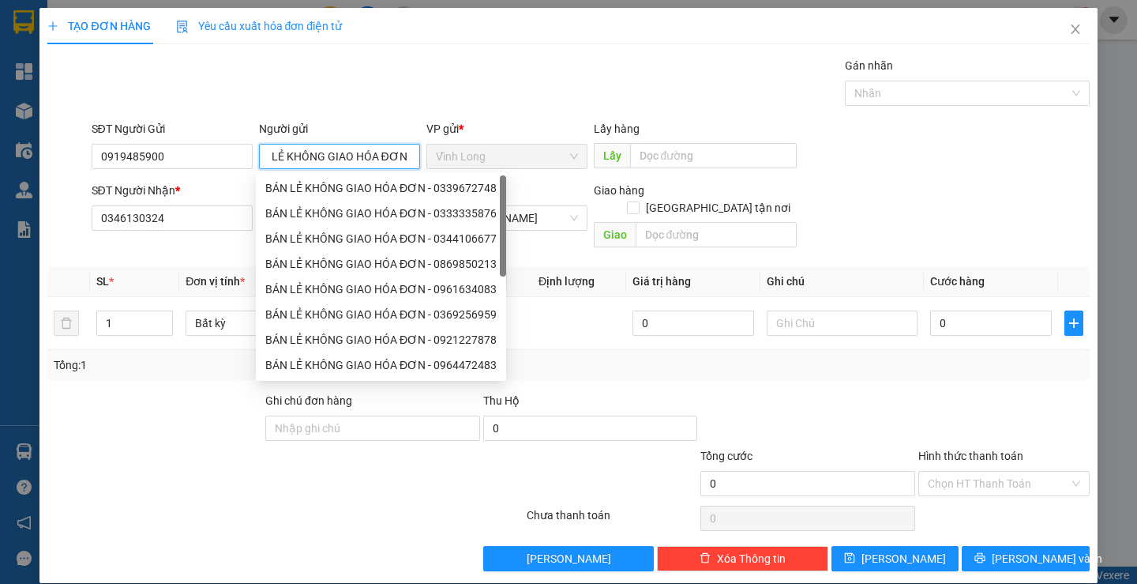
type input "BÁN LẺ KHÔNG GIAO HÓA ĐƠN"
click at [876, 405] on div at bounding box center [808, 419] width 218 height 55
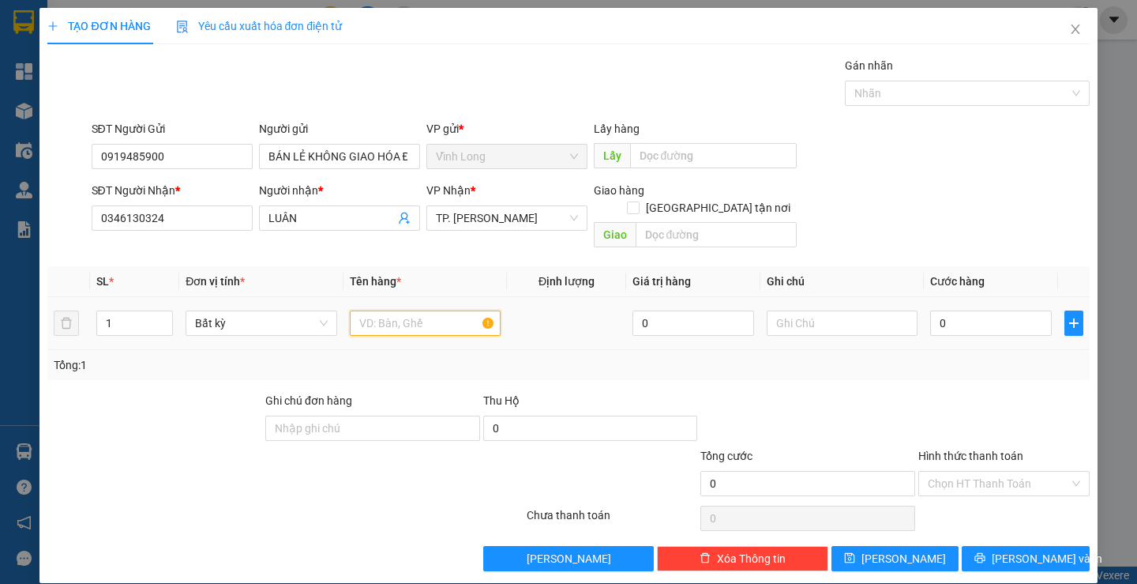
click at [429, 310] on input "text" at bounding box center [425, 322] width 151 height 25
type input "XẤP"
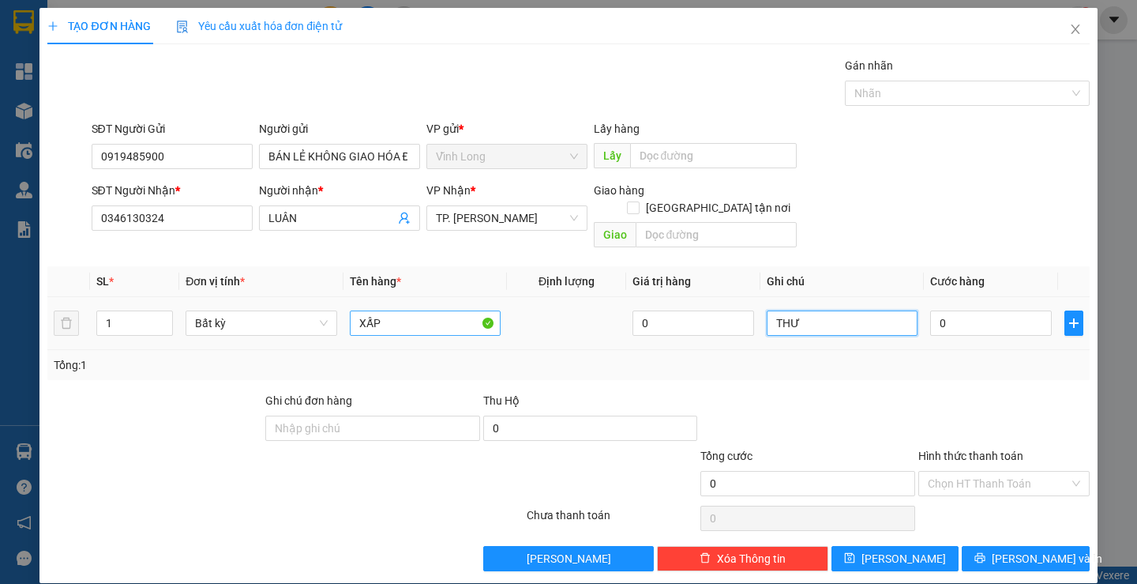
type input "THƯ"
type input "2"
type input "20"
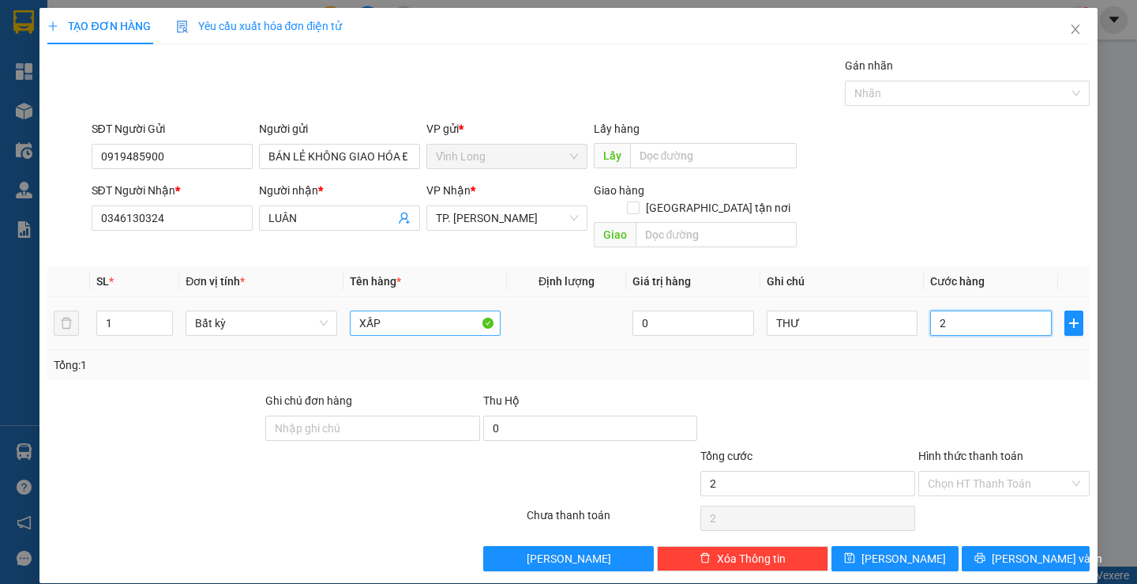
type input "20"
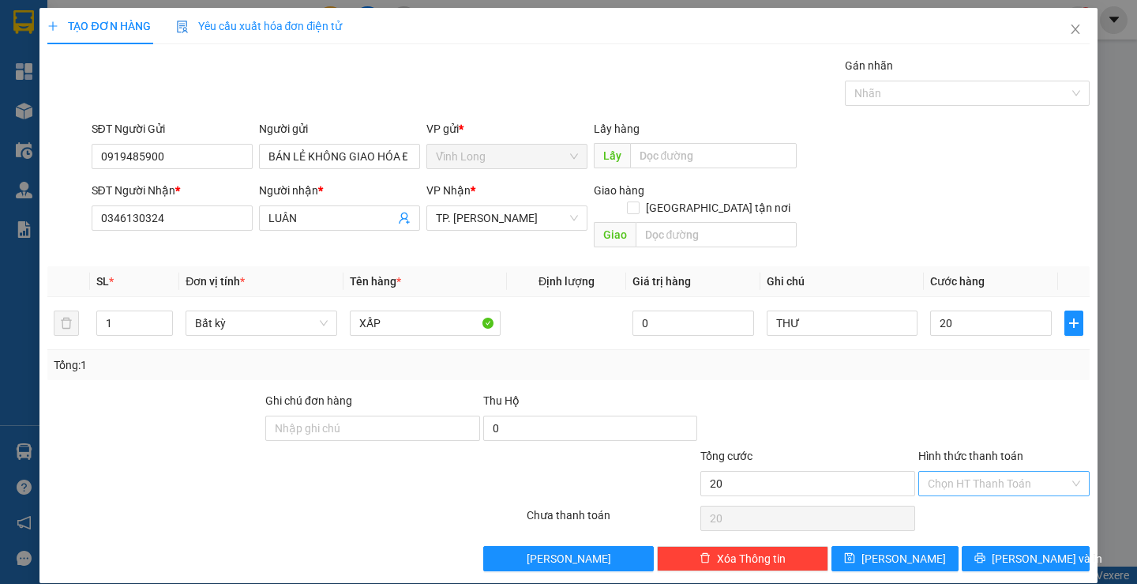
type input "20.000"
click at [946, 471] on input "Hình thức thanh toán" at bounding box center [998, 483] width 141 height 24
click at [950, 489] on div "Tại văn phòng" at bounding box center [994, 497] width 150 height 17
type input "0"
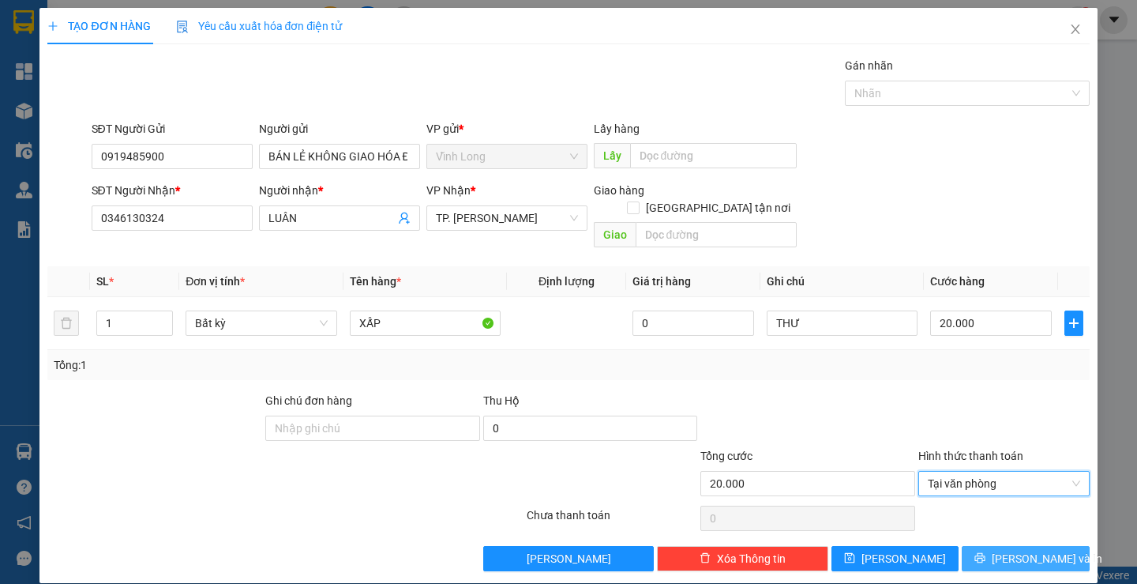
click at [980, 546] on button "[PERSON_NAME] và In" at bounding box center [1025, 558] width 127 height 25
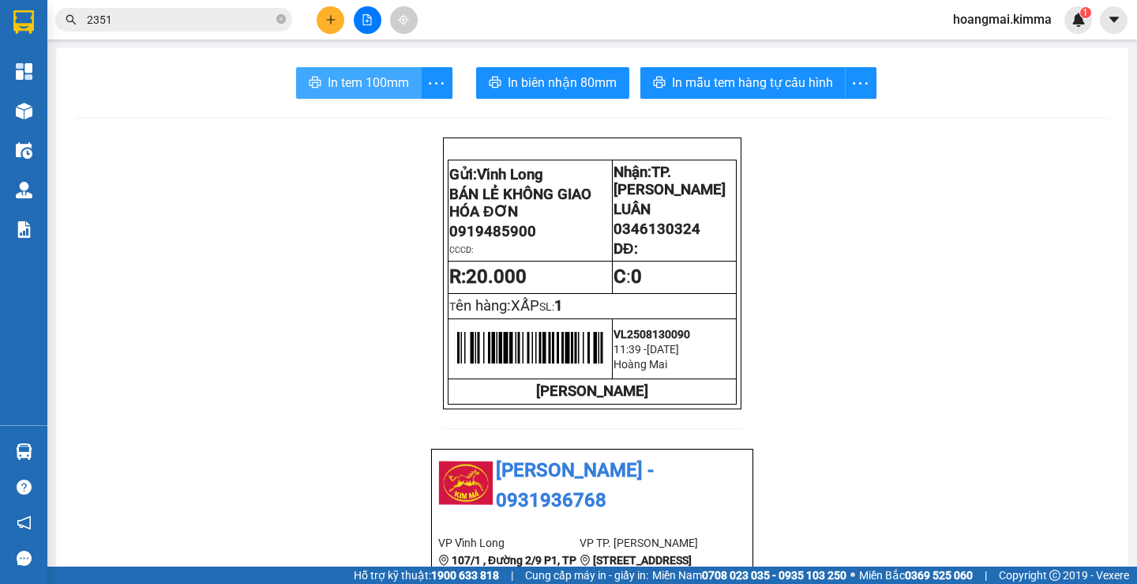
click at [372, 80] on span "In tem 100mm" at bounding box center [368, 83] width 81 height 20
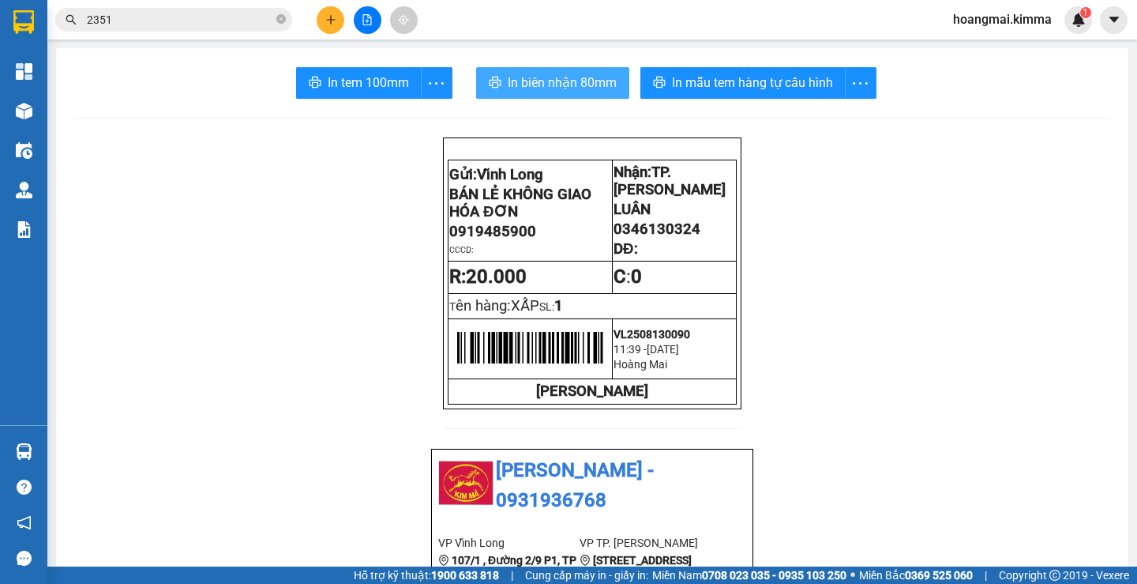
click at [548, 88] on span "In biên nhận 80mm" at bounding box center [562, 83] width 109 height 20
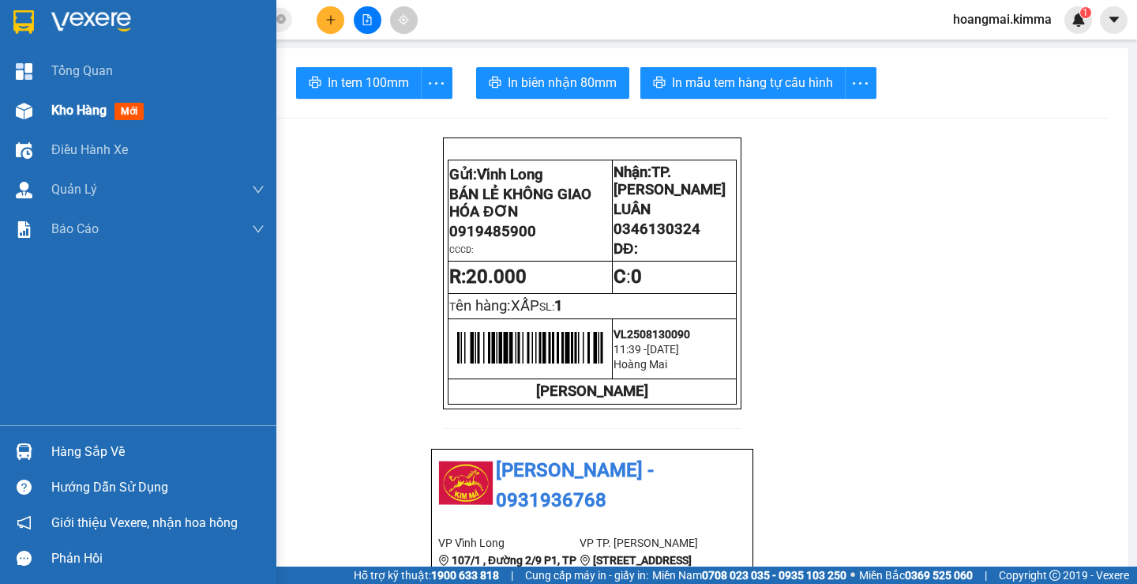
click at [77, 113] on span "Kho hàng" at bounding box center [78, 110] width 55 height 15
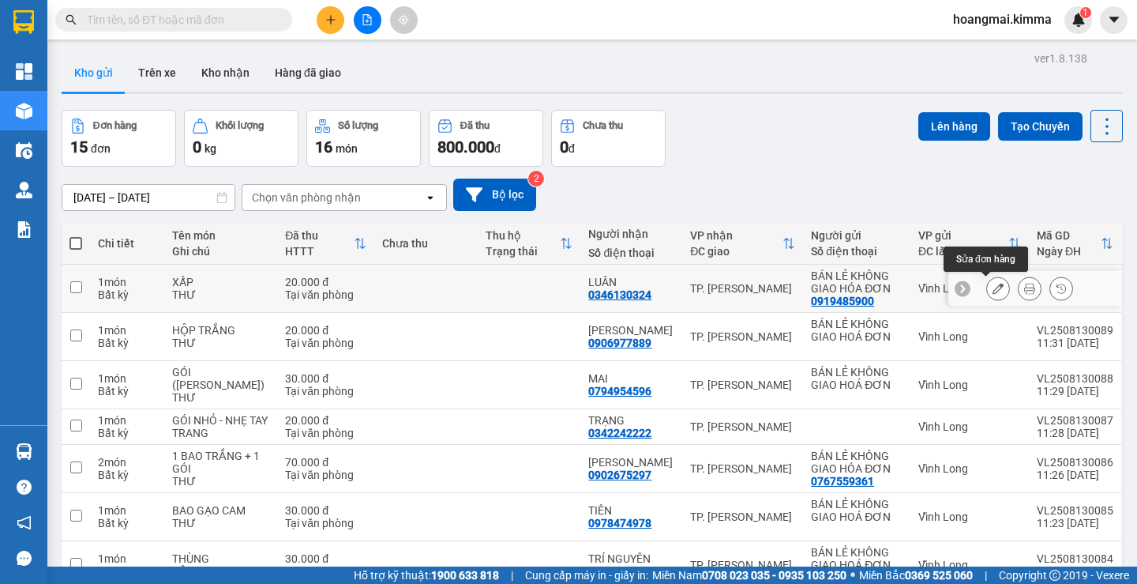
click at [993, 291] on icon at bounding box center [998, 288] width 11 height 11
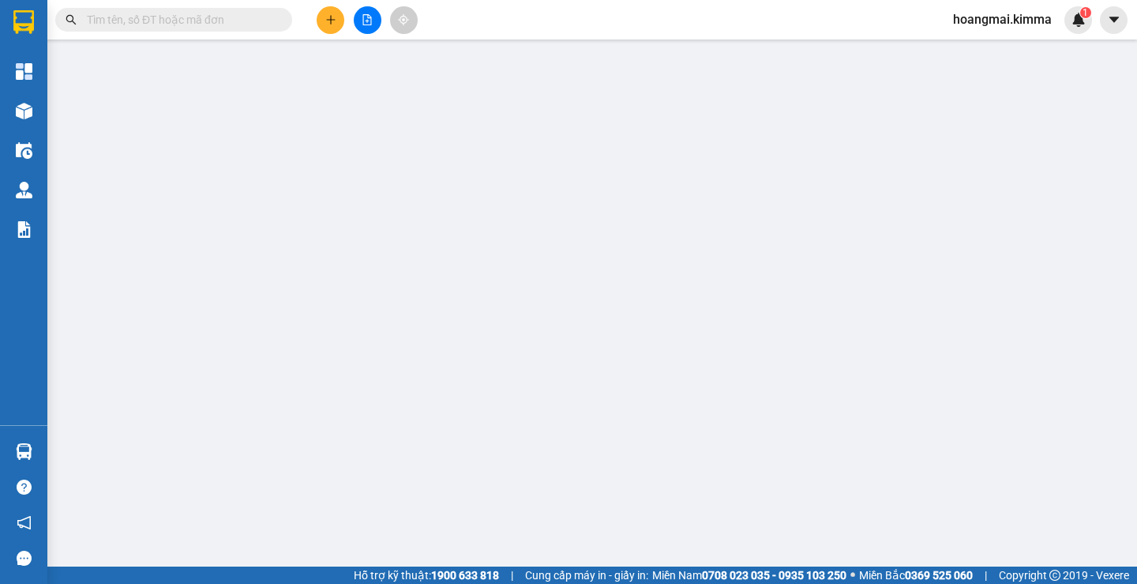
type input "0919485900"
type input "BÁN LẺ KHÔNG GIAO HÓA ĐƠN"
type input "0346130324"
type input "LUÂN"
type input "20.000"
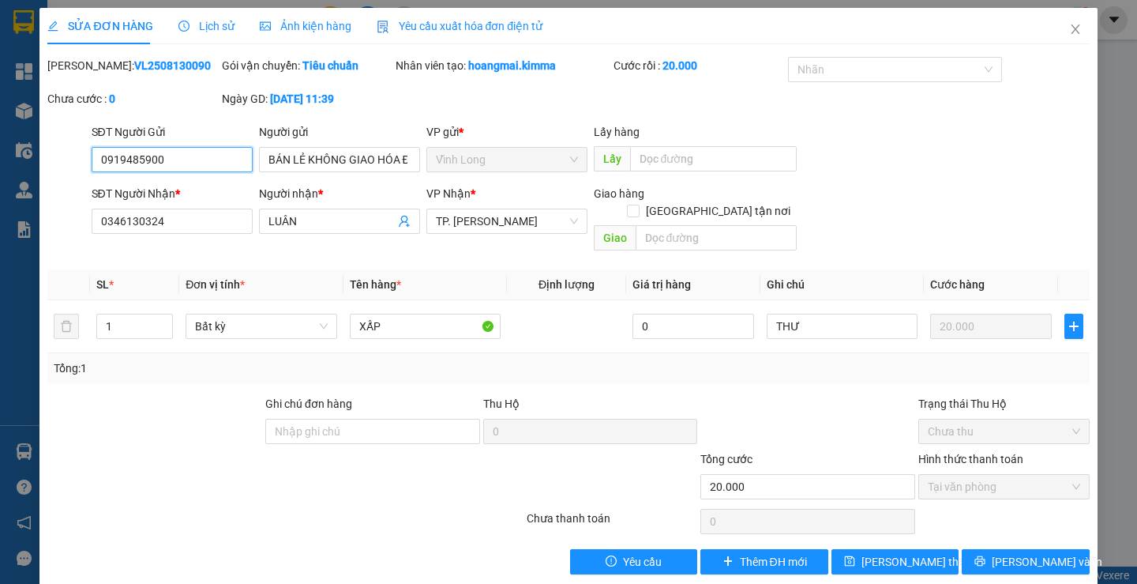
click at [177, 156] on input "0919485900" at bounding box center [172, 159] width 161 height 25
drag, startPoint x: 208, startPoint y: 227, endPoint x: 110, endPoint y: 227, distance: 97.9
click at [110, 227] on input "0346130324" at bounding box center [172, 220] width 161 height 25
click at [227, 223] on input "0346130324" at bounding box center [172, 220] width 161 height 25
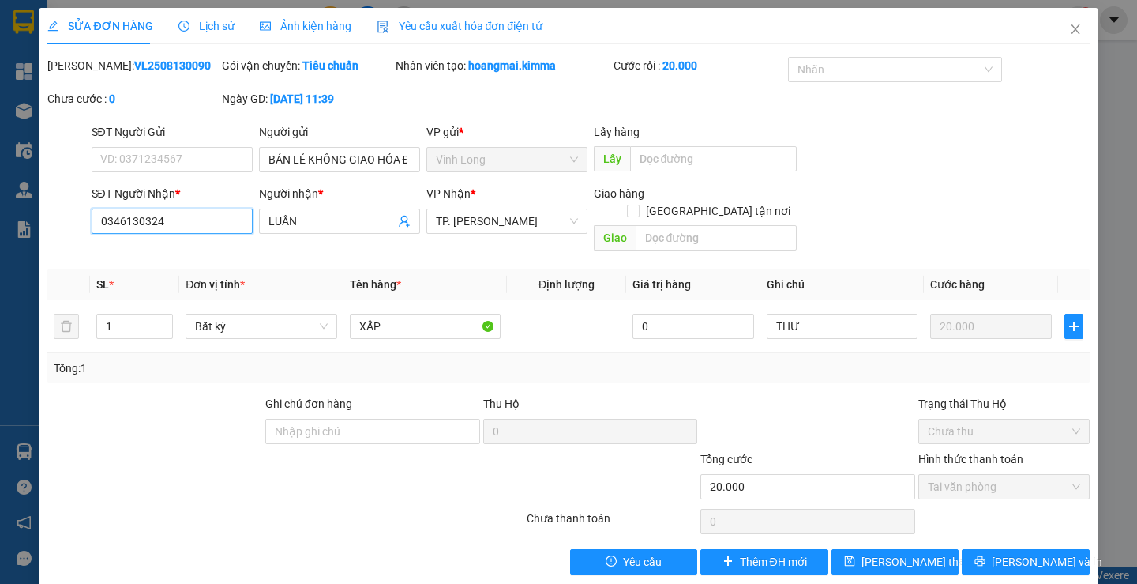
drag, startPoint x: 217, startPoint y: 223, endPoint x: 60, endPoint y: 227, distance: 157.2
click at [60, 227] on div "SĐT Người Nhận * 0346130324 0346130324 Người nhận * LUÂN VP Nhận * TP. [PERSON_…" at bounding box center [568, 221] width 1045 height 73
click at [180, 158] on input "SĐT Người Gửi" at bounding box center [172, 159] width 161 height 25
paste input "0346130324"
type input "0346130324"
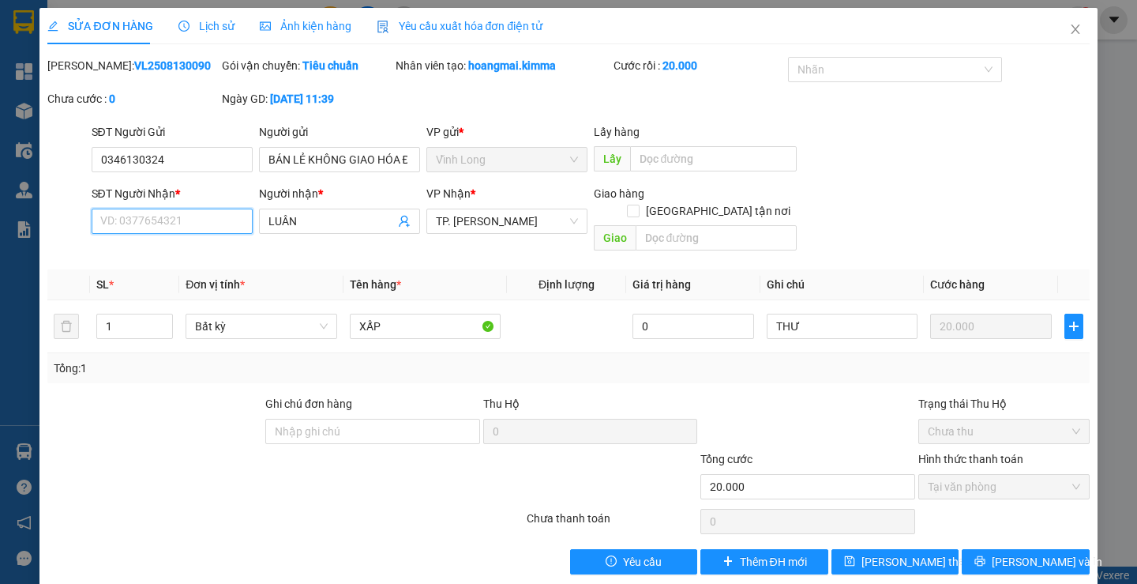
click at [148, 220] on input "SĐT Người Nhận *" at bounding box center [172, 220] width 161 height 25
paste input "0346130324"
type input "0346130324"
drag, startPoint x: 175, startPoint y: 215, endPoint x: 43, endPoint y: 230, distance: 133.5
click at [43, 230] on div "SỬA ĐƠN HÀNG Lịch sử Ảnh kiện hàng Yêu cầu xuất hóa đơn điện tử Total Paid Fee …" at bounding box center [567, 297] width 1057 height 578
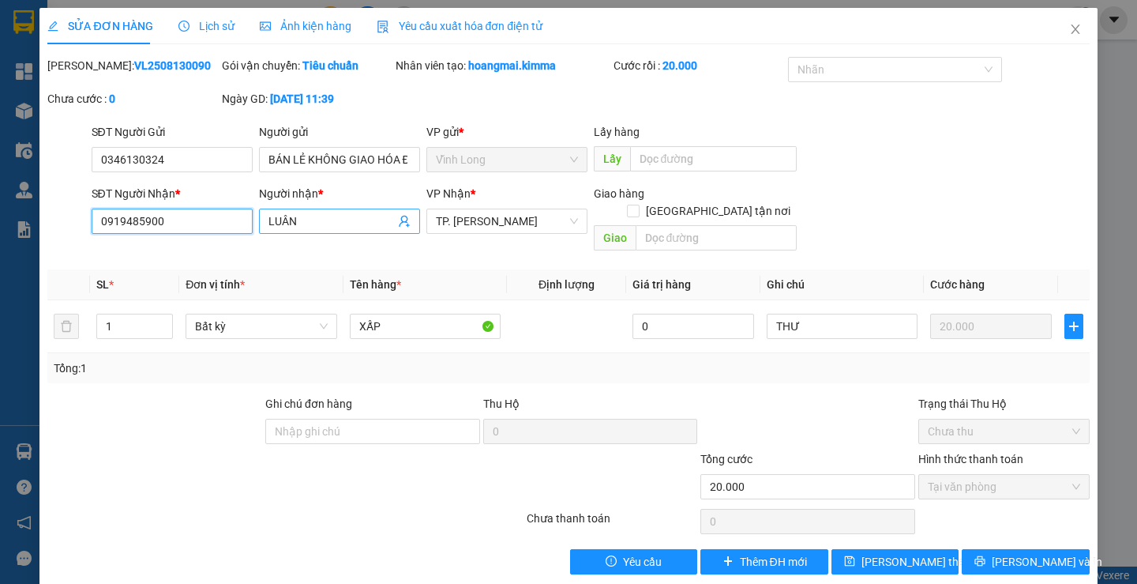
type input "0919485900"
drag, startPoint x: 314, startPoint y: 216, endPoint x: 150, endPoint y: 192, distance: 165.2
click at [146, 223] on div "SĐT Người Nhận * 0919485900 Người nhận * LUÂN LUÂN VP Nhận * TP. [PERSON_NAME] …" at bounding box center [590, 221] width 1005 height 73
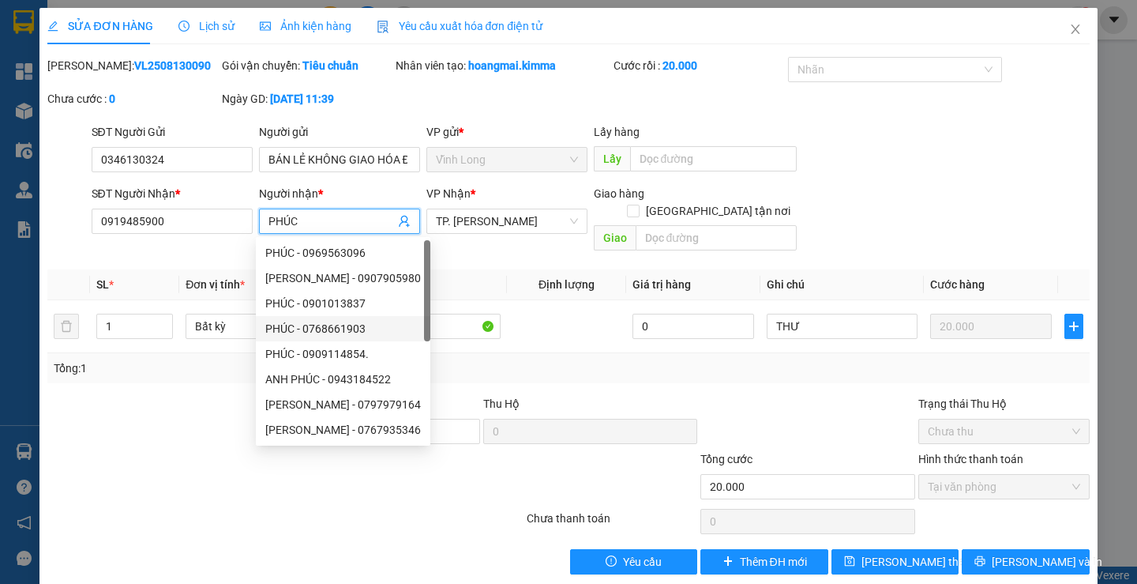
type input "PHÚC"
click at [874, 359] on div "Tổng: 1" at bounding box center [568, 368] width 1042 height 30
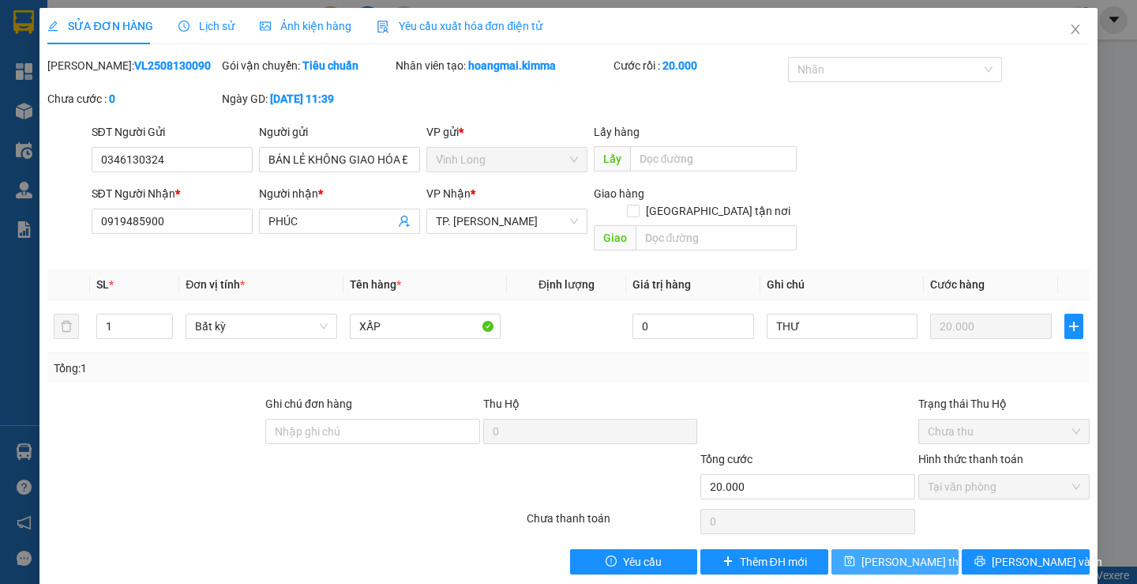
click at [897, 553] on span "[PERSON_NAME] thay đổi" at bounding box center [925, 561] width 126 height 17
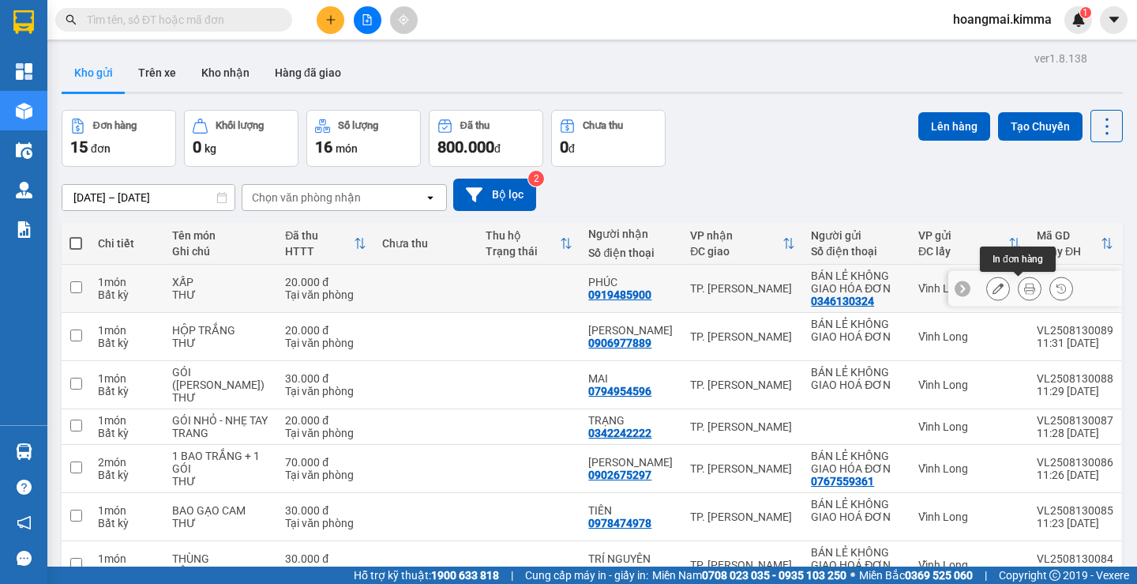
click at [1024, 288] on icon at bounding box center [1029, 288] width 11 height 11
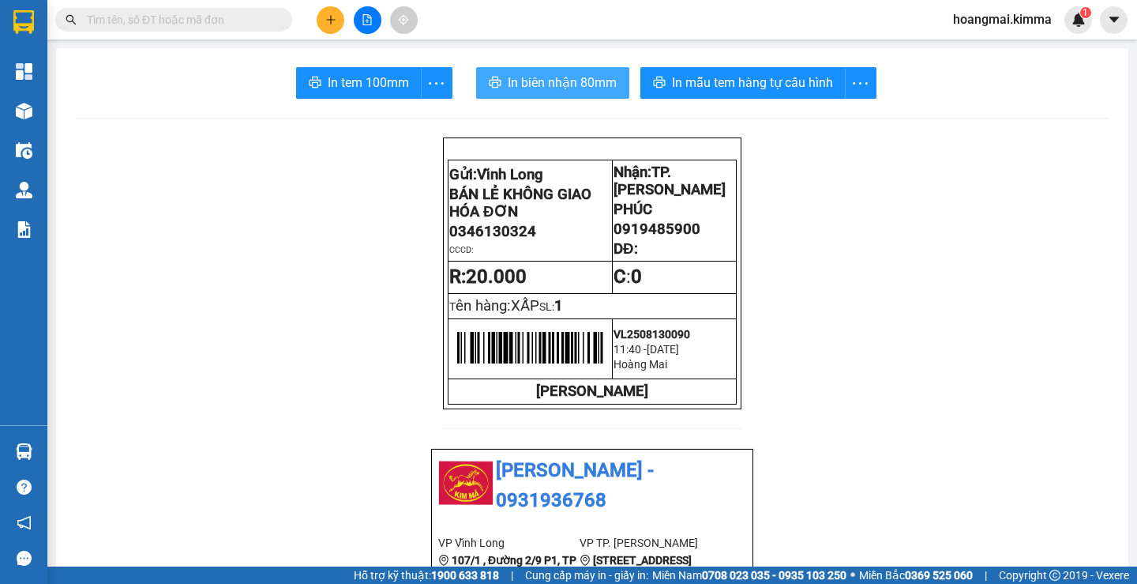
click at [535, 82] on span "In biên nhận 80mm" at bounding box center [562, 83] width 109 height 20
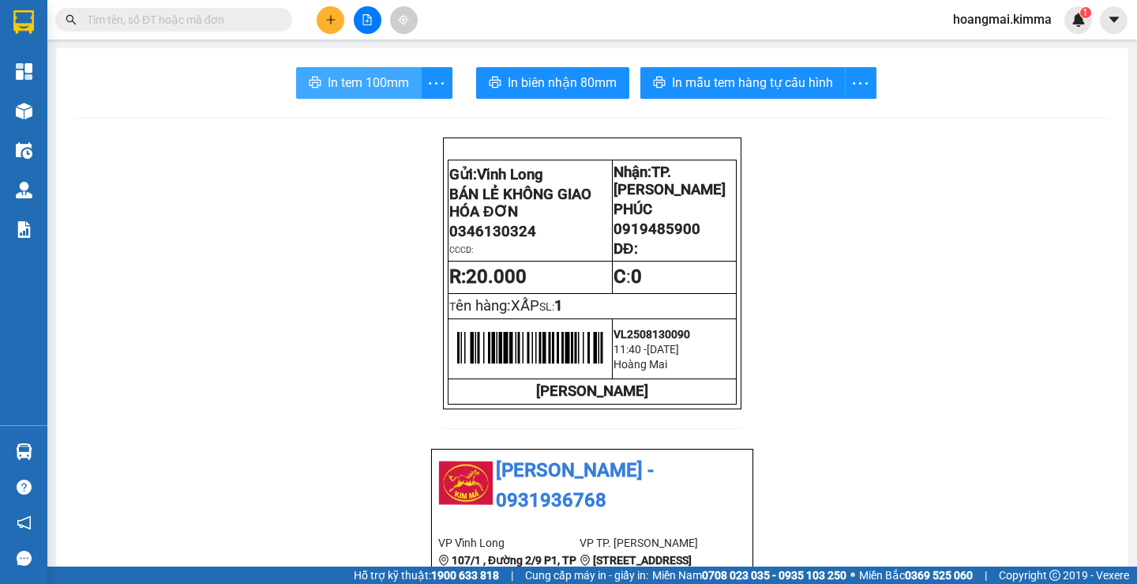
click at [342, 75] on span "In tem 100mm" at bounding box center [368, 83] width 81 height 20
click at [222, 16] on input "text" at bounding box center [180, 19] width 186 height 17
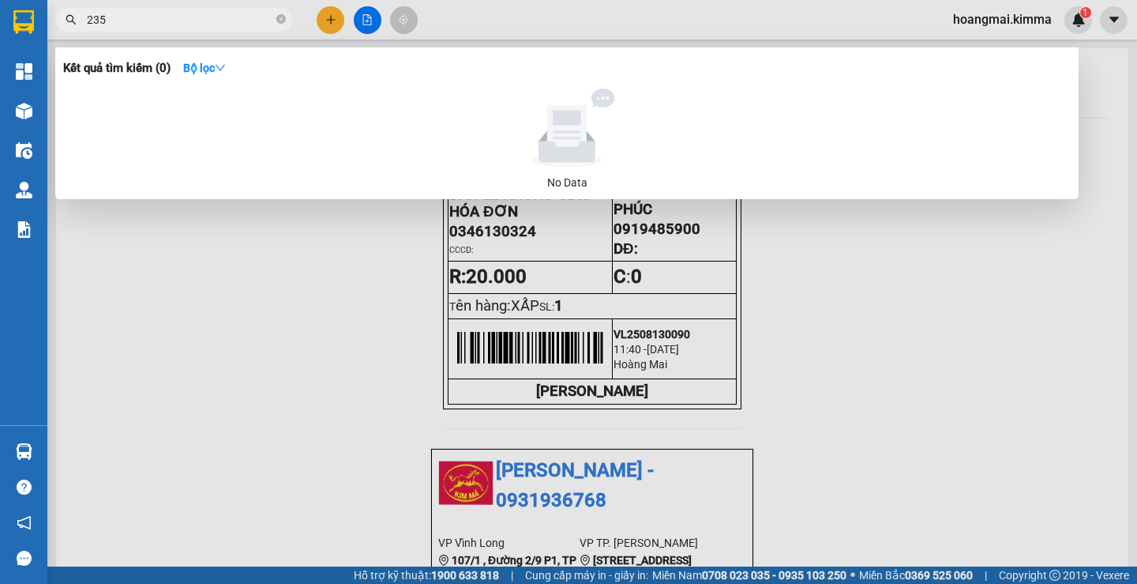
type input "2351"
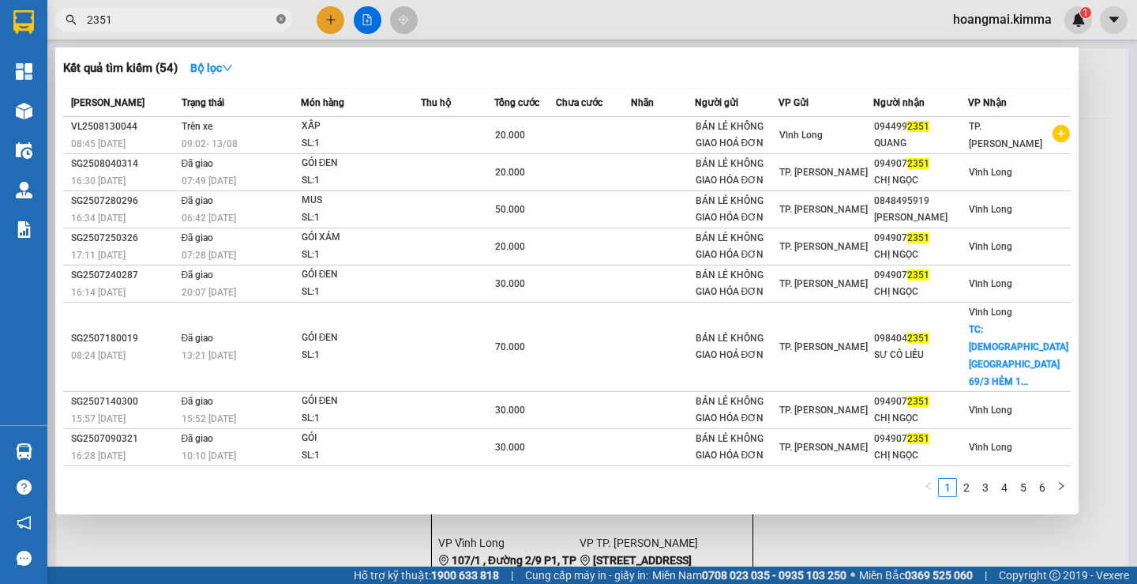
click at [283, 14] on span at bounding box center [280, 20] width 9 height 15
